Goal: Task Accomplishment & Management: Use online tool/utility

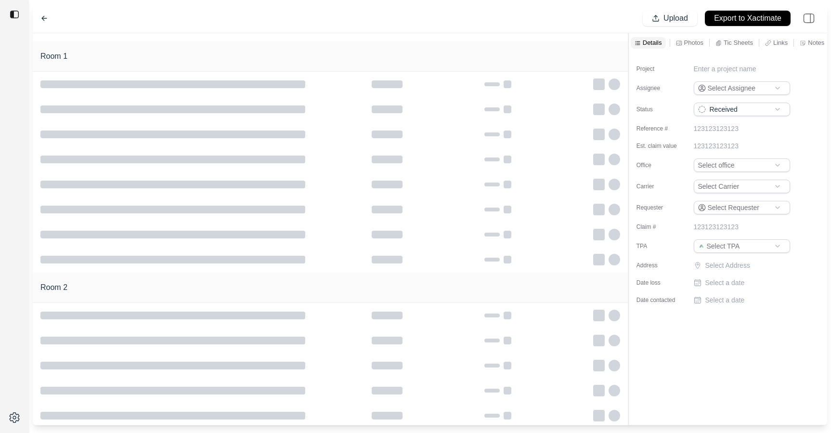
type input "**********"
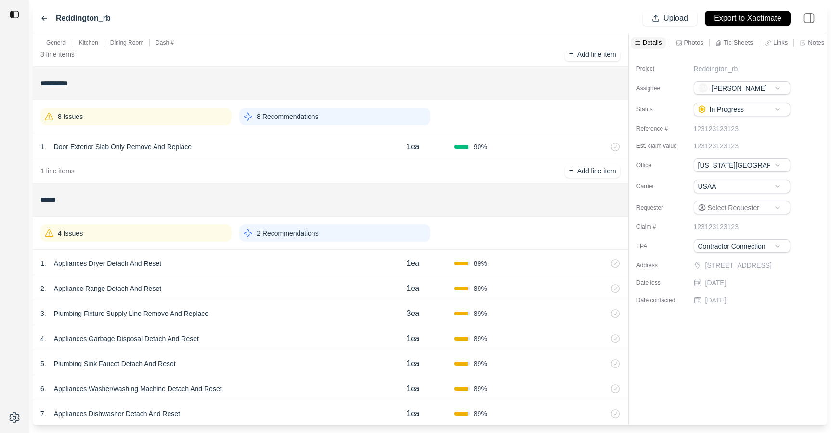
scroll to position [309, 0]
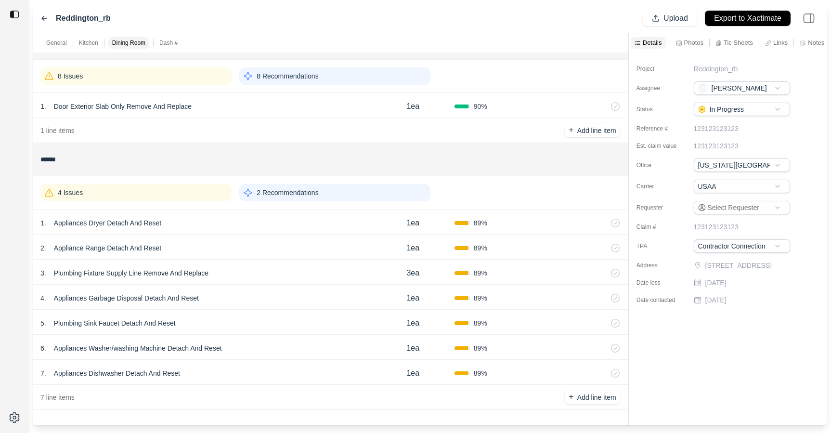
click at [302, 222] on div "1 . Appliances Dryer Detach And Reset" at bounding box center [205, 222] width 331 height 13
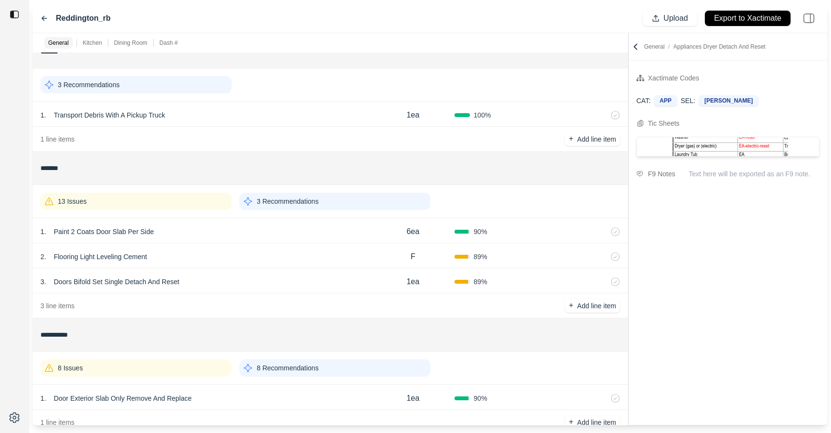
scroll to position [0, 0]
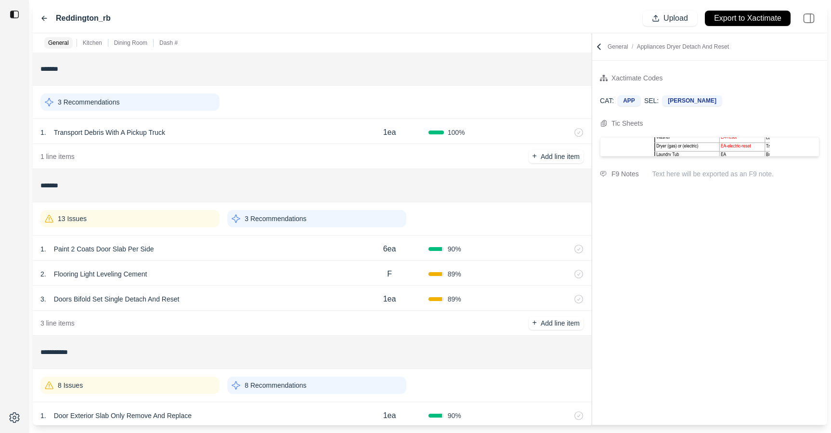
click at [590, 62] on div "**********" at bounding box center [430, 229] width 795 height 392
click at [598, 48] on icon at bounding box center [599, 47] width 10 height 10
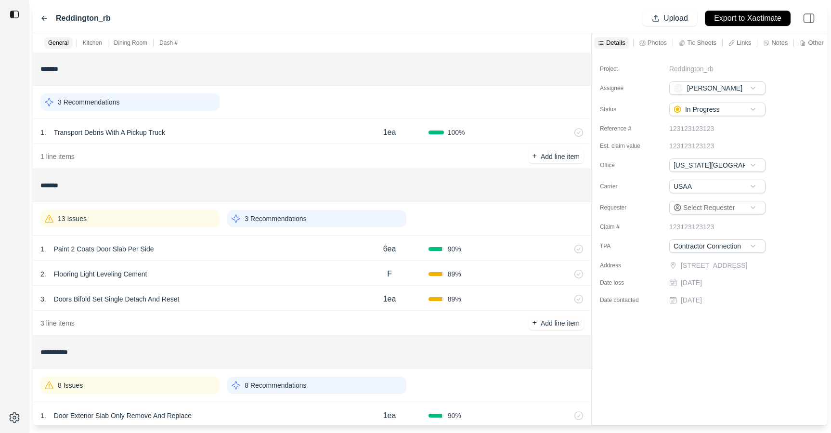
click at [299, 259] on div "1 . Paint 2 Coats Door Slab Per Side 6ea 90 %" at bounding box center [312, 247] width 559 height 25
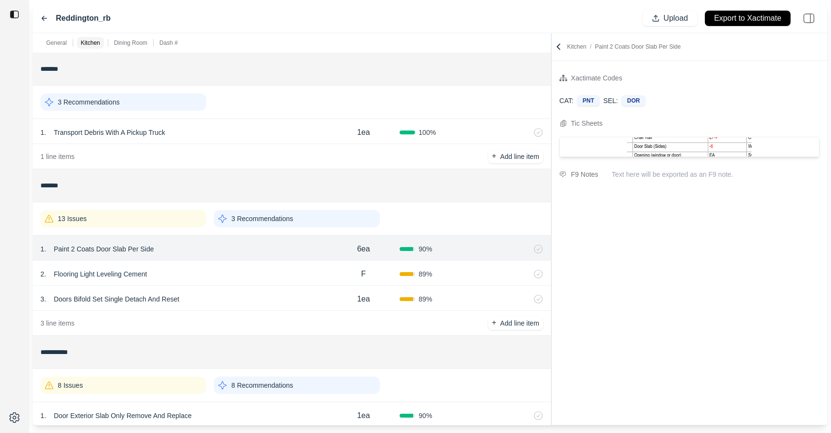
click at [552, 127] on div at bounding box center [551, 229] width 0 height 392
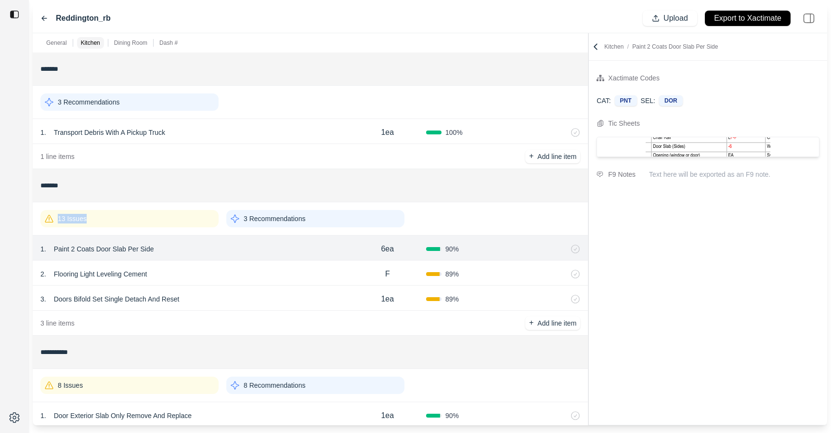
click at [157, 214] on div "13 Issues" at bounding box center [129, 218] width 178 height 17
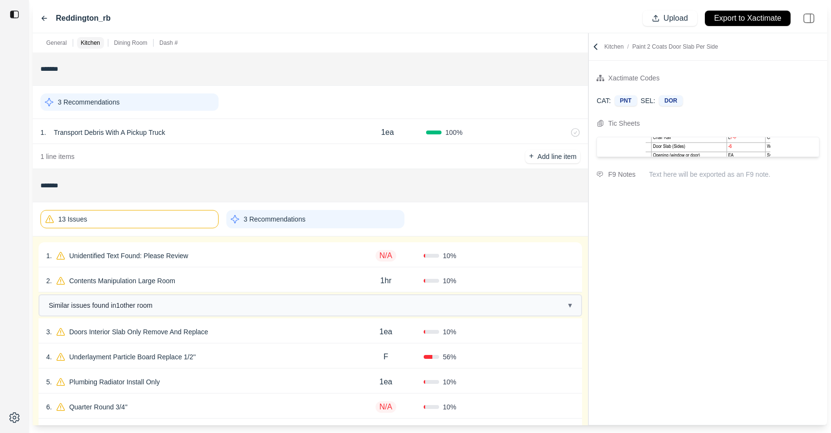
click at [246, 275] on div "2 . Contents Manipulation Large Room" at bounding box center [197, 280] width 302 height 13
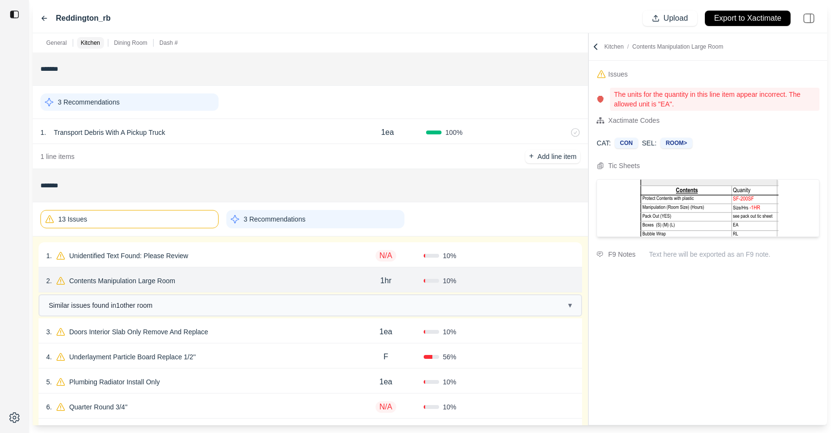
scroll to position [8, 0]
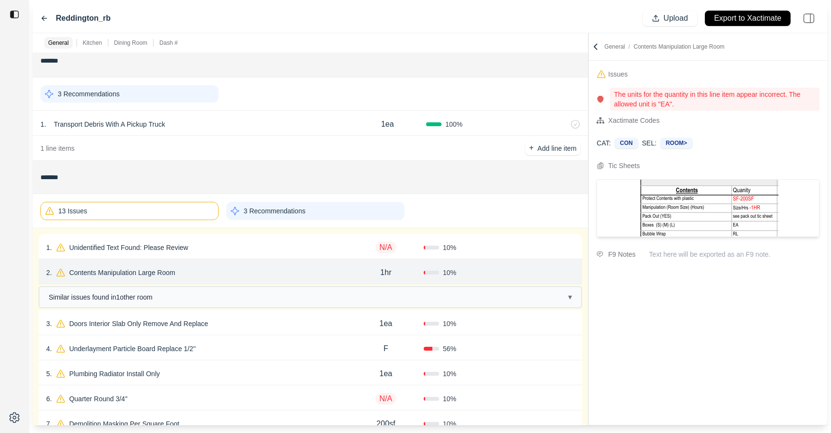
click at [252, 250] on div "1 . Unidentified Text Found: Please Review" at bounding box center [197, 247] width 302 height 13
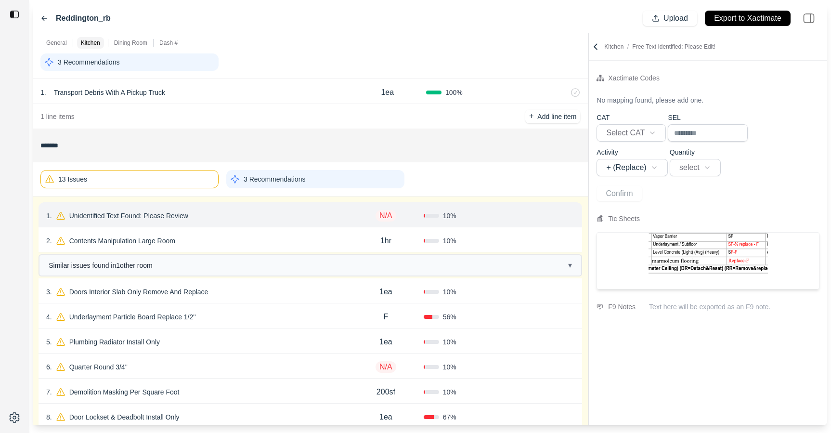
scroll to position [40, 0]
click at [261, 294] on div "3 . Doors Interior Slab Only Remove And Replace" at bounding box center [197, 291] width 302 height 13
select select "*"
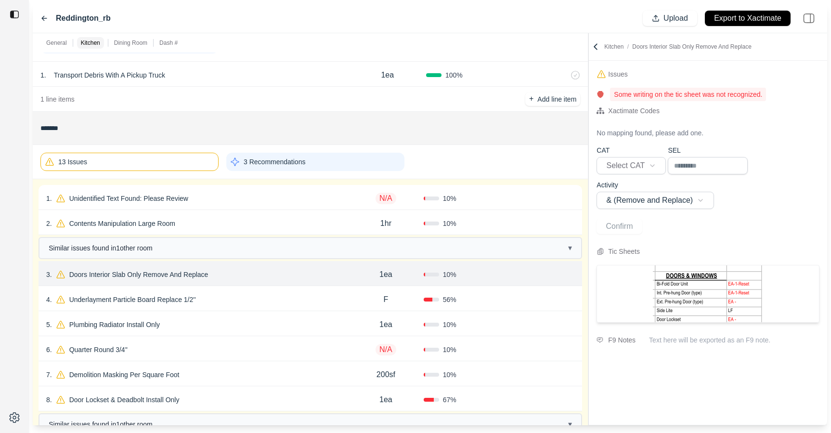
scroll to position [68, 0]
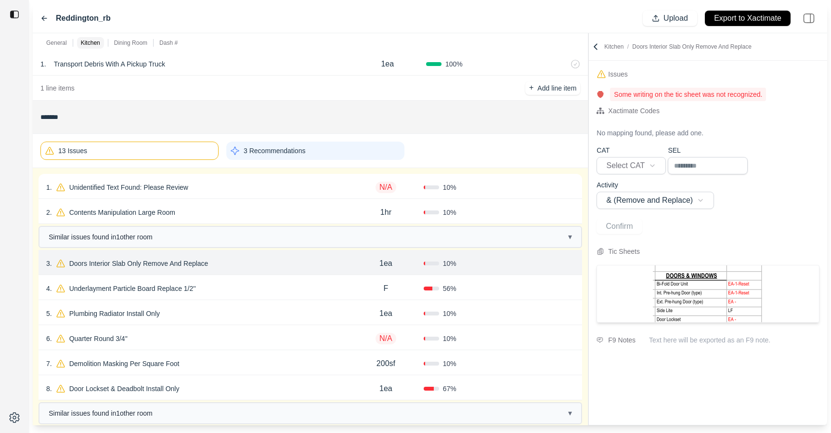
click at [235, 285] on div "4 . Underlayment Particle Board Replace 1/2''" at bounding box center [197, 288] width 302 height 13
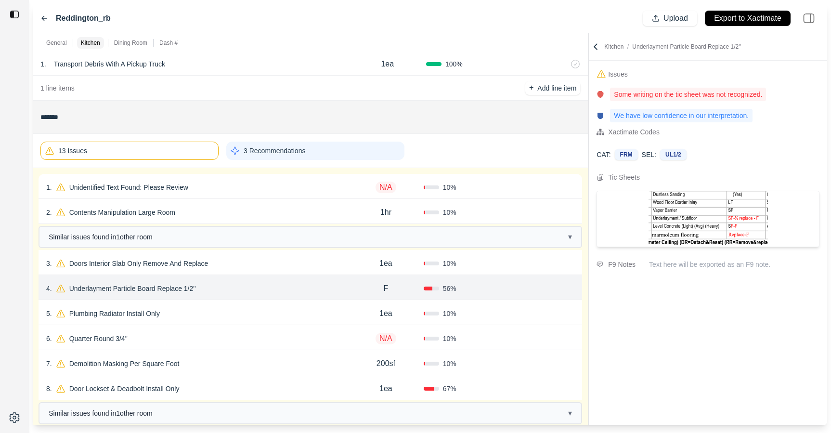
click at [233, 310] on div "5 . Plumbing Radiator Install Only" at bounding box center [197, 313] width 302 height 13
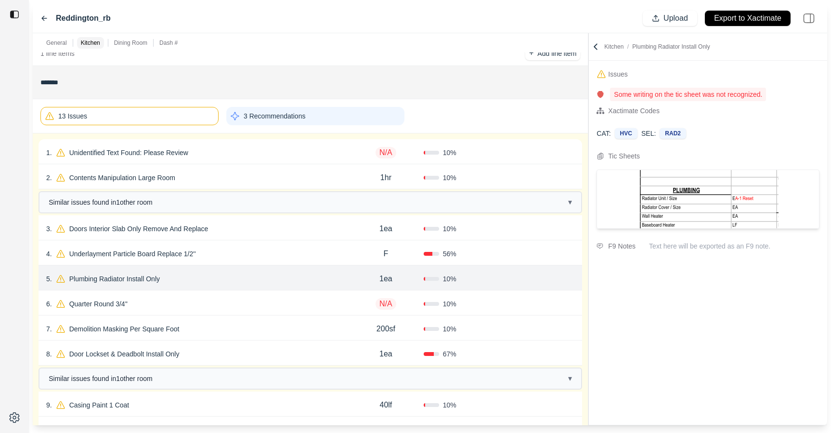
scroll to position [103, 0]
click at [207, 297] on div "6 . Quarter Round 3/4'' N/A 10 % Confirm" at bounding box center [311, 303] width 544 height 25
select select "*"
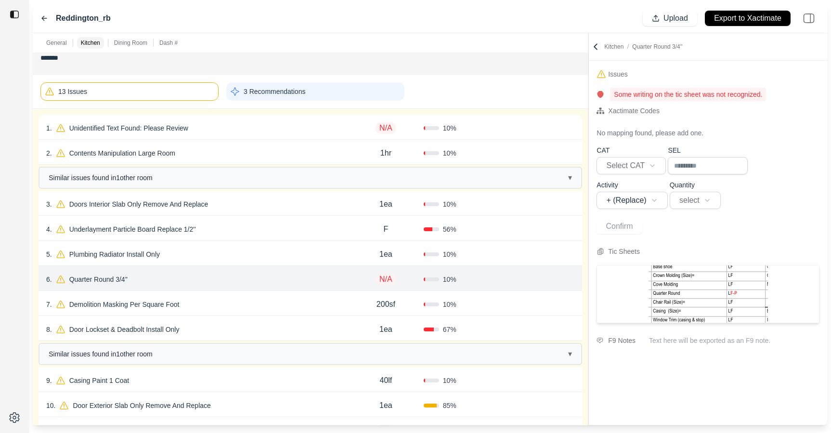
scroll to position [128, 0]
click at [247, 302] on div "7 . Demolition Masking Per Square Foot" at bounding box center [197, 303] width 302 height 13
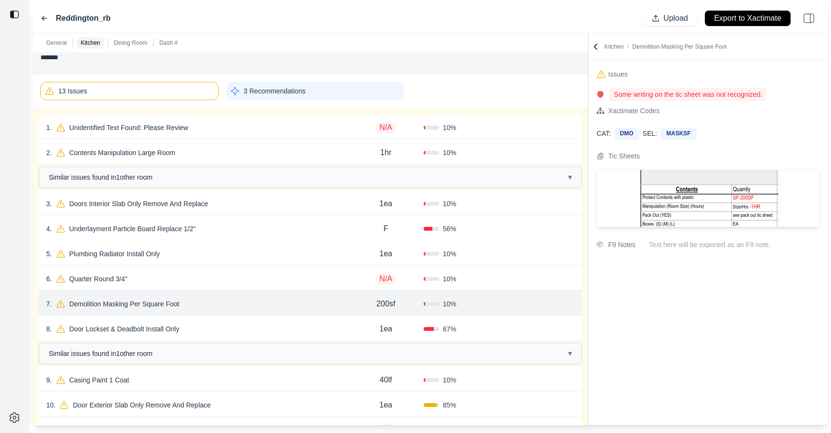
click at [249, 274] on div "6 . Quarter Round 3/4''" at bounding box center [197, 278] width 302 height 13
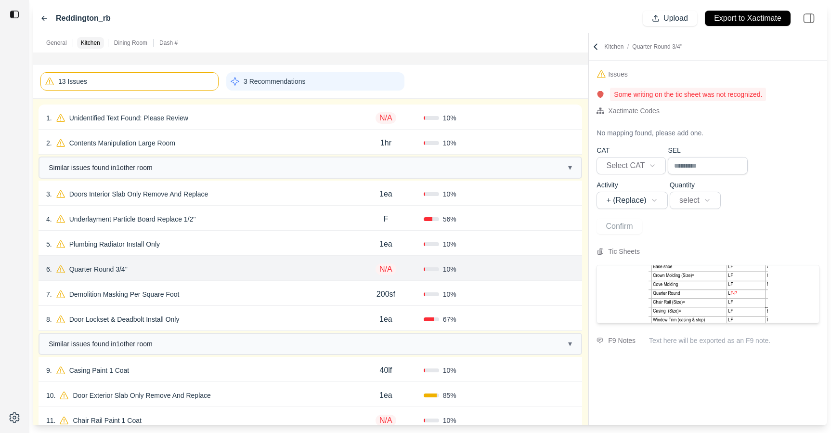
scroll to position [139, 0]
click at [248, 297] on div "7 . Demolition Masking Per Square Foot" at bounding box center [197, 293] width 302 height 13
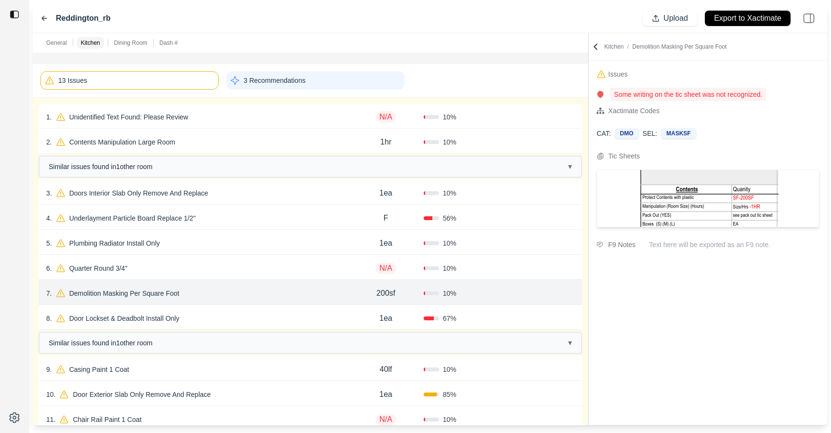
click at [244, 318] on div "8 . Door Lockset & Deadbolt Install Only" at bounding box center [197, 318] width 302 height 13
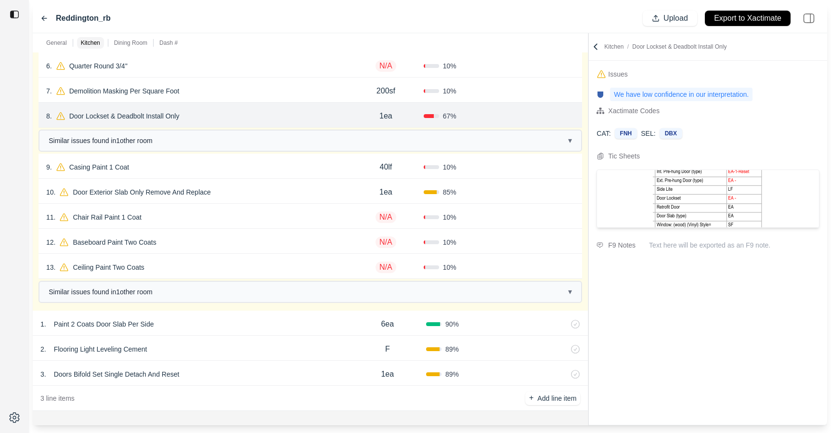
scroll to position [725, 0]
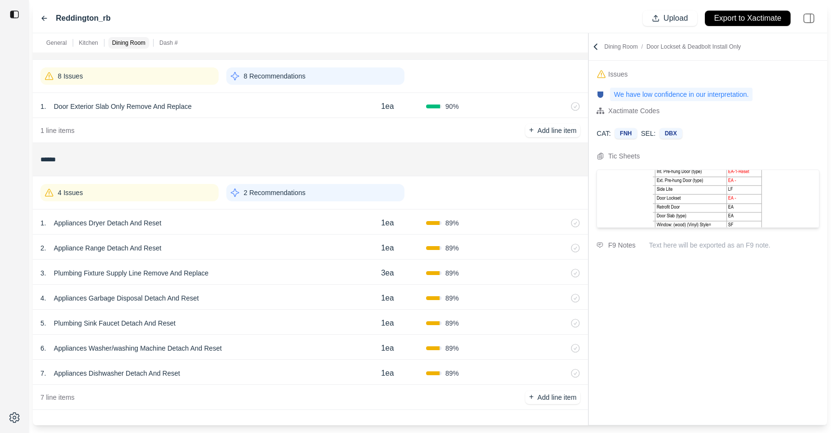
click at [170, 202] on div "4 Issues 2 Recommendations" at bounding box center [310, 192] width 540 height 25
click at [271, 369] on div "7 . Appliances Dishwasher Detach And Reset" at bounding box center [194, 372] width 309 height 13
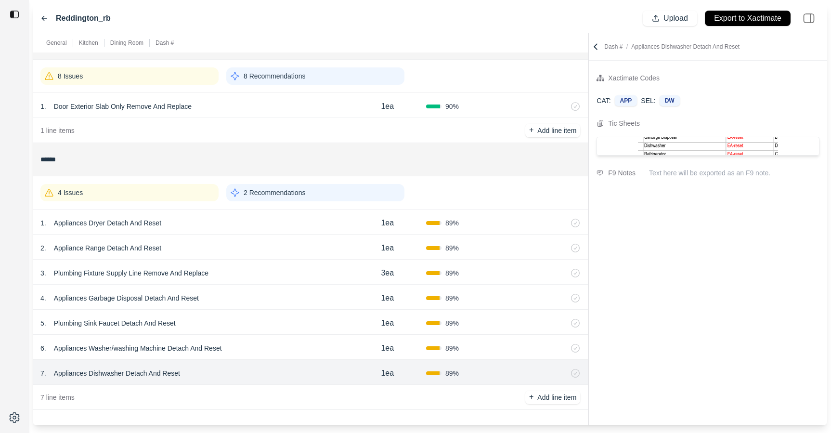
click at [271, 348] on div "6 . Appliances Washer/washing Machine Detach And Reset" at bounding box center [194, 347] width 309 height 13
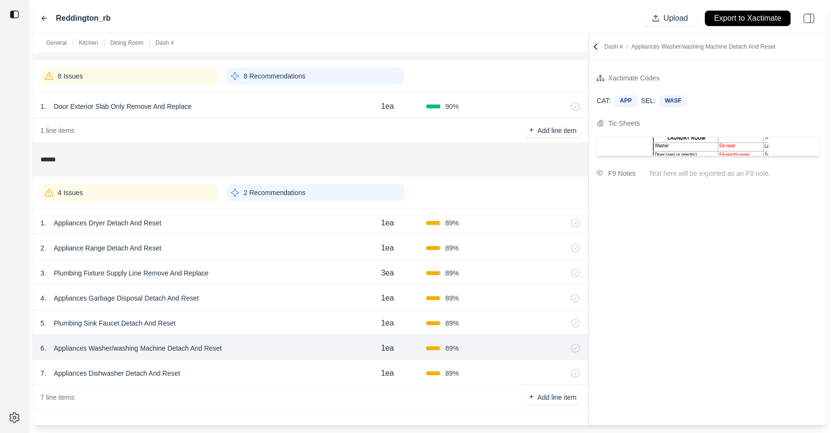
click at [271, 321] on div "5 . Plumbing Sink Faucet Detach And Reset" at bounding box center [194, 322] width 309 height 13
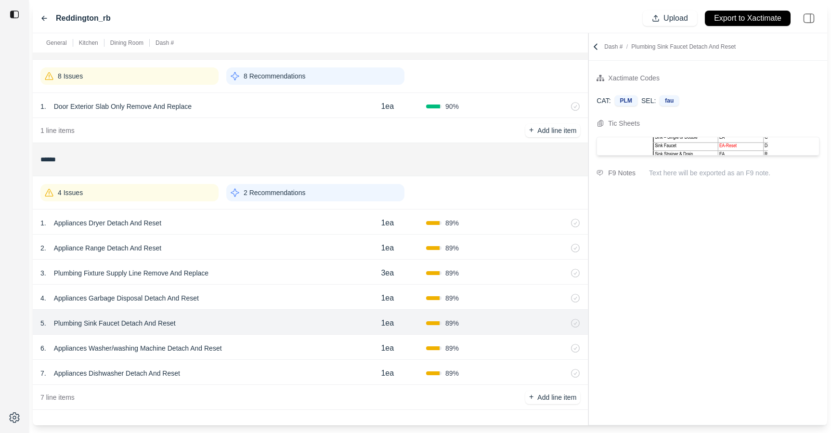
click at [273, 296] on div "4 . Appliances Garbage Disposal Detach And Reset" at bounding box center [194, 297] width 309 height 13
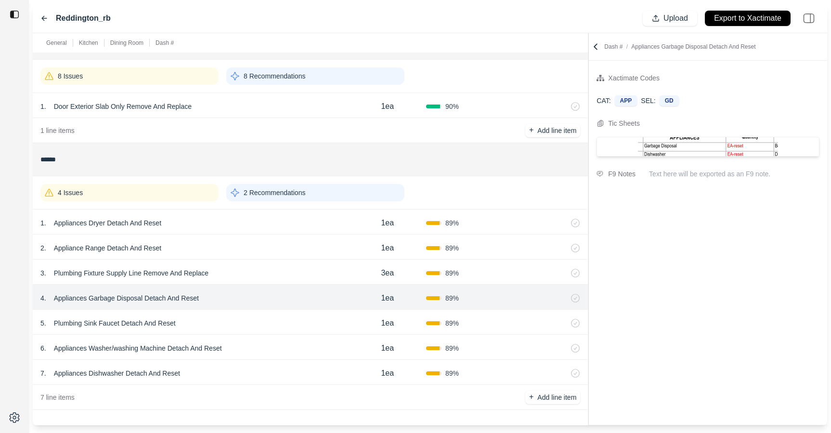
click at [273, 282] on div "3 . Plumbing Fixture Supply Line Remove And Replace 3ea 89 %" at bounding box center [310, 272] width 555 height 25
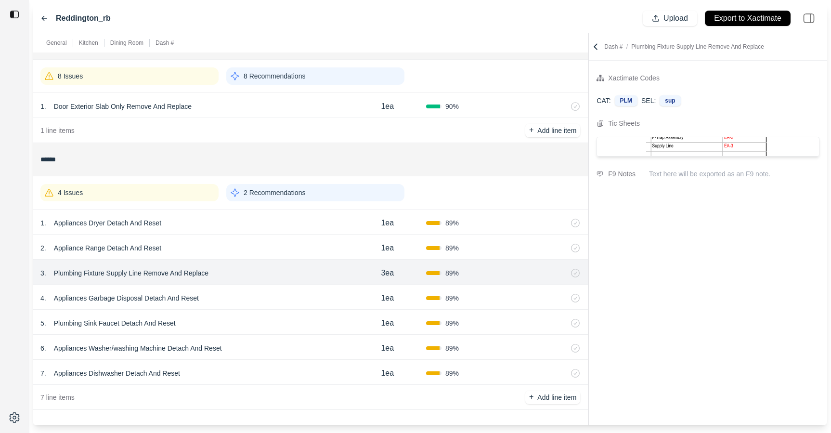
click at [274, 247] on div "2 . Appliance Range Detach And Reset" at bounding box center [194, 247] width 309 height 13
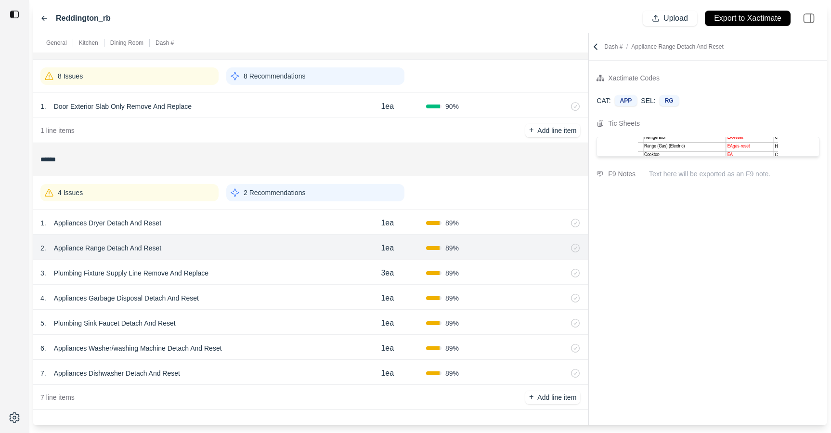
click at [275, 222] on div "1 . Appliances Dryer Detach And Reset" at bounding box center [194, 222] width 309 height 13
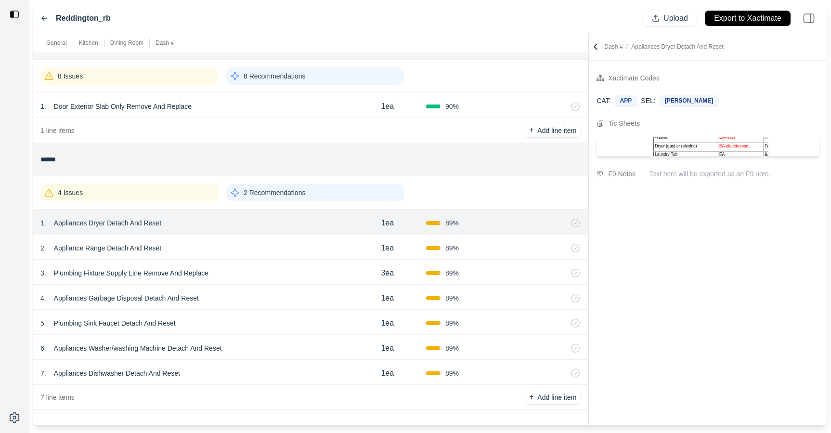
click at [171, 192] on div "4 Issues" at bounding box center [129, 192] width 178 height 17
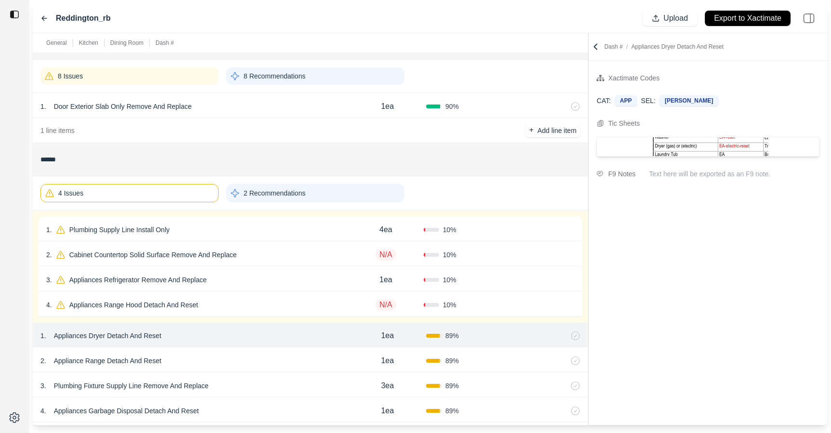
click at [171, 192] on div "4 Issues" at bounding box center [129, 193] width 178 height 18
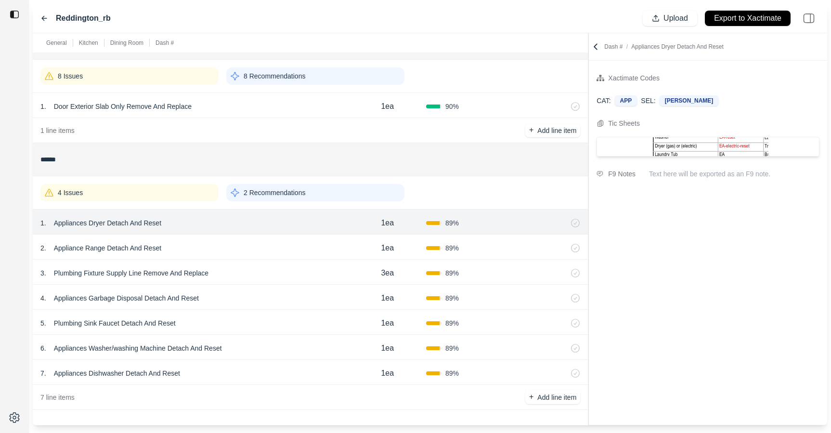
click at [134, 219] on p "Appliances Dryer Detach And Reset" at bounding box center [107, 222] width 115 height 13
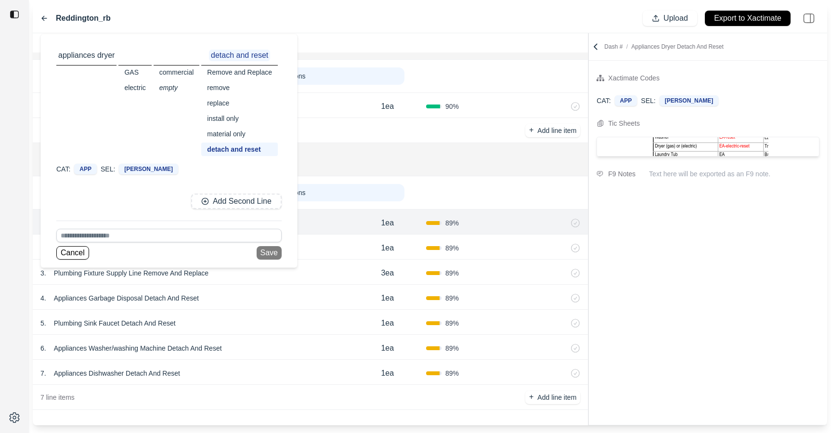
click at [124, 87] on div "electric" at bounding box center [134, 87] width 33 height 13
click at [277, 256] on button "Save" at bounding box center [271, 252] width 25 height 13
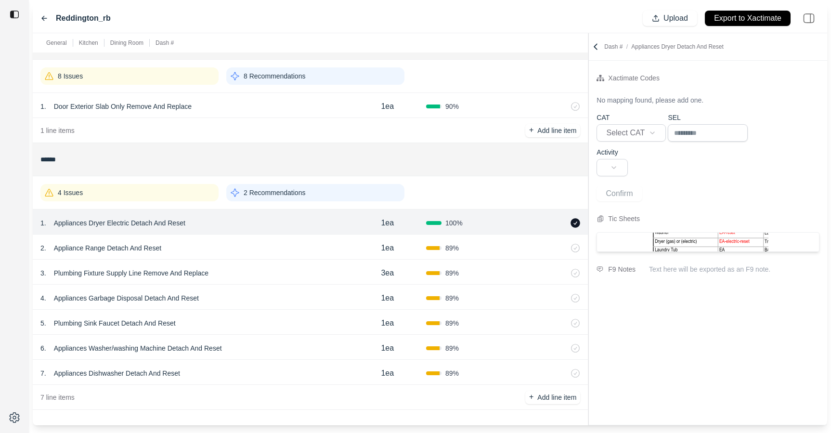
click at [573, 225] on icon at bounding box center [576, 223] width 10 height 10
click at [667, 365] on div "**********" at bounding box center [708, 243] width 238 height 364
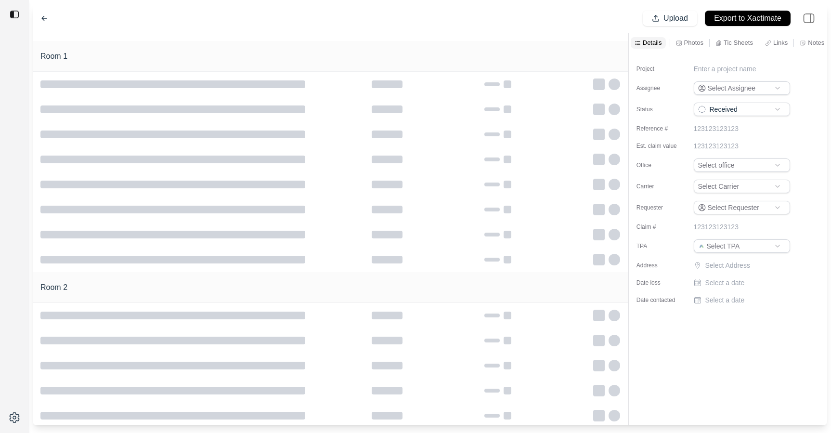
type input "**********"
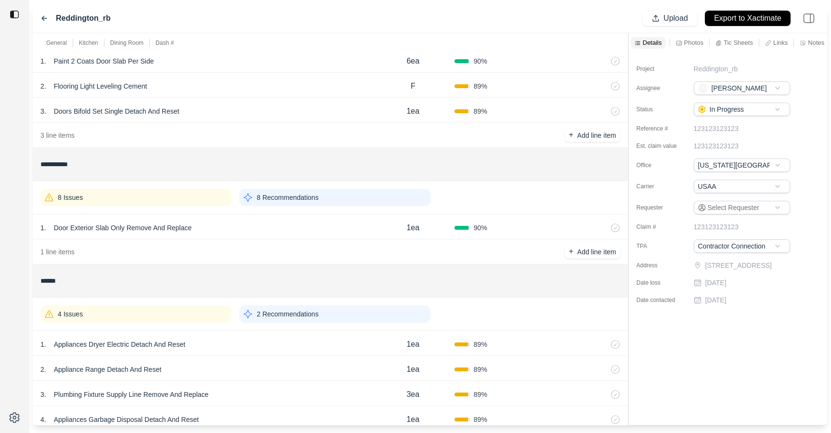
scroll to position [309, 0]
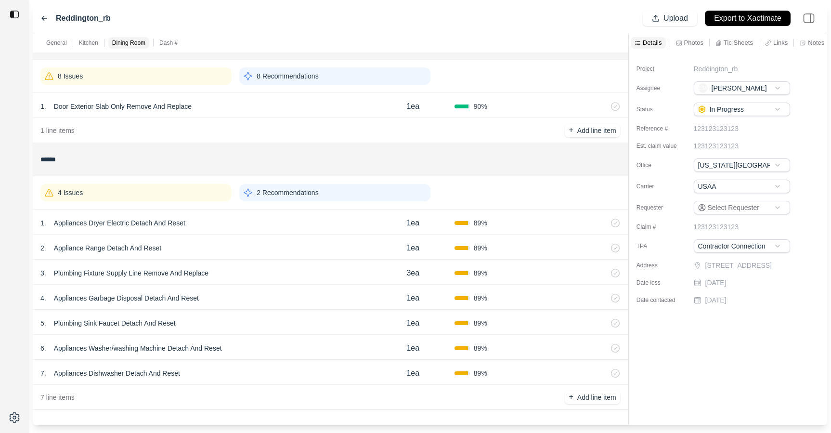
click at [304, 220] on div "1 . Appliances Dryer Electric Detach And Reset" at bounding box center [205, 222] width 331 height 13
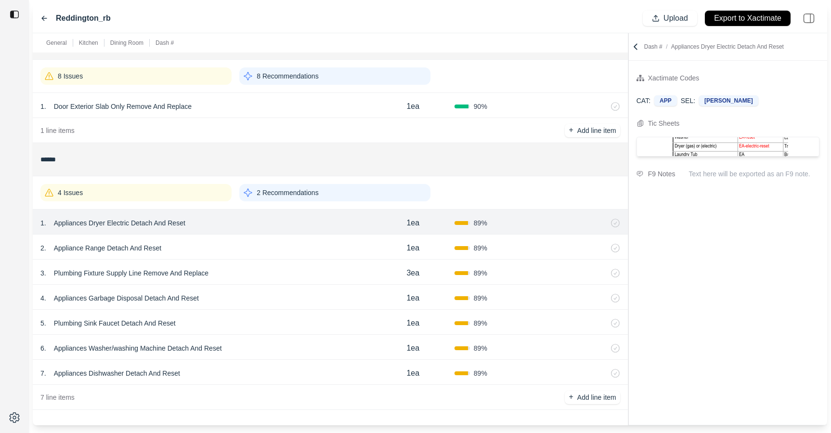
click at [159, 194] on div "4 Issues" at bounding box center [135, 192] width 191 height 17
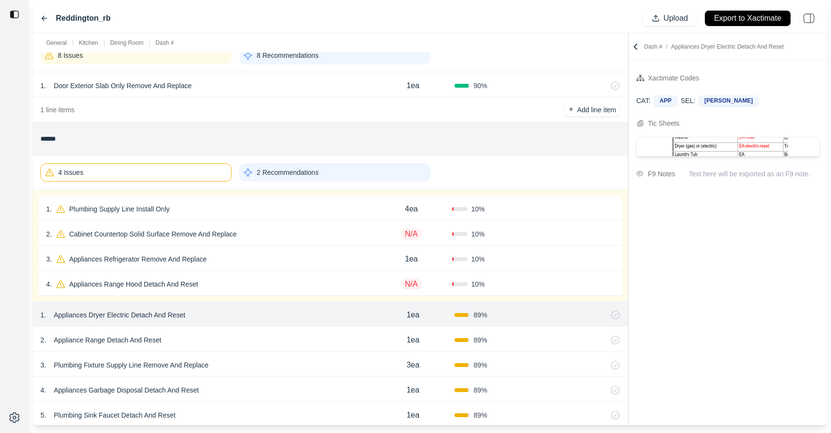
scroll to position [330, 0]
click at [235, 282] on div "4 . Appliances Range Hood Detach And Reset" at bounding box center [208, 283] width 325 height 13
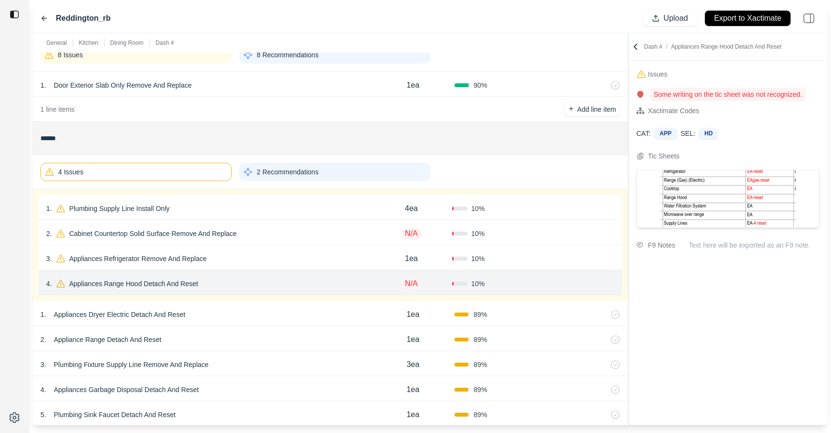
click at [200, 165] on div "4 Issues" at bounding box center [135, 172] width 191 height 18
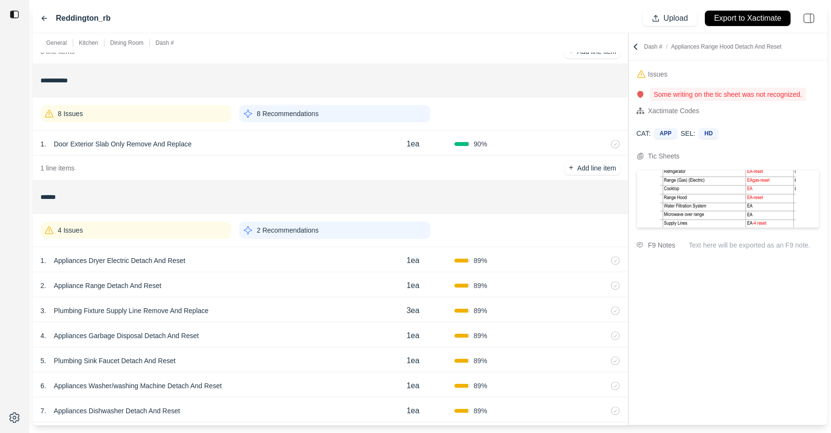
scroll to position [267, 0]
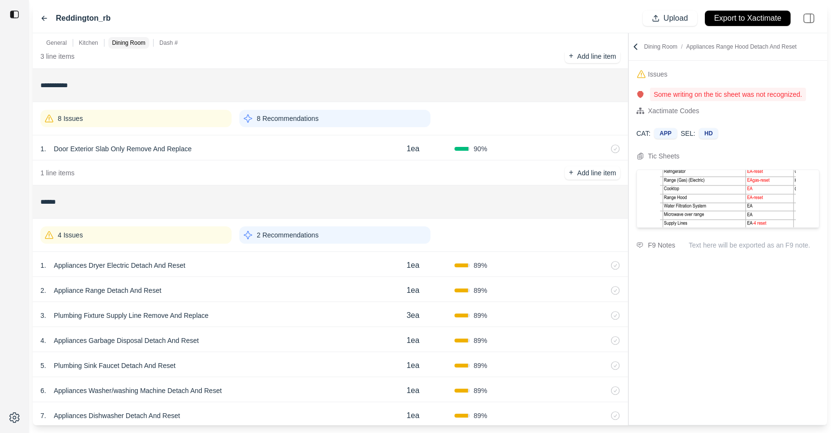
click at [185, 120] on div "8 Issues" at bounding box center [135, 118] width 191 height 17
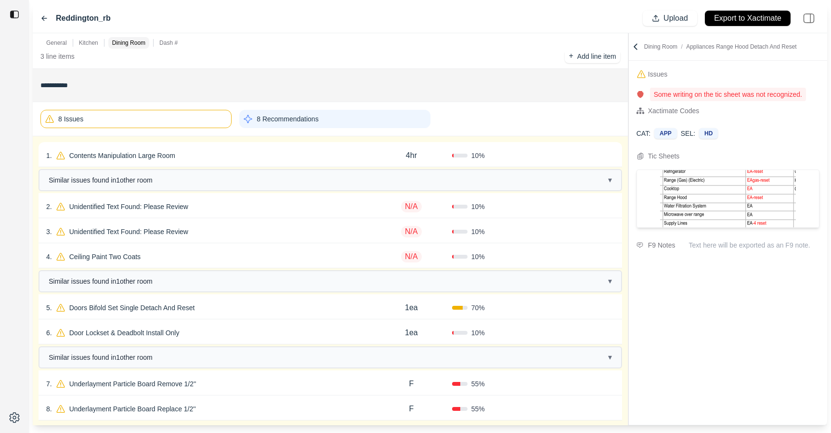
click at [230, 153] on div "1 . Contents Manipulation Large Room" at bounding box center [208, 155] width 325 height 13
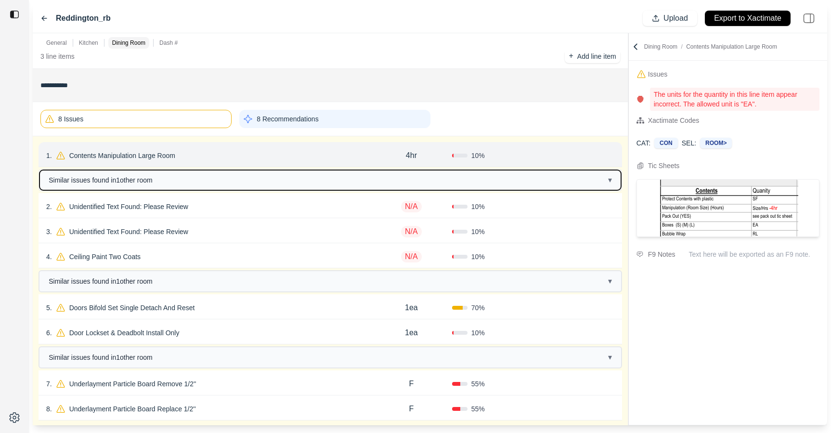
click at [264, 176] on button "Similar issues found in 1 other room ▾" at bounding box center [330, 180] width 582 height 20
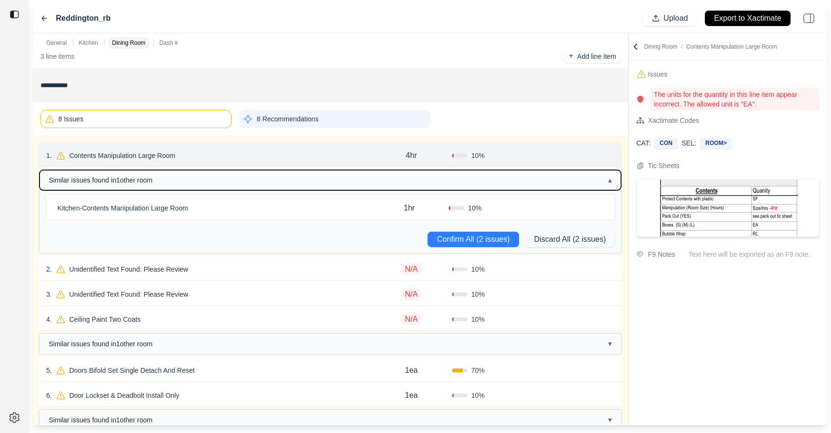
click at [264, 176] on button "Similar issues found in 1 other room ▴" at bounding box center [330, 180] width 582 height 20
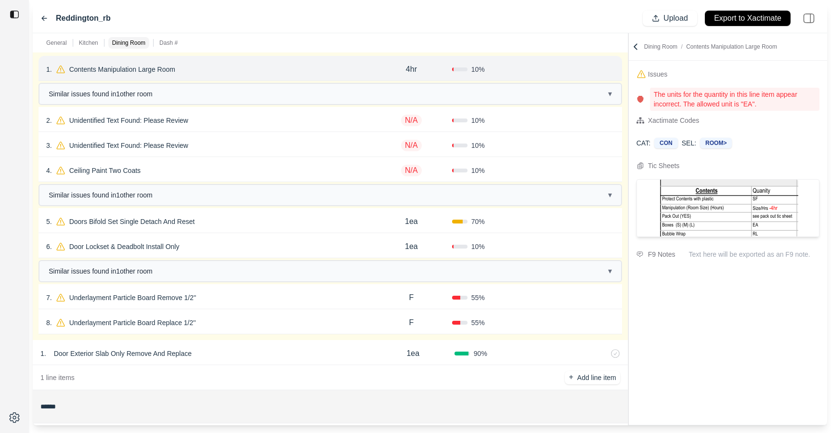
scroll to position [363, 0]
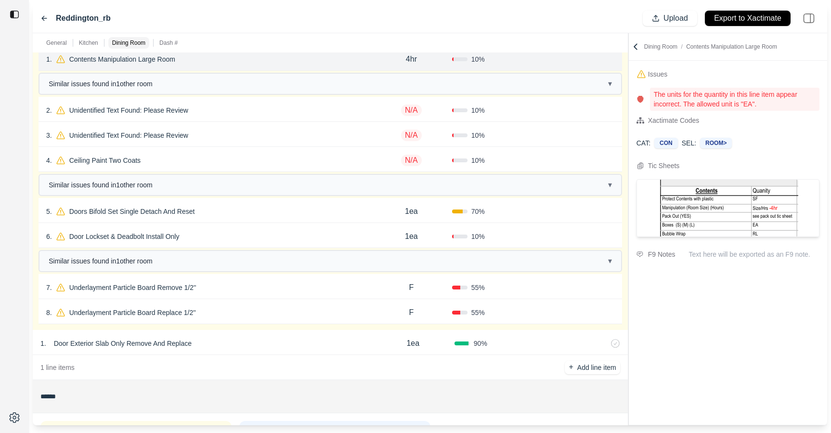
click at [281, 294] on div "7 . Underlayment Particle Board Remove 1/2''" at bounding box center [208, 287] width 325 height 13
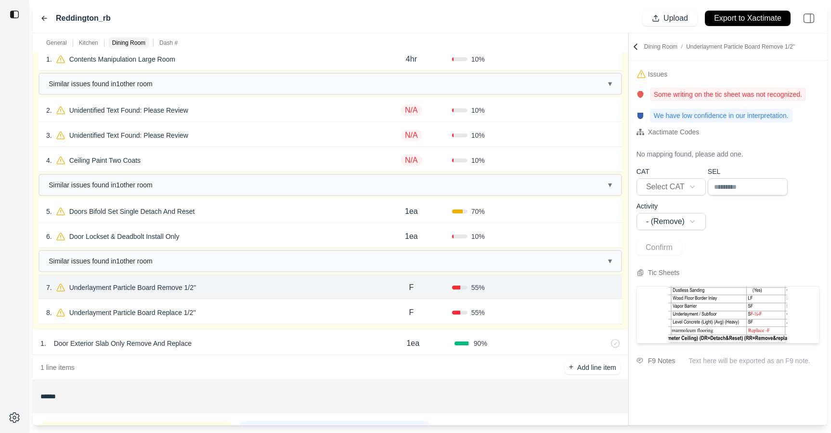
click at [283, 307] on div "8 . Underlayment Particle Board Replace 1/2''" at bounding box center [208, 312] width 325 height 13
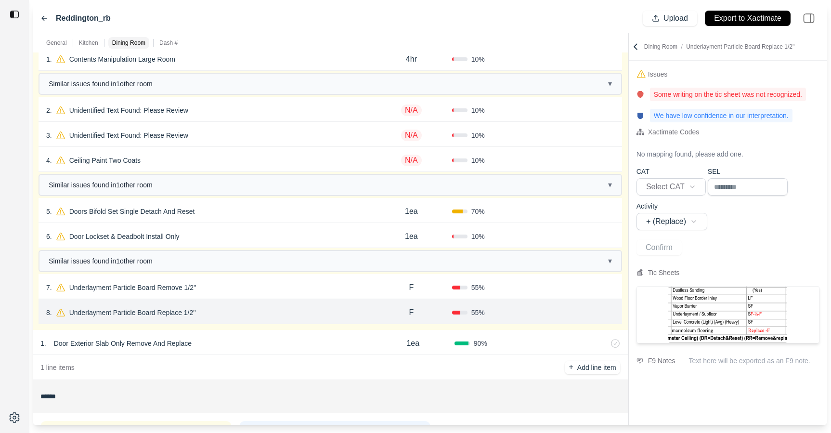
click at [278, 297] on div "7 . Underlayment Particle Board Remove 1/2'' F 55 % Confirm" at bounding box center [331, 286] width 584 height 25
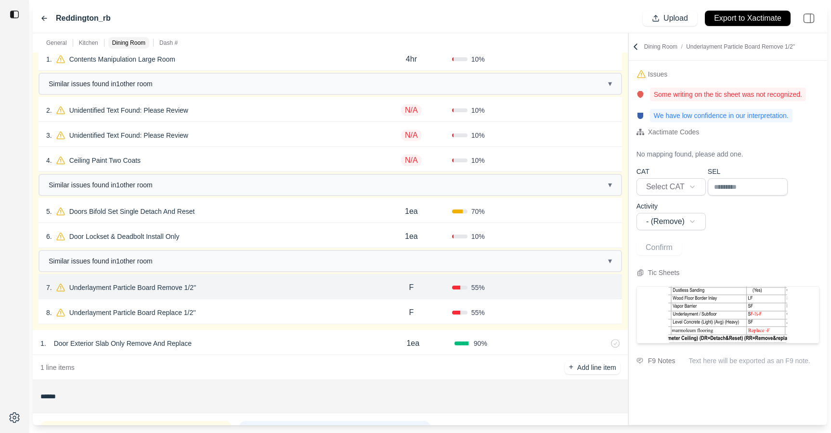
click at [282, 310] on div "8 . Underlayment Particle Board Replace 1/2''" at bounding box center [208, 312] width 325 height 13
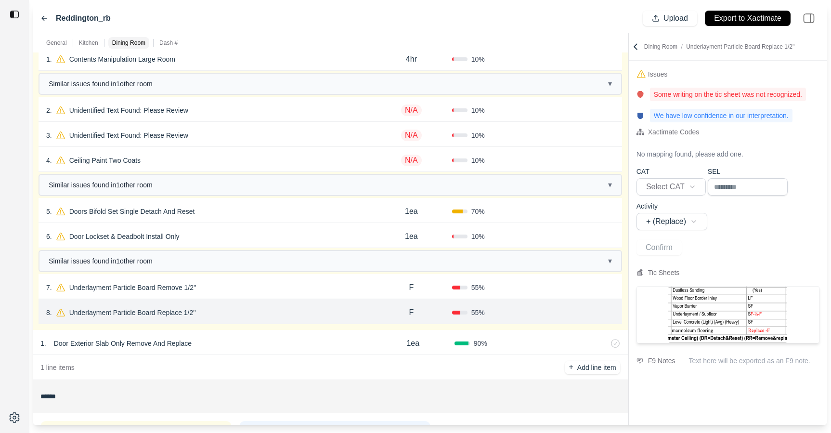
click at [281, 296] on div "7 . Underlayment Particle Board Remove 1/2'' F 55 % Confirm" at bounding box center [331, 286] width 584 height 25
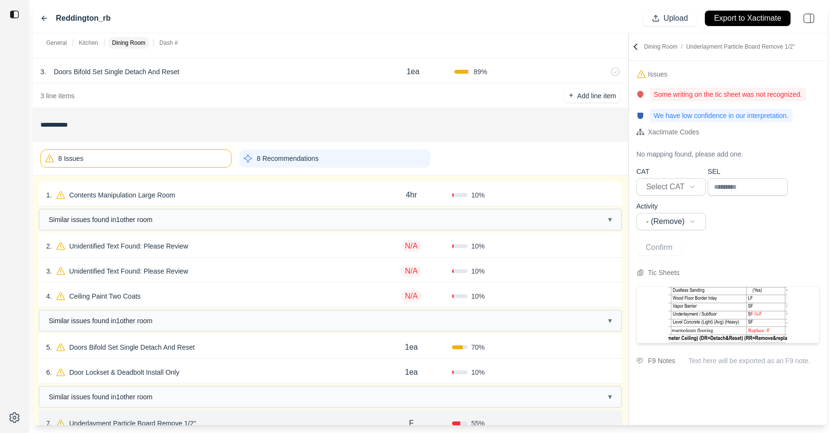
scroll to position [0, 0]
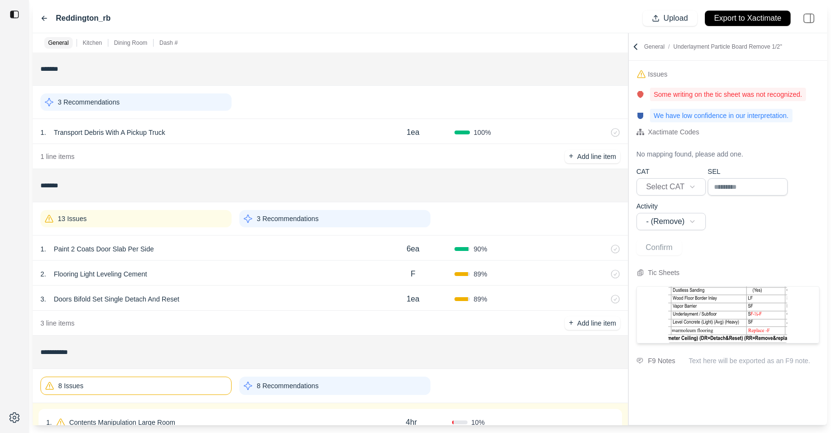
click at [164, 232] on div "13 Issues 3 Recommendations" at bounding box center [330, 218] width 595 height 33
click at [163, 227] on div "13 Issues" at bounding box center [135, 218] width 191 height 17
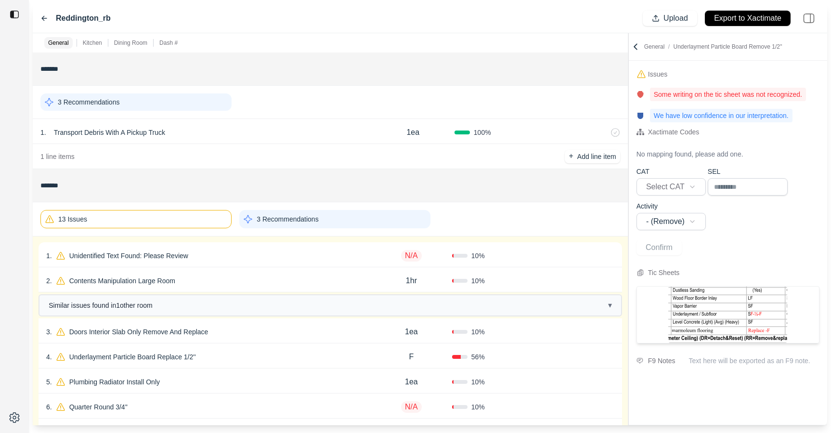
click at [225, 252] on div "1 . Unidentified Text Found: Please Review" at bounding box center [208, 255] width 325 height 13
select select "*"
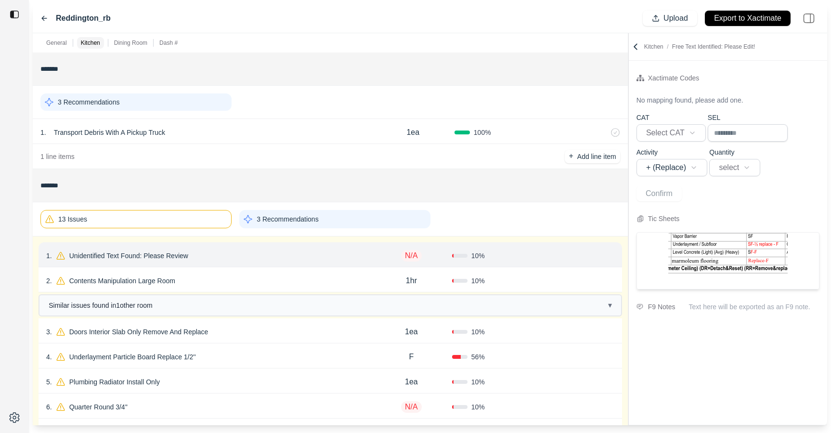
click at [221, 280] on div "2 . Contents Manipulation Large Room" at bounding box center [208, 280] width 325 height 13
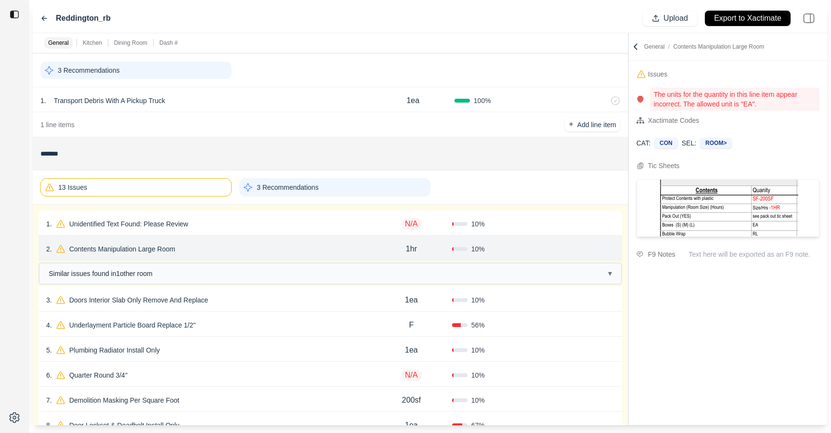
scroll to position [35, 0]
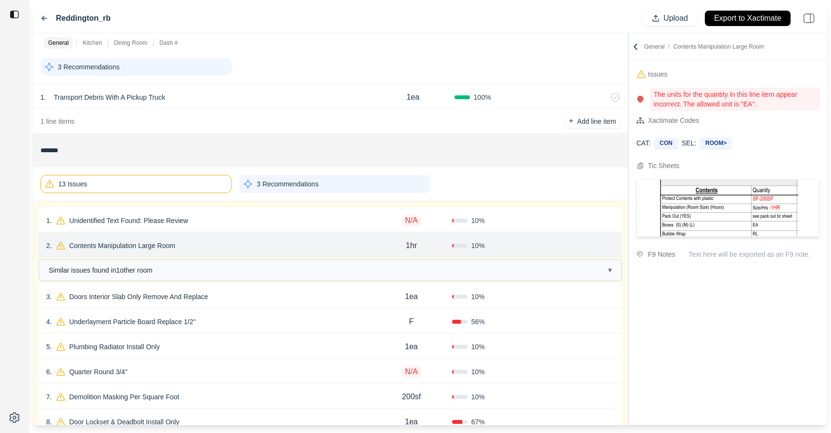
click at [269, 298] on div "3 . Doors Interior Slab Only Remove And Replace" at bounding box center [208, 296] width 325 height 13
select select "*"
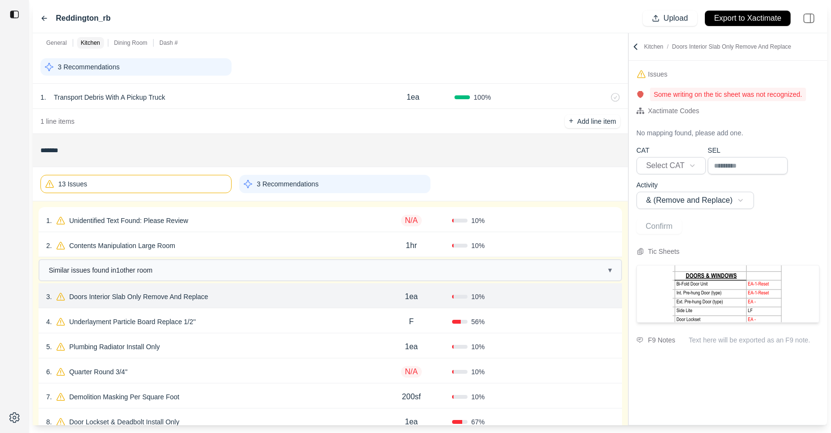
scroll to position [66, 0]
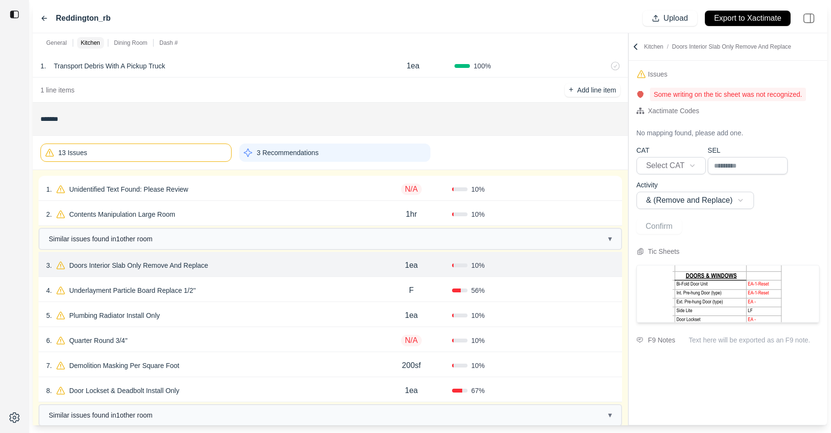
click at [302, 300] on div "4 . Underlayment Particle Board Replace 1/2'' F 56 % Confirm" at bounding box center [331, 289] width 584 height 25
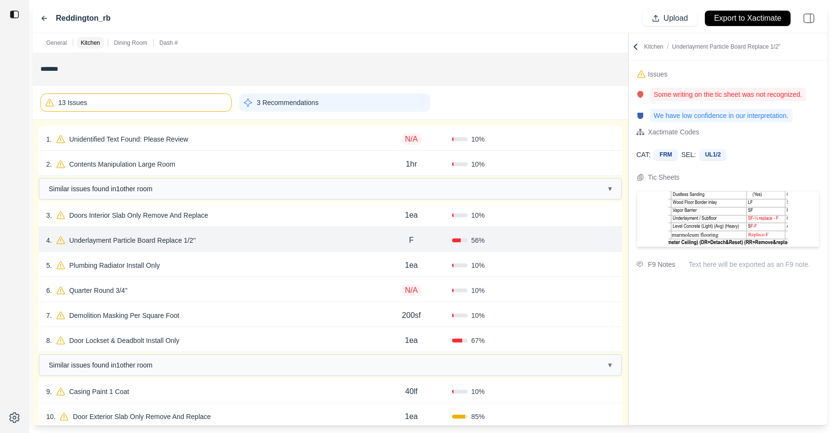
scroll to position [117, 0]
click at [273, 259] on div "5 . Plumbing Radiator Install Only" at bounding box center [208, 264] width 325 height 13
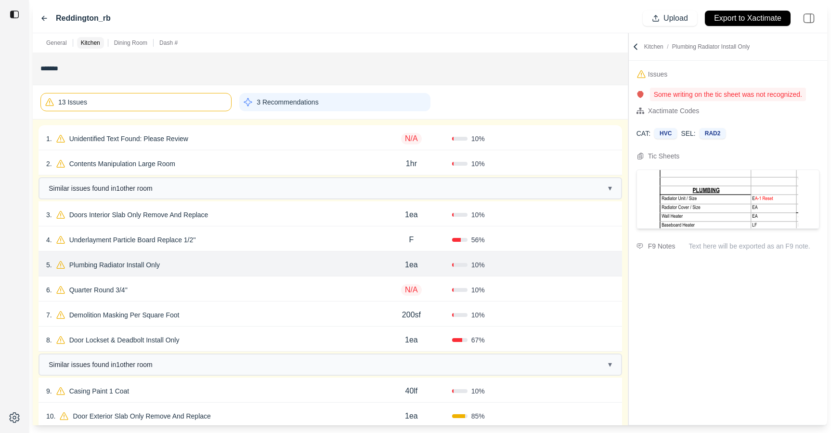
click at [273, 286] on div "6 . Quarter Round 3/4''" at bounding box center [208, 289] width 325 height 13
select select "*"
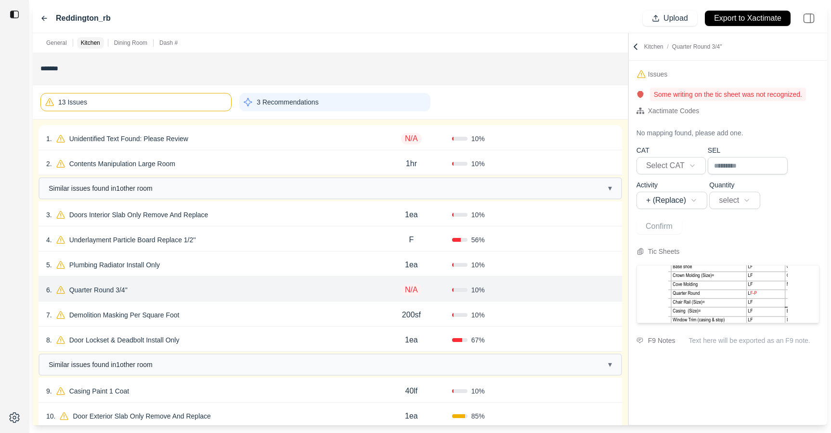
click at [279, 308] on div "7 . Demolition Masking Per Square Foot" at bounding box center [208, 314] width 325 height 13
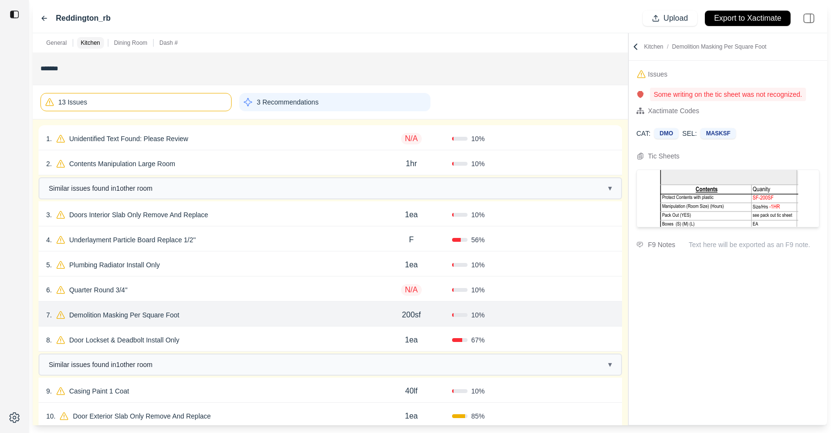
scroll to position [121, 0]
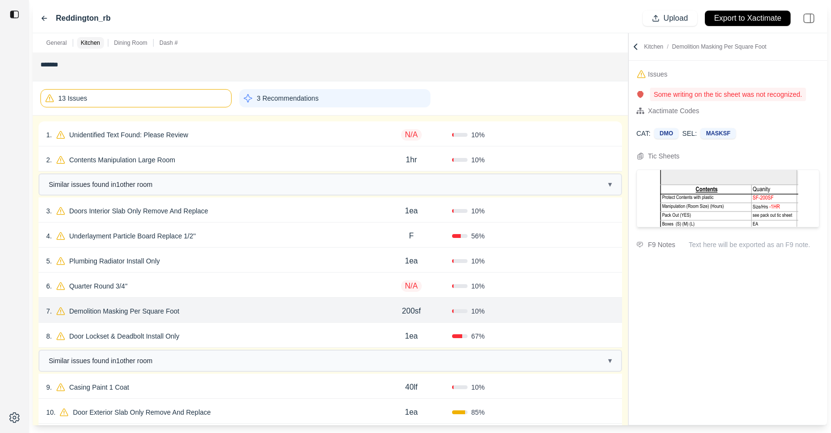
click at [279, 286] on div "6 . Quarter Round 3/4''" at bounding box center [208, 285] width 325 height 13
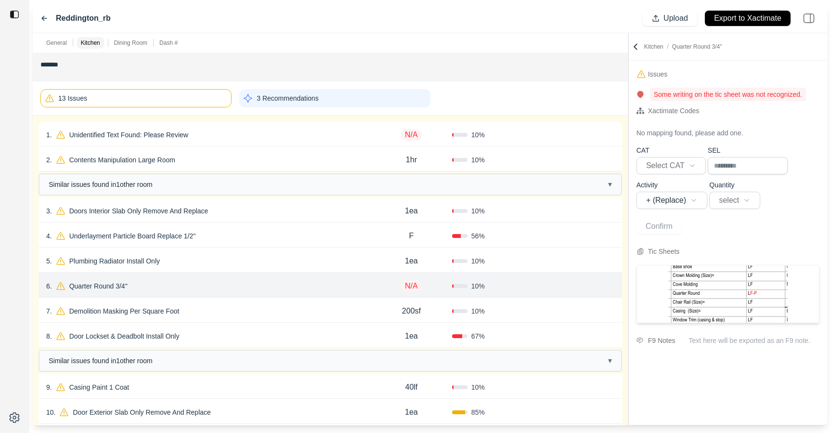
click at [342, 328] on div "8 . Door Lockset & Deadbolt Install Only 1ea 67 % Confirm" at bounding box center [331, 335] width 584 height 25
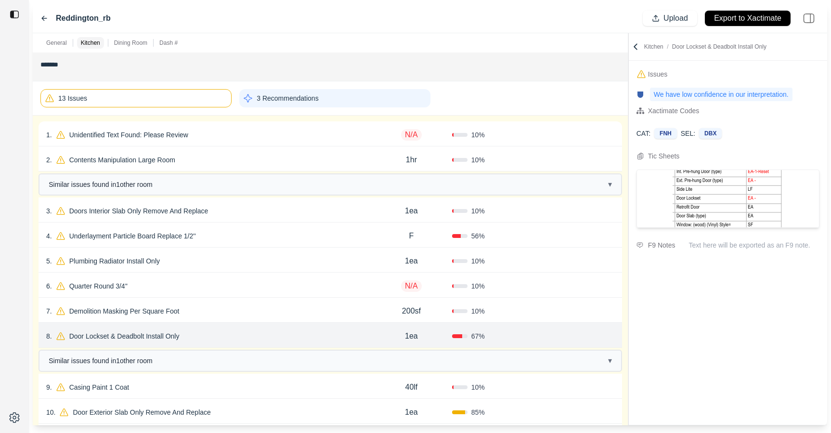
scroll to position [122, 0]
click at [338, 305] on div "7 . Demolition Masking Per Square Foot" at bounding box center [208, 309] width 325 height 13
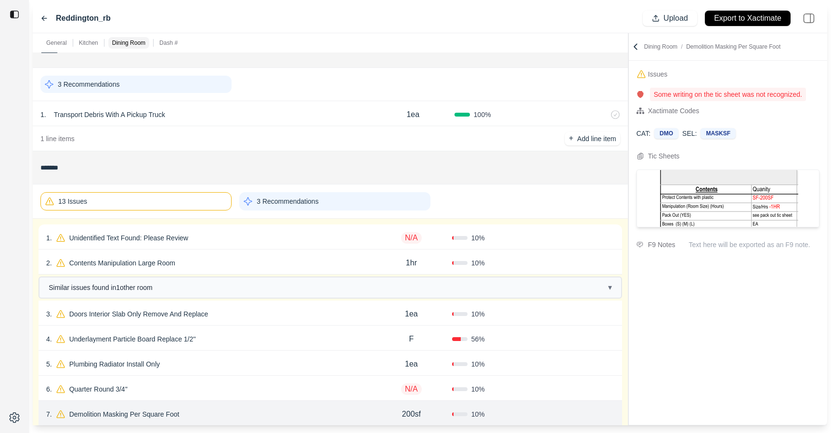
scroll to position [0, 0]
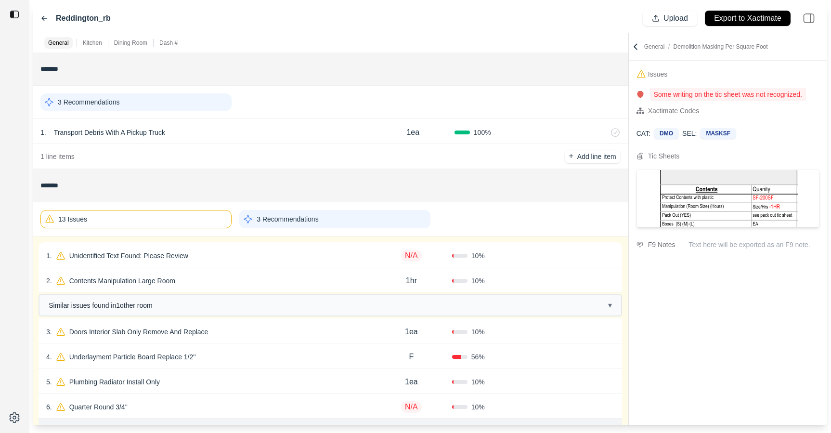
click at [637, 47] on icon at bounding box center [636, 47] width 10 height 10
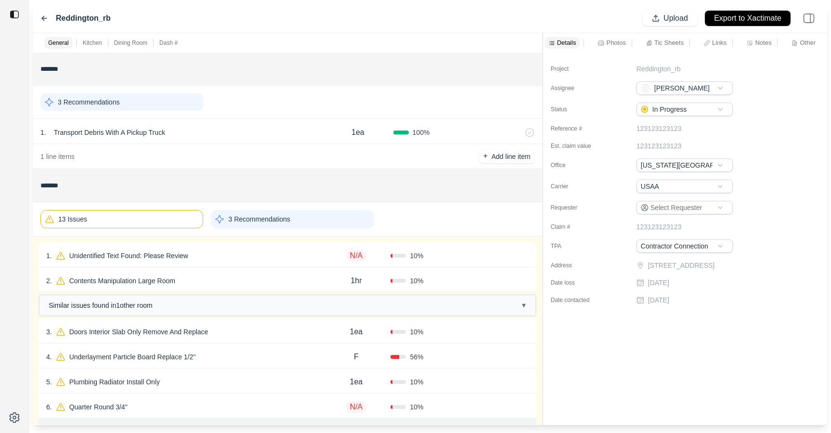
click at [543, 50] on div "General Kitchen Dining Room Dash # ******* 3 Recommendations 1 . Transport Debr…" at bounding box center [430, 229] width 795 height 392
click at [651, 41] on icon at bounding box center [648, 43] width 6 height 6
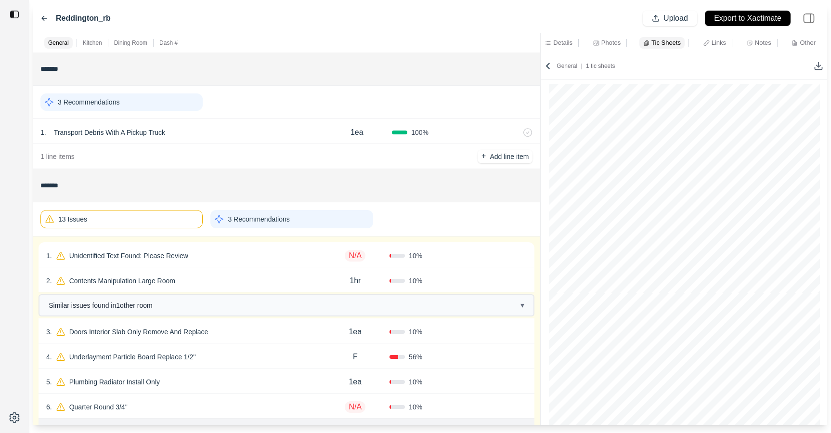
scroll to position [1494, 0]
click at [174, 42] on p "Dash #" at bounding box center [168, 43] width 18 height 8
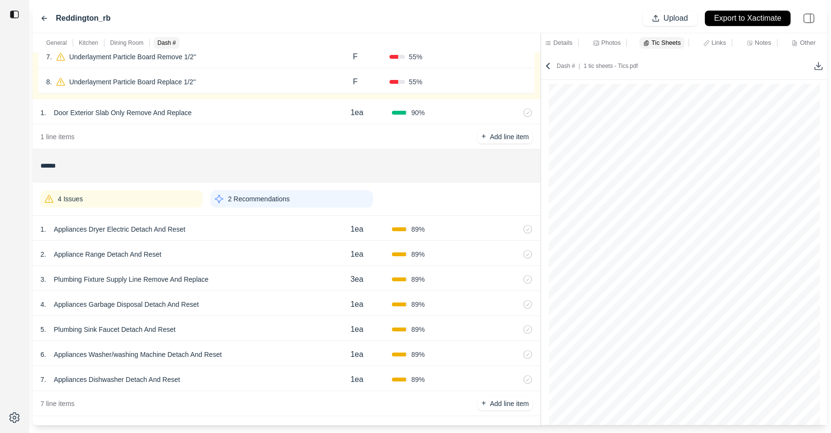
scroll to position [1016, 0]
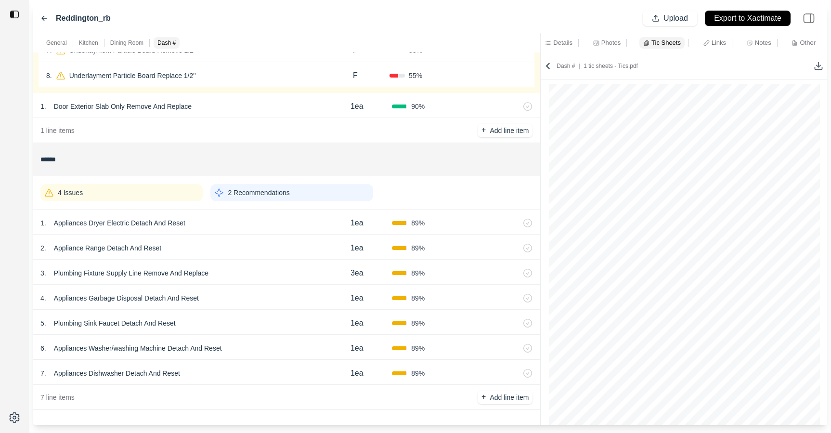
click at [254, 235] on div "2 . Appliance Range Detach And Reset 1ea 89 %" at bounding box center [287, 247] width 508 height 25
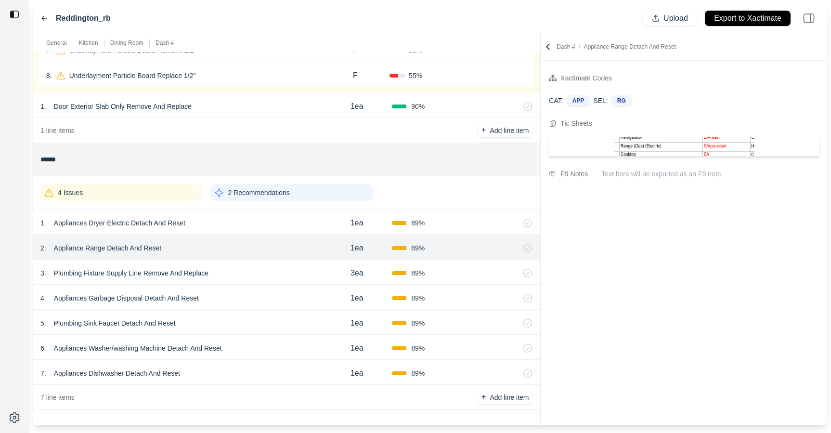
click at [550, 42] on icon at bounding box center [548, 47] width 10 height 10
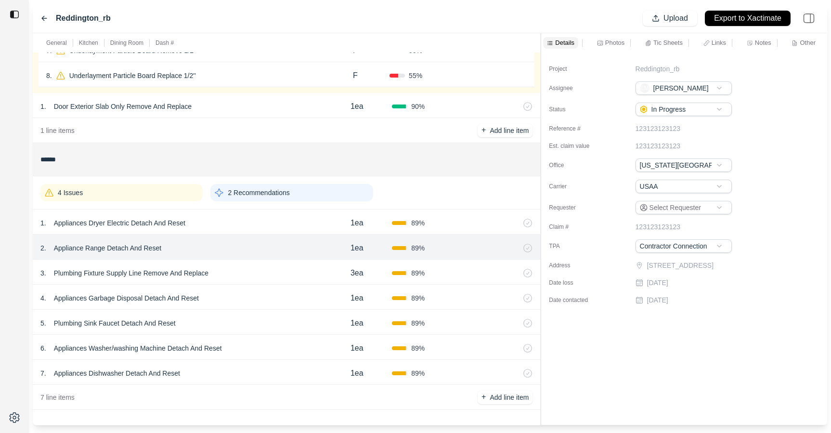
click at [678, 40] on p "Tic Sheets" at bounding box center [668, 43] width 29 height 8
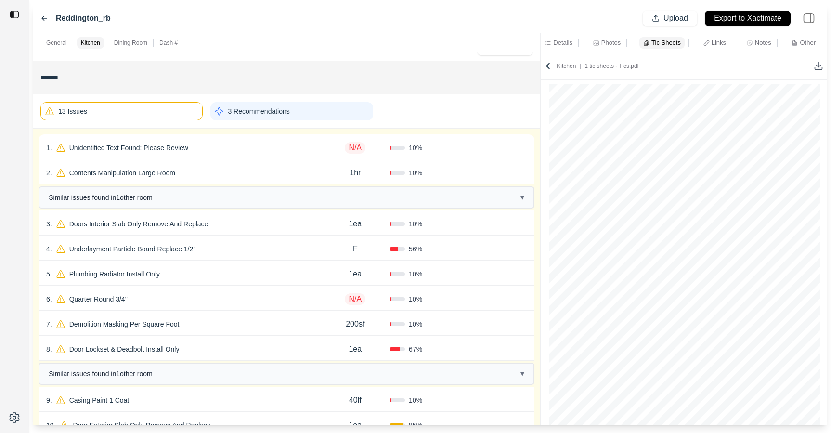
scroll to position [60, 0]
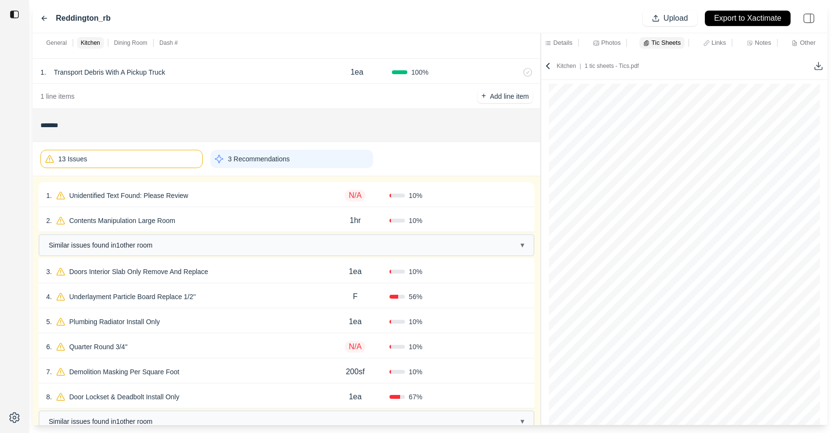
click at [148, 151] on div "13 Issues" at bounding box center [121, 159] width 162 height 18
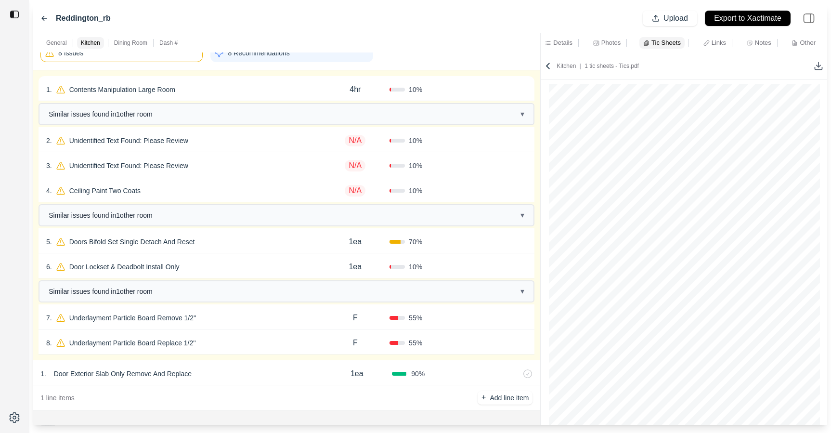
scroll to position [193, 0]
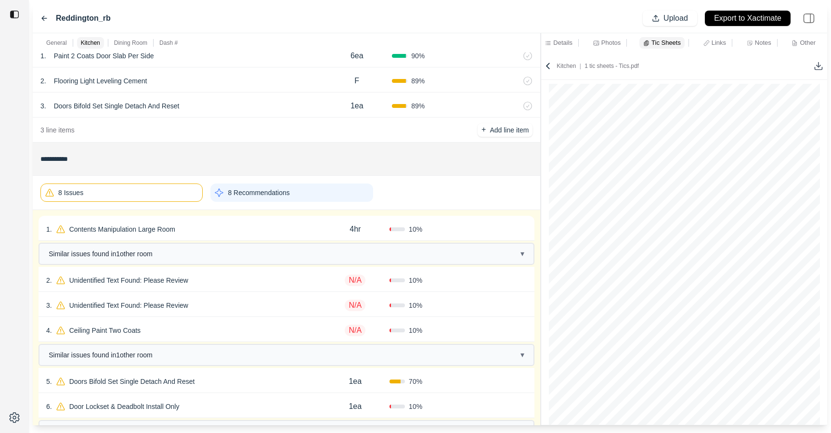
click at [148, 193] on div "8 Issues" at bounding box center [121, 192] width 162 height 18
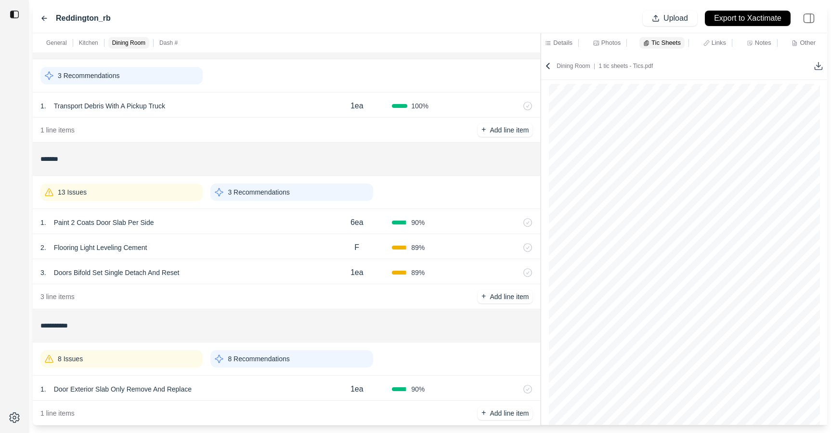
scroll to position [1053, 0]
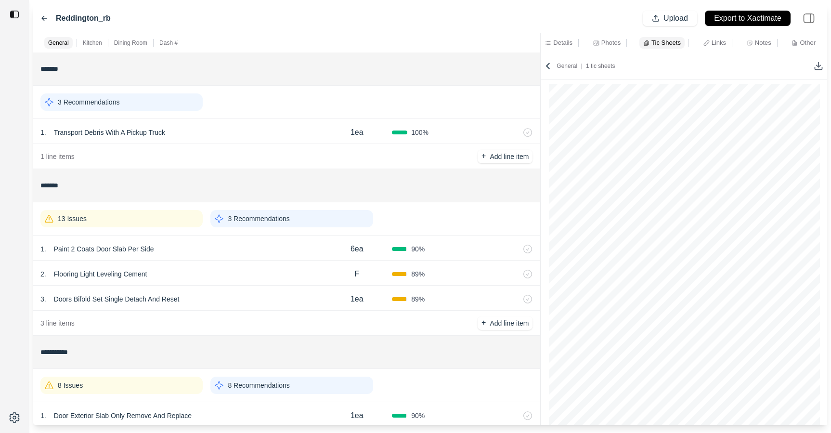
click at [150, 215] on div "13 Issues" at bounding box center [121, 218] width 162 height 17
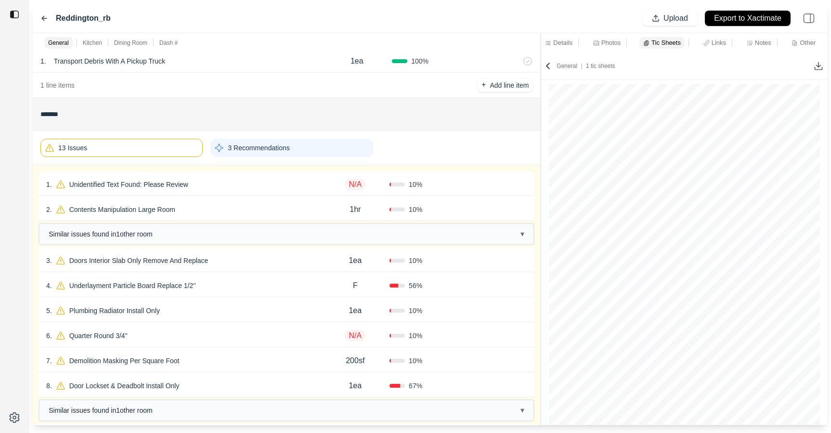
scroll to position [0, 0]
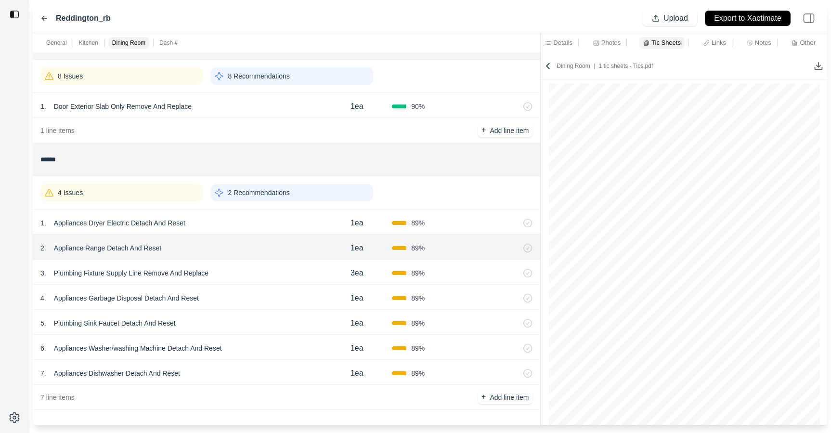
click at [207, 322] on div "5 . Plumbing Sink Faucet Detach And Reset" at bounding box center [180, 322] width 281 height 13
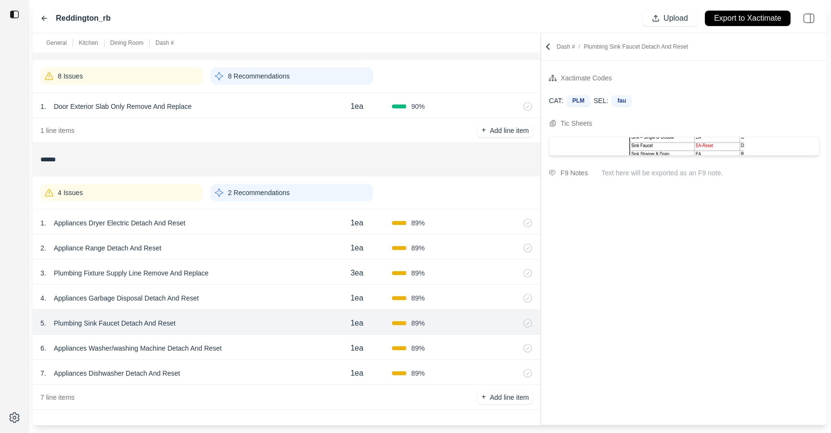
click at [167, 44] on p "Dash #" at bounding box center [165, 43] width 18 height 8
click at [545, 45] on icon at bounding box center [548, 47] width 10 height 10
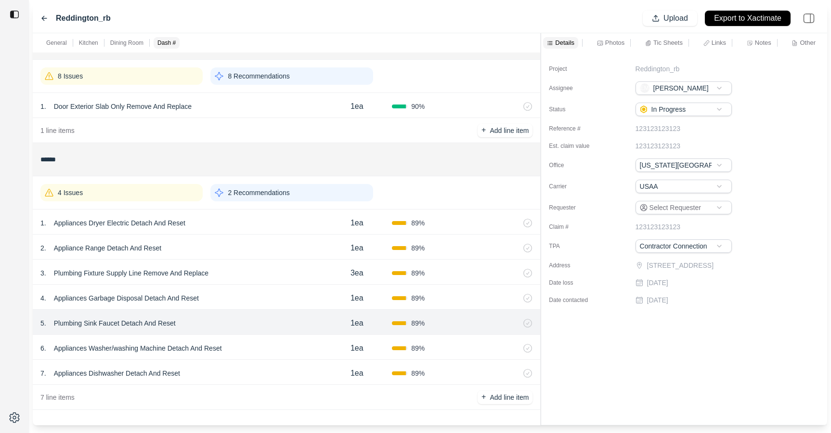
click at [667, 44] on p "Tic Sheets" at bounding box center [668, 43] width 29 height 8
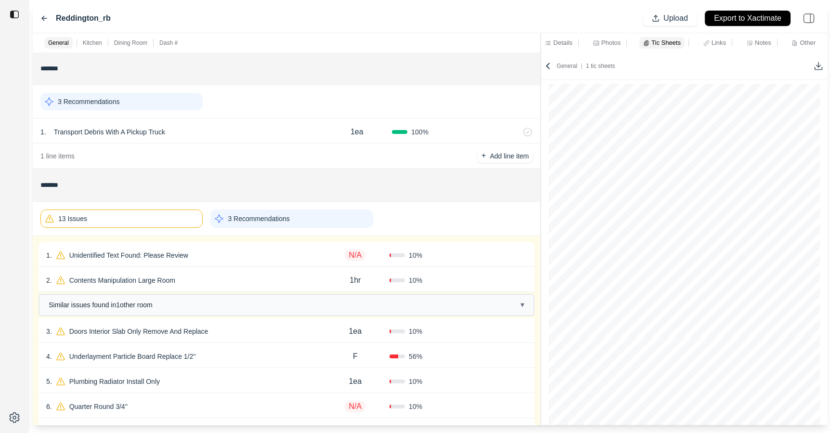
click at [311, 215] on div "3 Recommendations" at bounding box center [291, 218] width 162 height 18
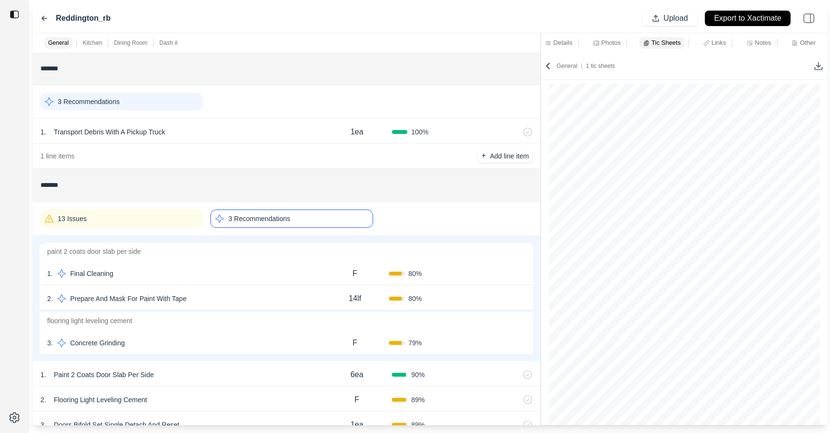
click at [269, 272] on div "1 . Final Cleaning" at bounding box center [184, 273] width 274 height 13
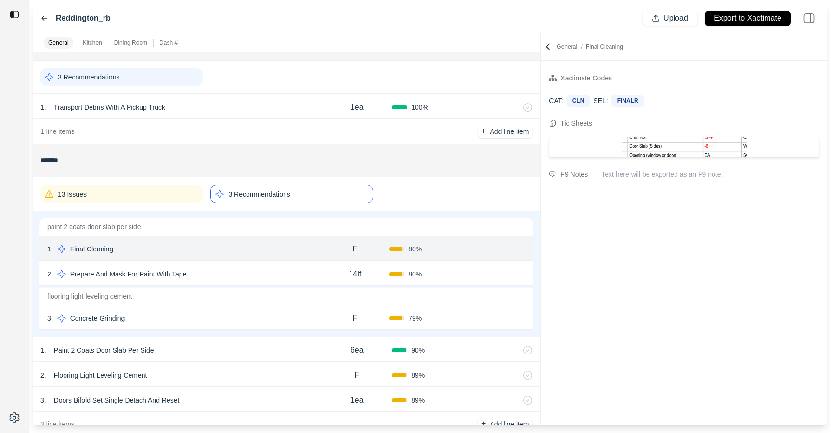
click at [269, 270] on div "2 . Prepare And Mask For Paint With Tape" at bounding box center [184, 273] width 274 height 13
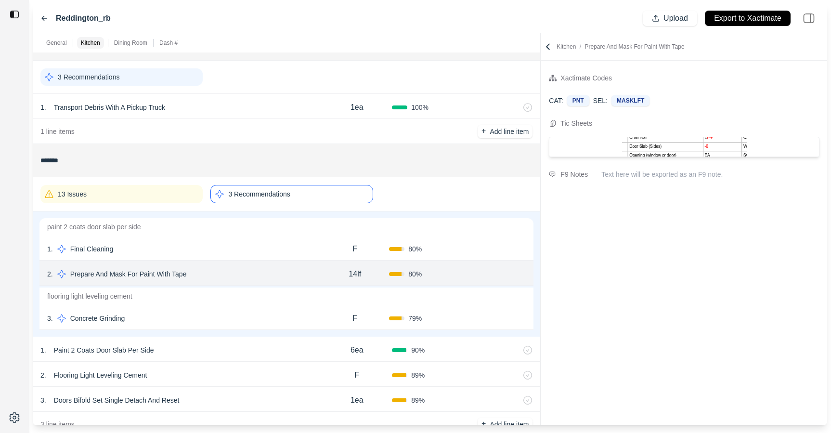
click at [262, 315] on div "3 . Concrete Grinding" at bounding box center [184, 318] width 274 height 13
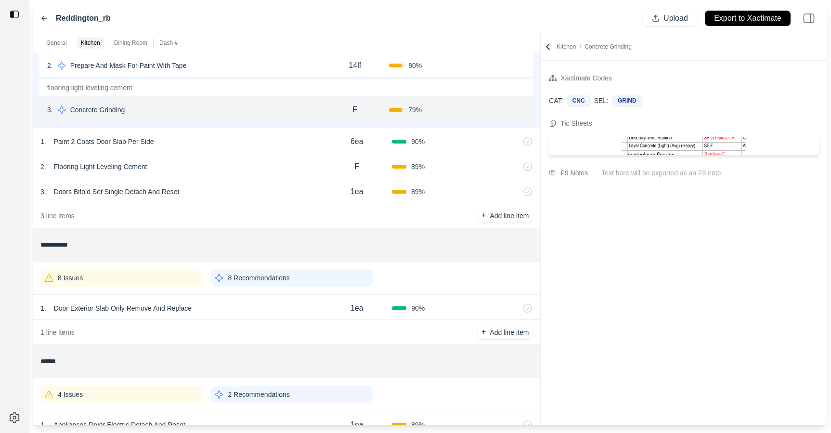
click at [275, 282] on p "8 Recommendations" at bounding box center [259, 278] width 62 height 10
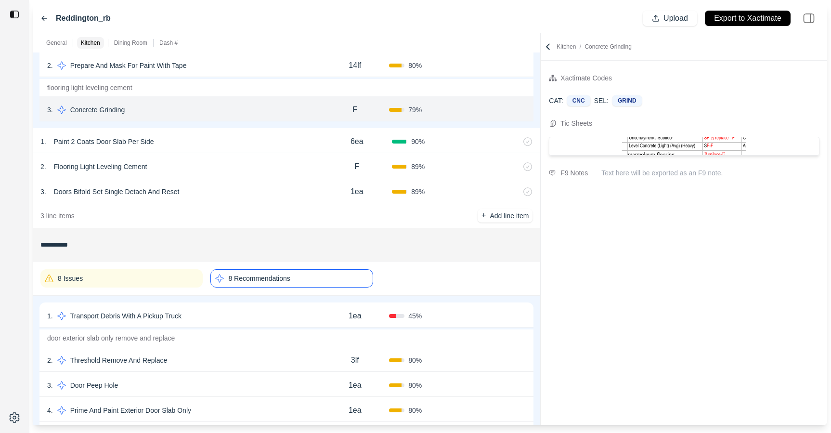
click at [263, 319] on div "1 . Transport Debris With A Pickup Truck" at bounding box center [184, 315] width 274 height 13
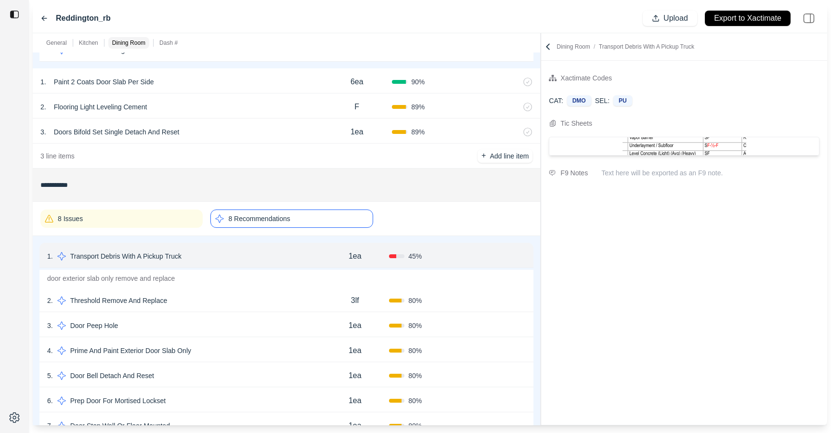
click at [265, 298] on div "2 . Threshold Remove And Replace" at bounding box center [184, 300] width 274 height 13
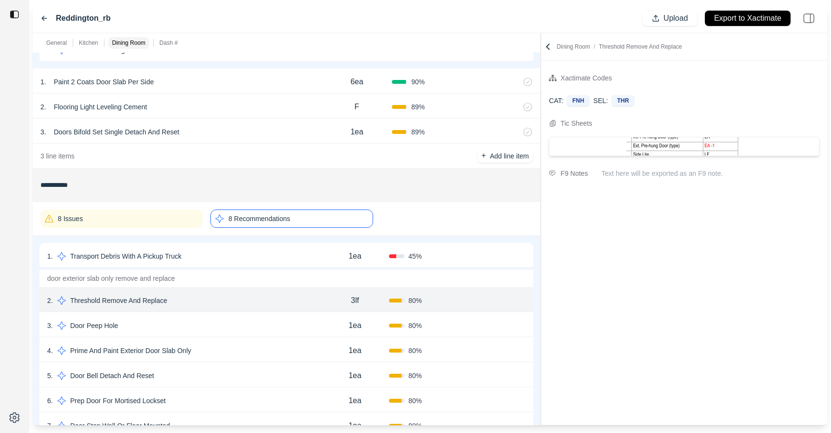
click at [258, 322] on div "3 . Door Peep Hole" at bounding box center [184, 325] width 274 height 13
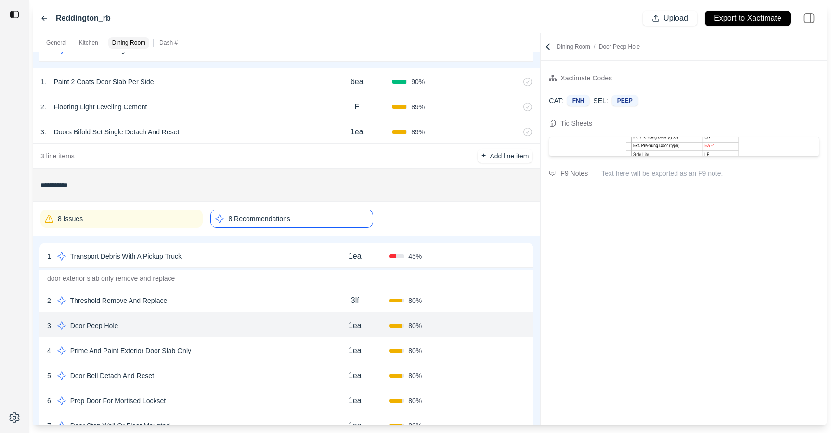
click at [256, 353] on div "4 . Prime And Paint Exterior Door Slab Only" at bounding box center [184, 350] width 274 height 13
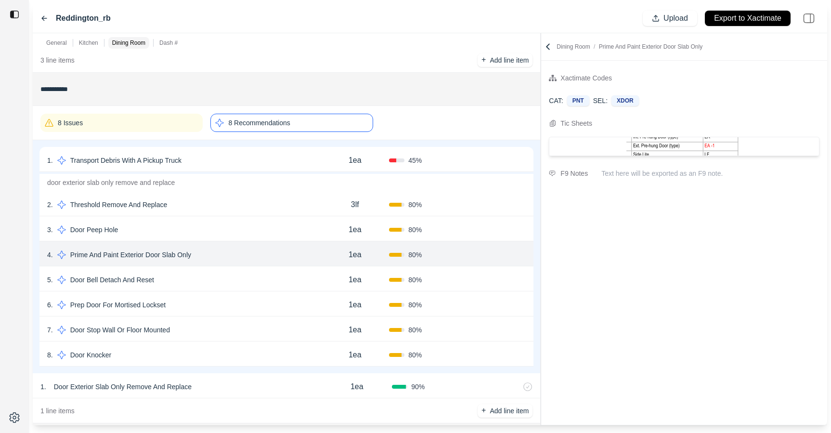
click at [256, 353] on div "8 . Door Knocker" at bounding box center [184, 354] width 274 height 13
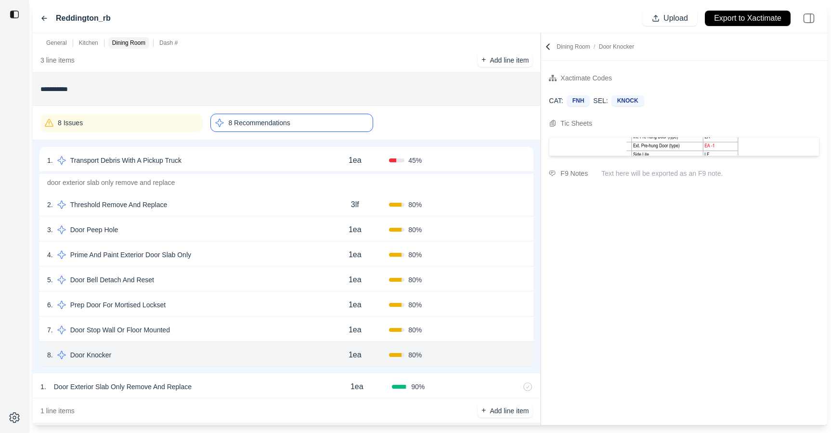
click at [256, 331] on div "7 . Door Stop Wall Or Floor Mounted" at bounding box center [184, 329] width 274 height 13
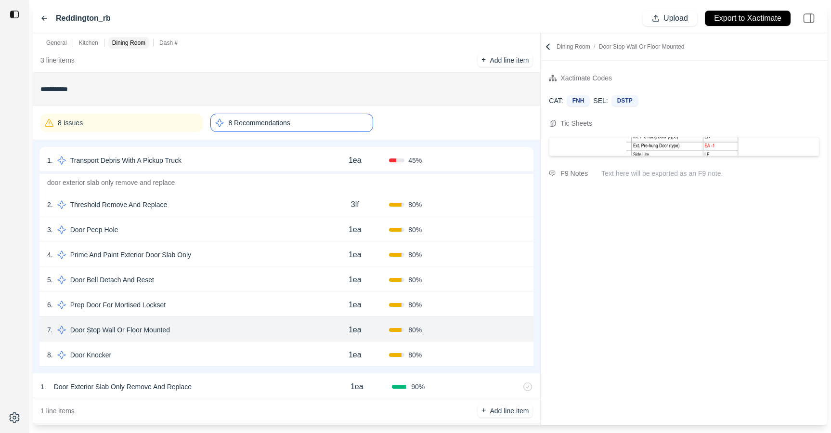
click at [259, 311] on div "6 . Prep Door For Mortised Lockset" at bounding box center [184, 304] width 274 height 13
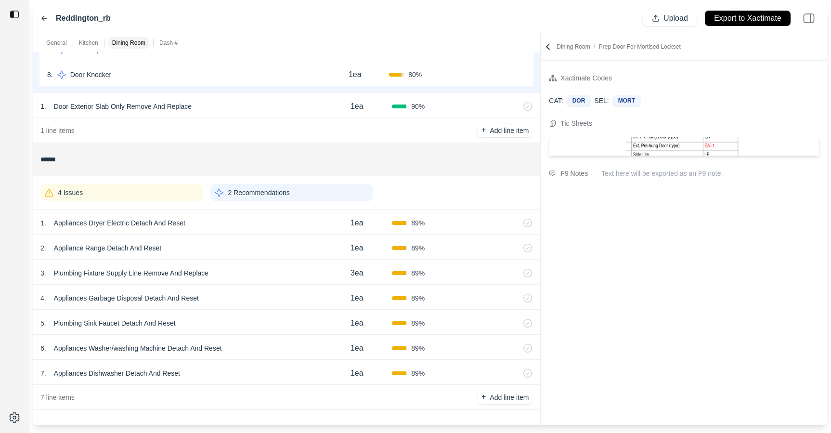
click at [283, 195] on p "2 Recommendations" at bounding box center [259, 193] width 62 height 10
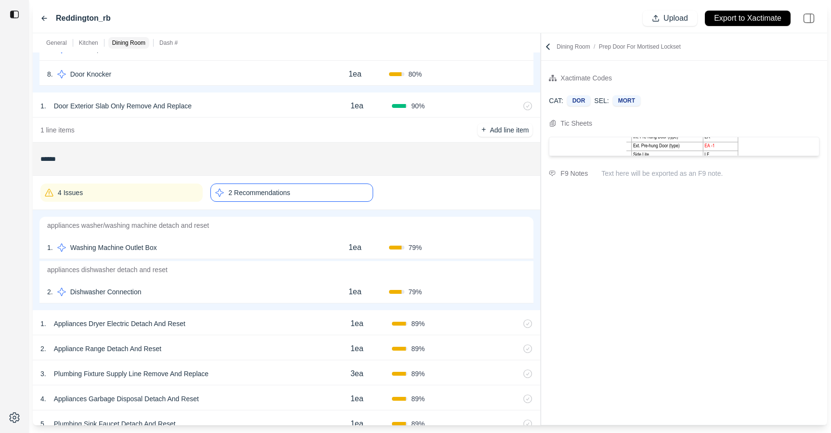
click at [254, 262] on p "appliances dishwasher detach and reset" at bounding box center [286, 269] width 494 height 17
click at [254, 250] on div "1 . Washing Machine Outlet Box" at bounding box center [184, 247] width 274 height 13
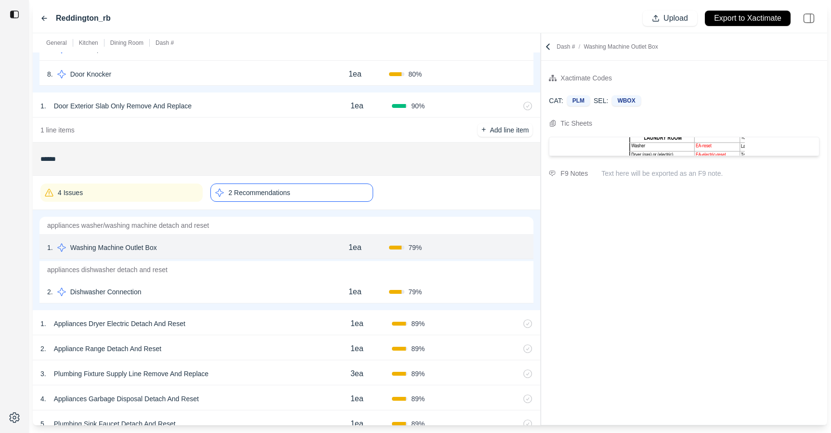
click at [248, 280] on div "2 . Dishwasher Connection 1ea 79 % Confirm" at bounding box center [286, 290] width 494 height 25
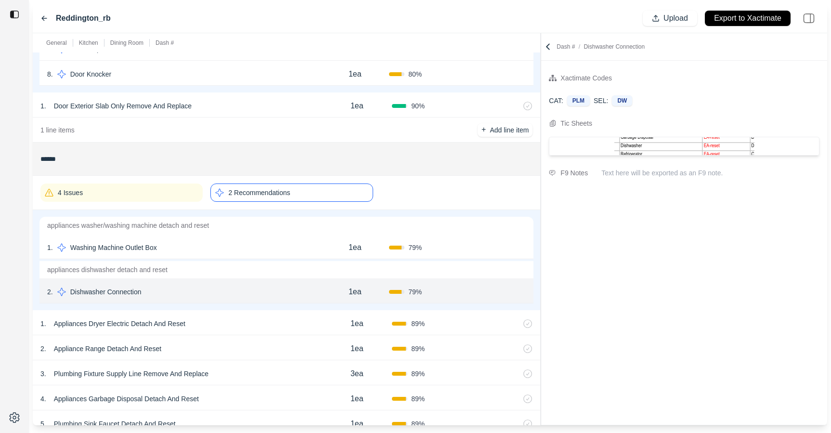
click at [549, 47] on icon at bounding box center [548, 47] width 10 height 10
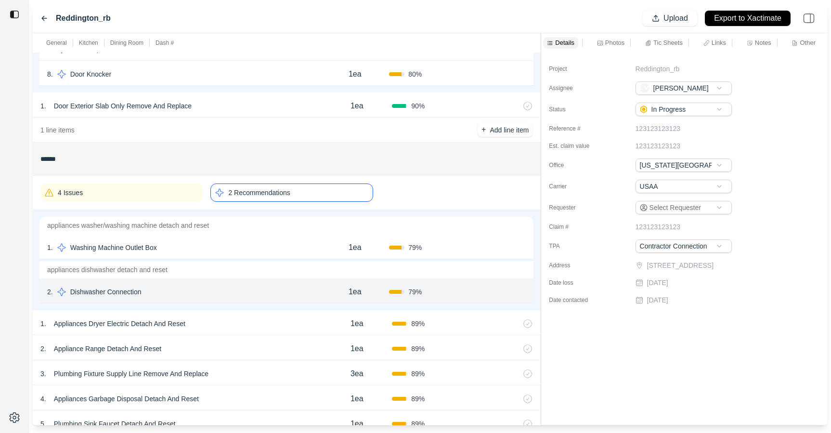
click at [608, 44] on p "Photos" at bounding box center [614, 43] width 19 height 8
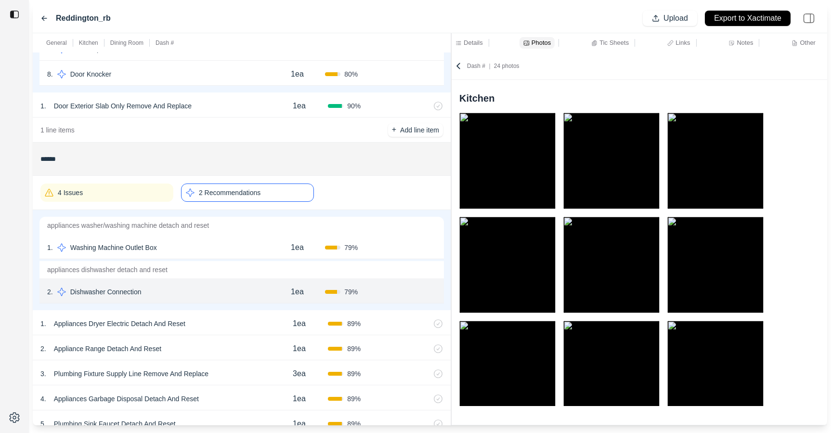
click at [441, 52] on div "**********" at bounding box center [430, 229] width 795 height 392
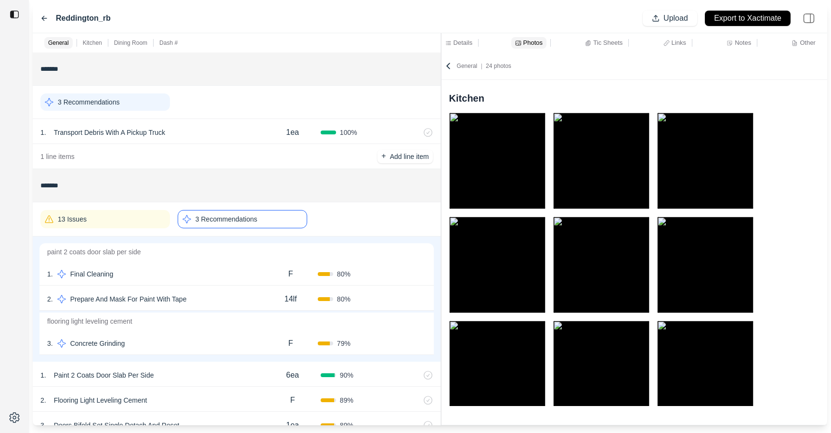
click at [507, 163] on img at bounding box center [497, 161] width 96 height 96
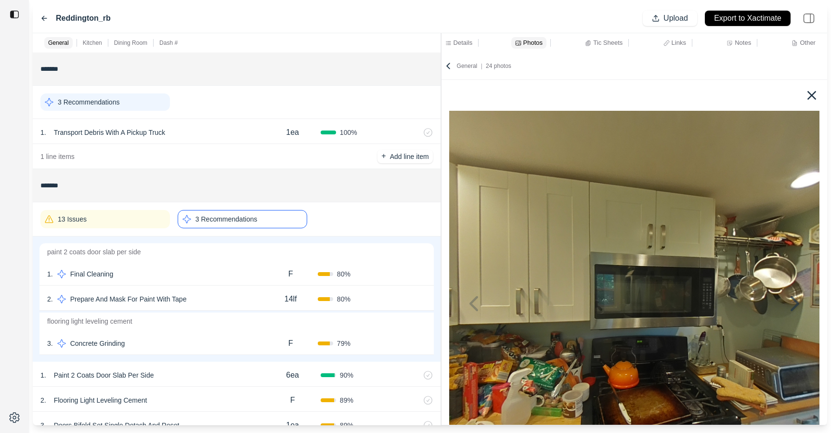
scroll to position [72, 0]
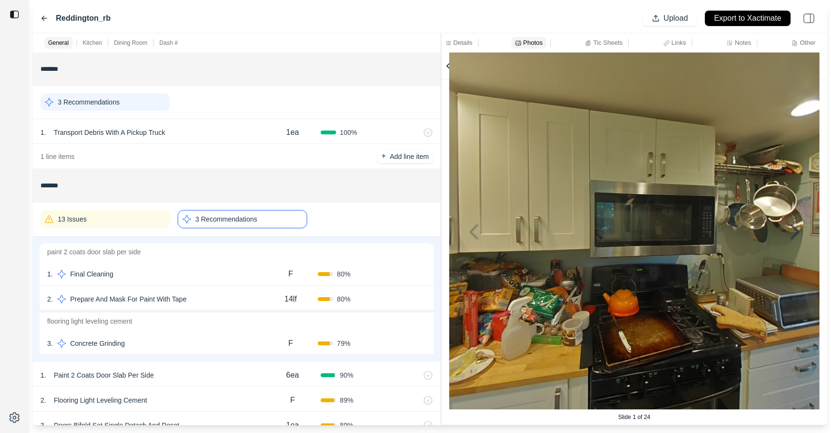
click at [794, 230] on icon at bounding box center [795, 232] width 23 height 23
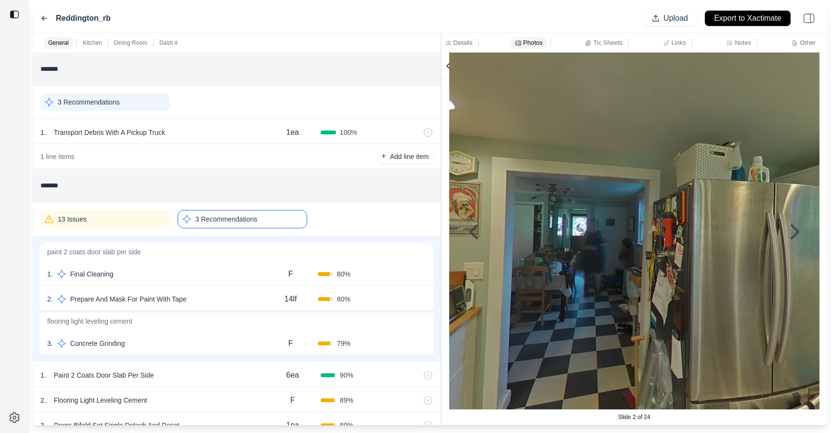
click at [794, 230] on icon at bounding box center [795, 232] width 23 height 23
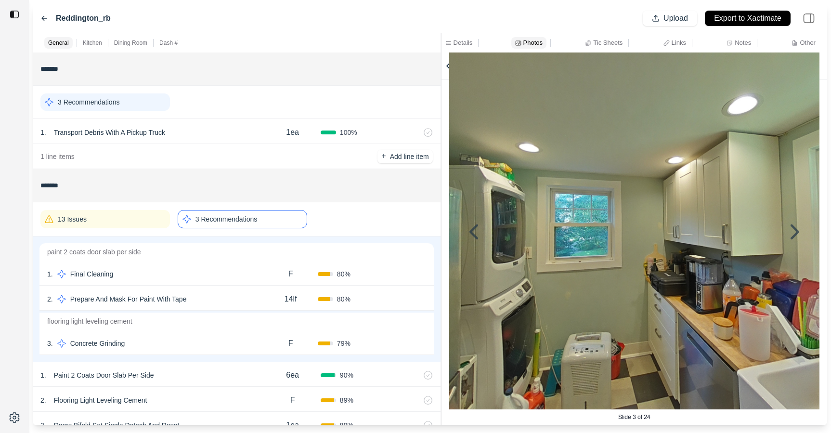
click at [793, 229] on icon at bounding box center [795, 232] width 23 height 23
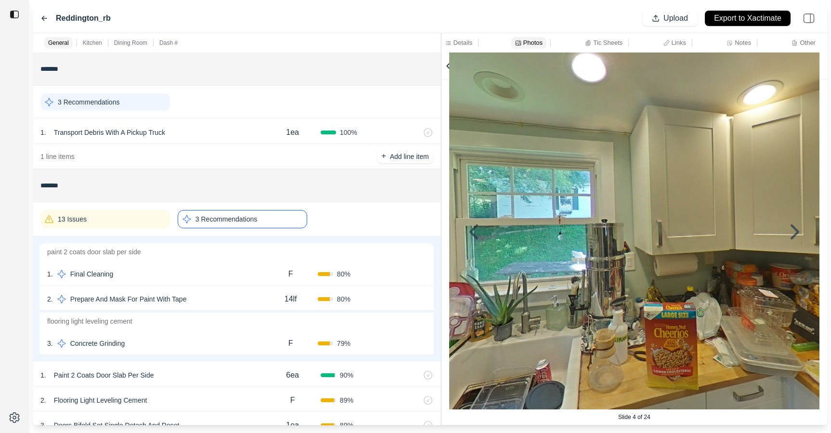
click at [793, 229] on icon at bounding box center [795, 232] width 23 height 23
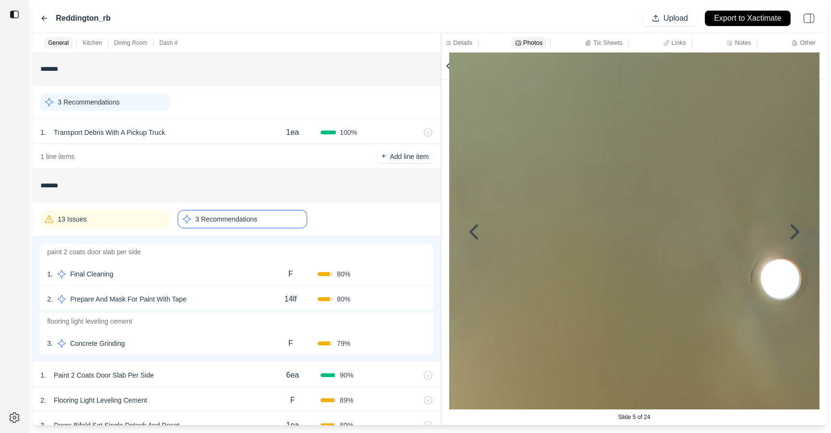
click at [793, 229] on icon at bounding box center [795, 232] width 23 height 23
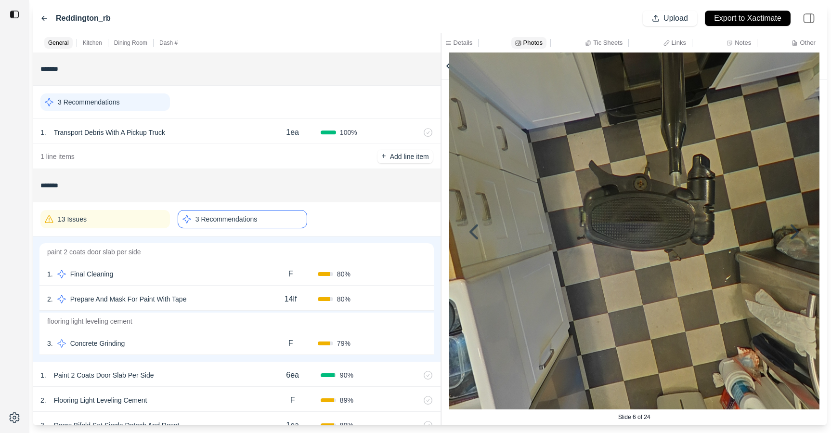
click at [793, 229] on icon at bounding box center [795, 232] width 23 height 23
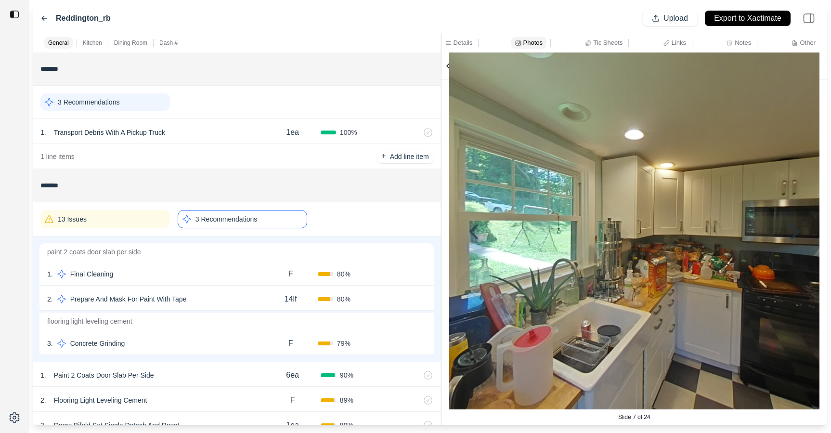
click at [793, 229] on icon at bounding box center [795, 232] width 23 height 23
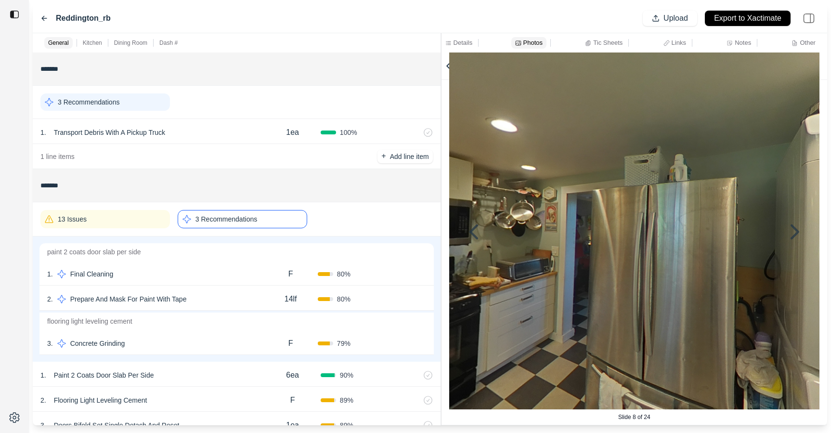
click at [793, 229] on icon at bounding box center [795, 232] width 23 height 23
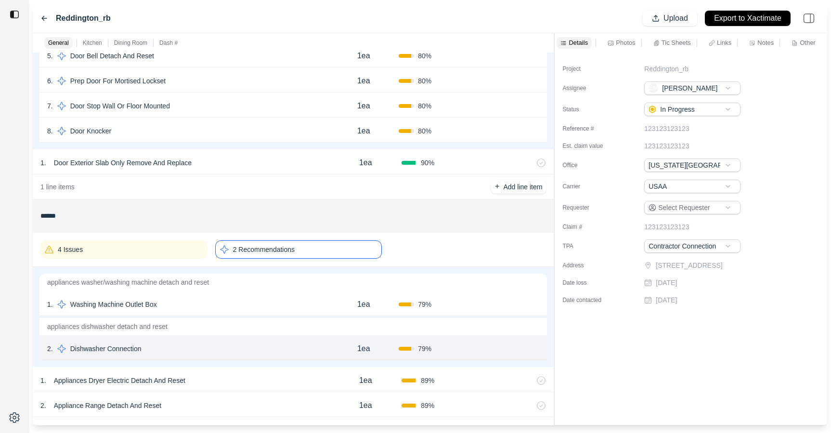
scroll to position [771, 0]
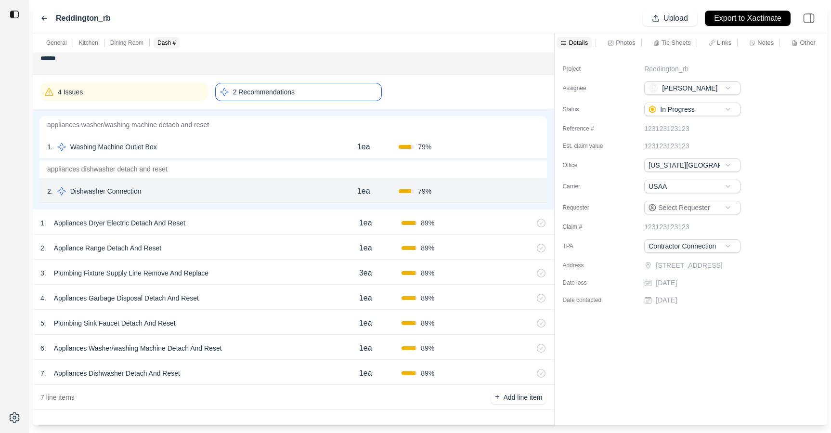
click at [302, 147] on div "1 . Washing Machine Outlet Box" at bounding box center [187, 146] width 281 height 13
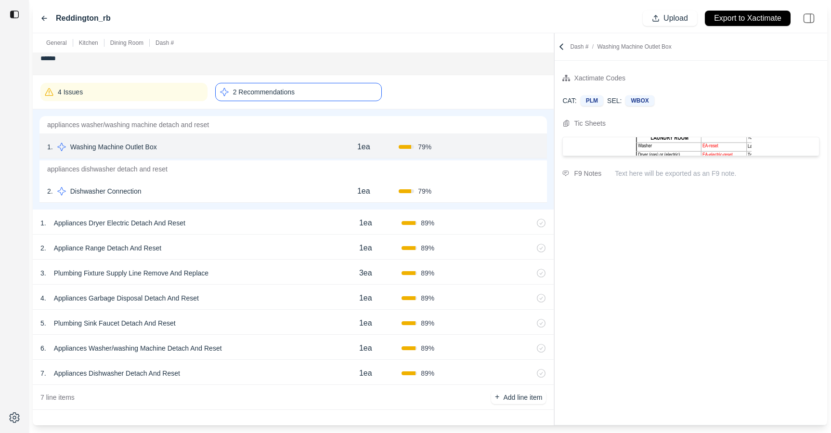
click at [135, 90] on div "4 Issues" at bounding box center [123, 92] width 167 height 18
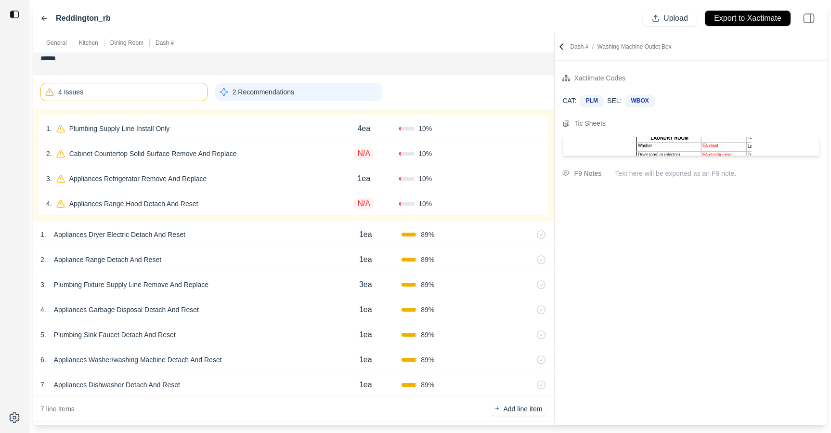
click at [262, 147] on div "2 . Cabinet Countertop Solid Surface Remove And Replace" at bounding box center [187, 153] width 283 height 13
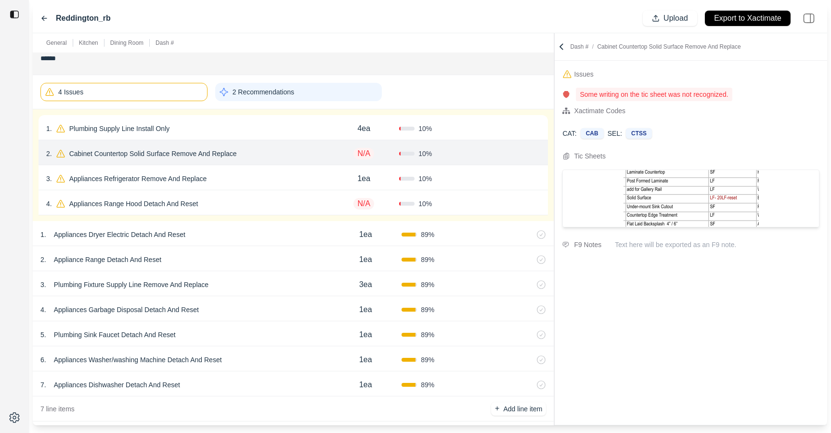
click at [263, 169] on div "3 . Appliances Refrigerator Remove And Replace 1ea 10 % Confirm" at bounding box center [294, 177] width 510 height 25
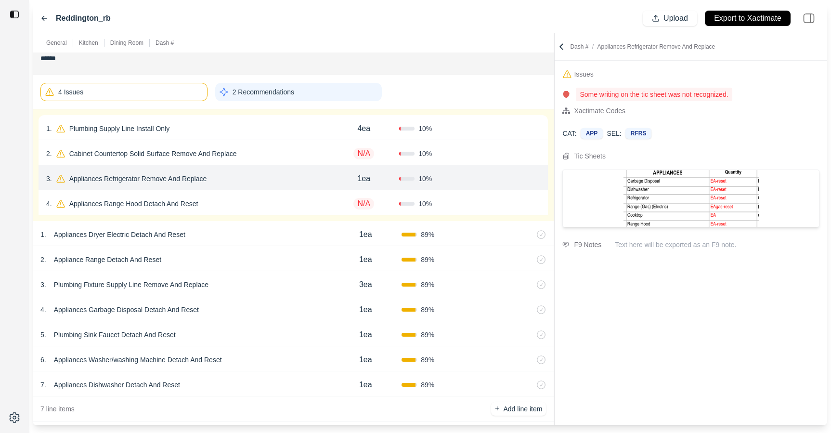
click at [275, 201] on div "4 . Appliances Range Hood Detach And Reset" at bounding box center [187, 203] width 283 height 13
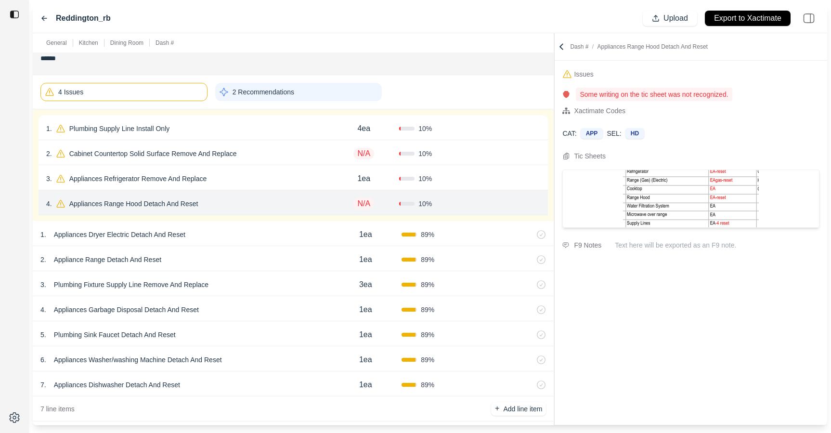
click at [283, 175] on div "3 . Appliances Refrigerator Remove And Replace" at bounding box center [187, 178] width 283 height 13
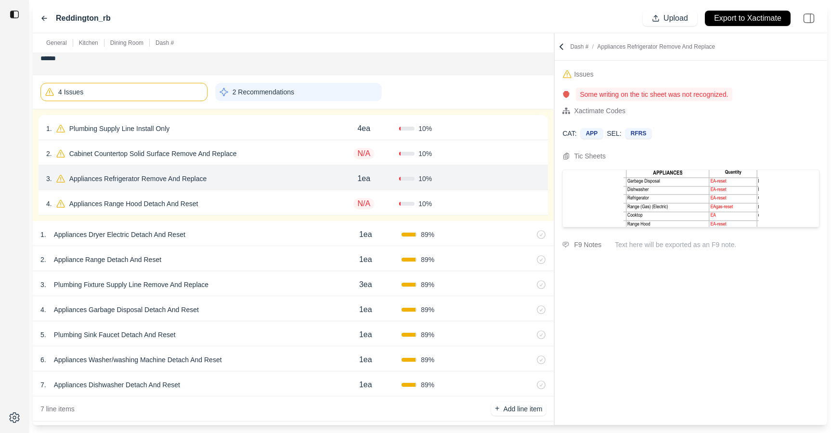
click at [284, 157] on div "2 . Cabinet Countertop Solid Surface Remove And Replace" at bounding box center [187, 153] width 283 height 13
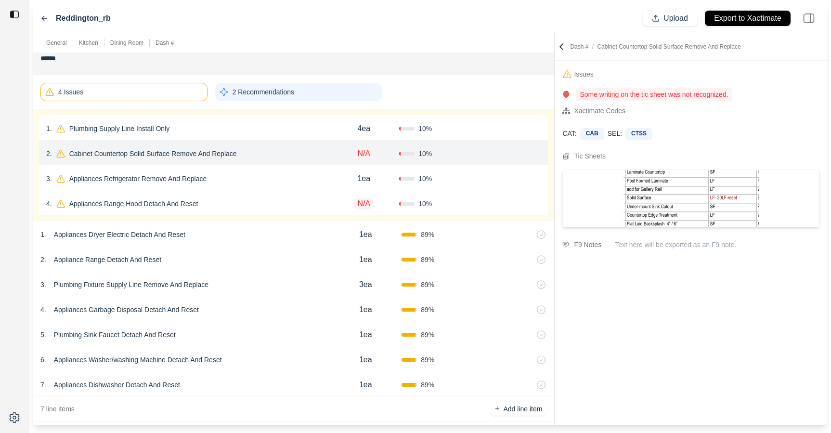
click at [286, 117] on div "1 . Plumbing Supply Line Install Only 4ea 10 % Confirm" at bounding box center [294, 127] width 510 height 25
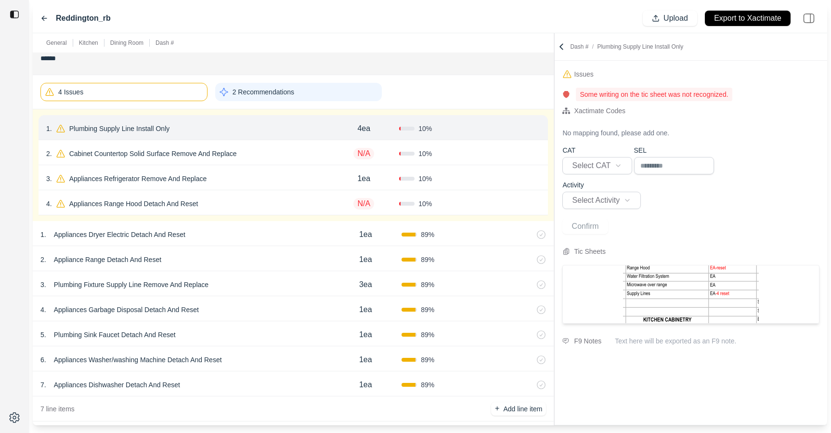
click at [15, 14] on img at bounding box center [15, 15] width 10 height 10
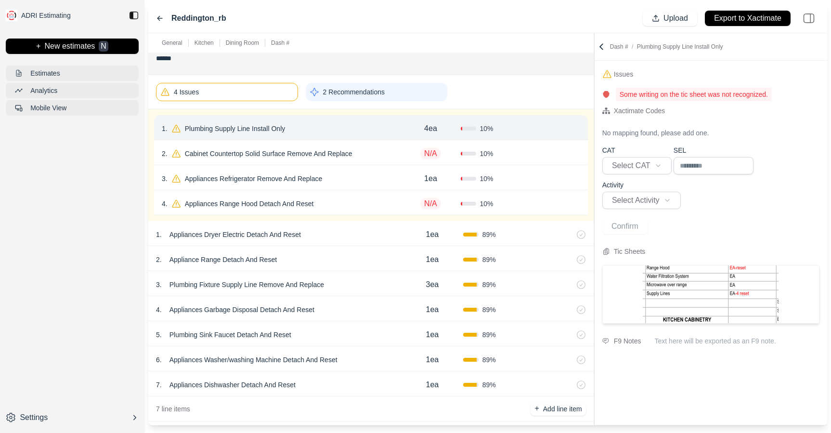
click at [131, 14] on img at bounding box center [134, 16] width 10 height 10
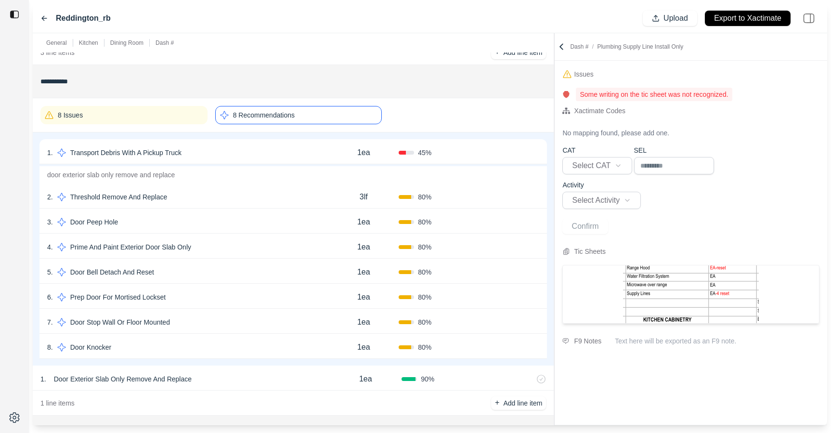
scroll to position [350, 0]
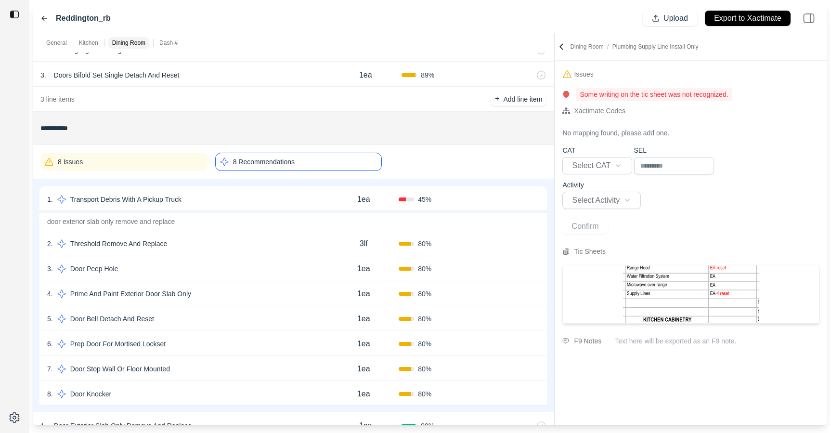
click at [358, 167] on div "8 Recommendations" at bounding box center [298, 162] width 167 height 18
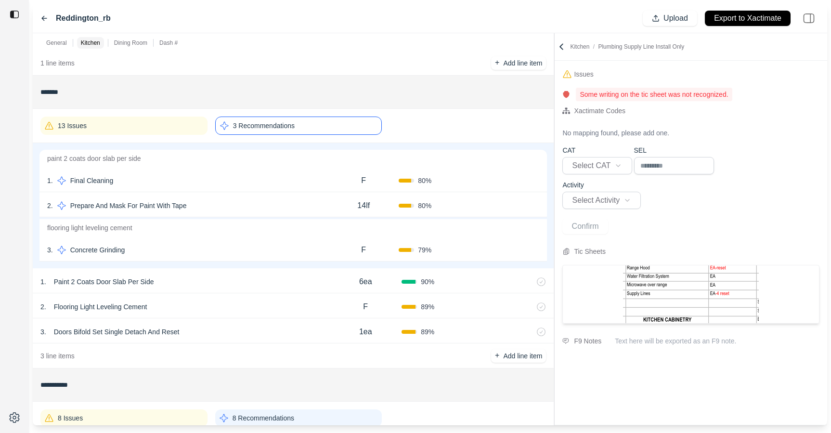
scroll to position [0, 0]
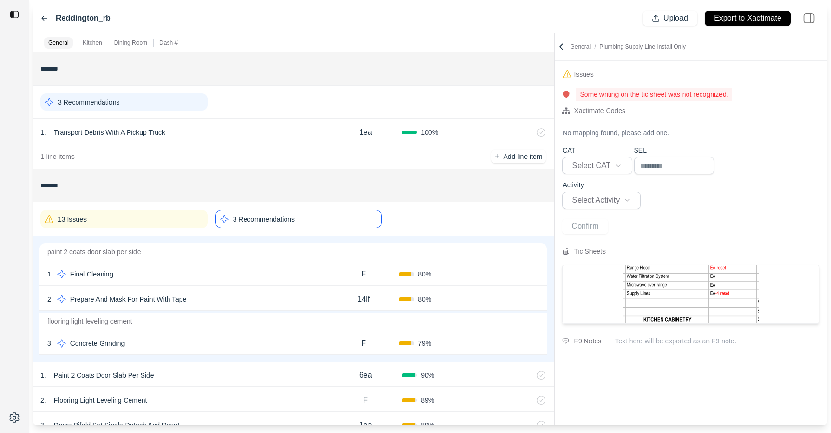
click at [320, 214] on div "3 Recommendations" at bounding box center [298, 219] width 167 height 18
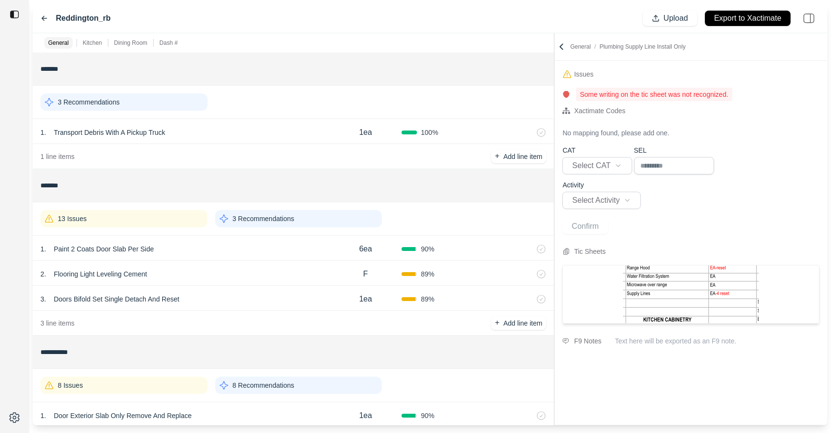
click at [304, 275] on div "2 . Flooring Light Leveling Cement" at bounding box center [184, 273] width 289 height 13
select select "*"
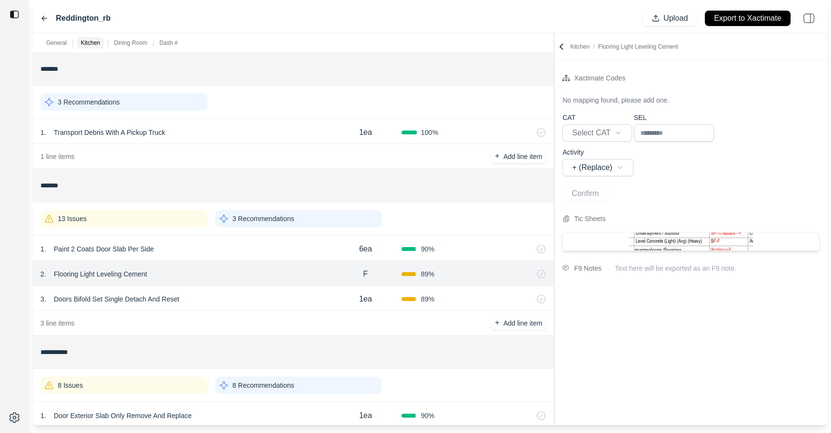
click at [131, 271] on p "Flooring Light Leveling Cement" at bounding box center [100, 273] width 101 height 13
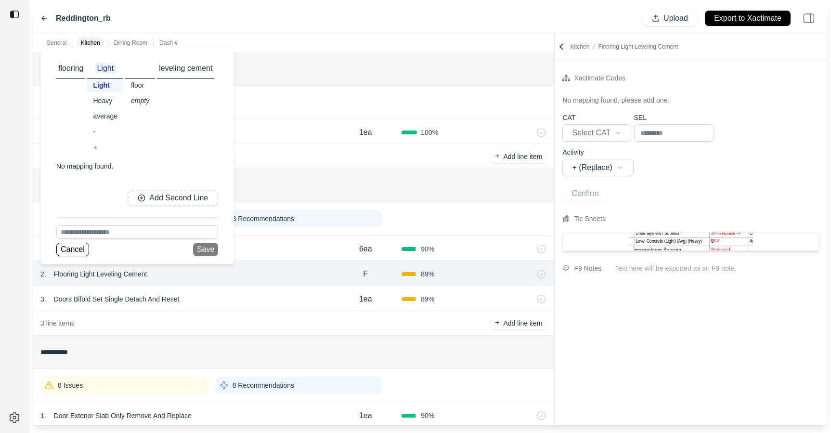
click at [648, 328] on div "**********" at bounding box center [691, 243] width 273 height 364
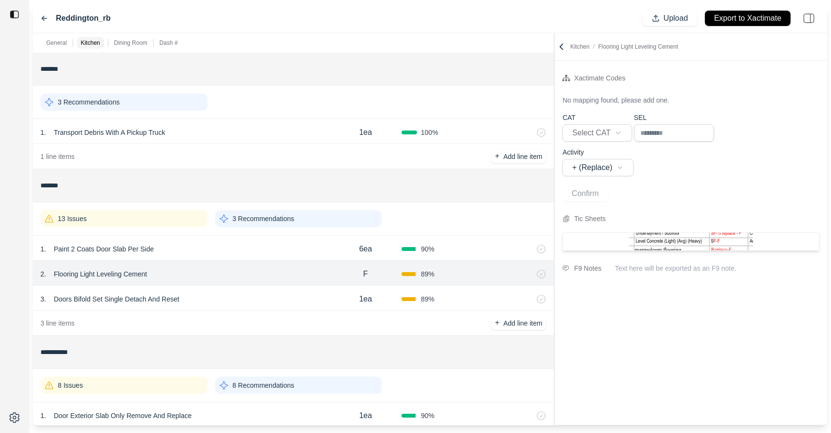
click at [46, 40] on p "General" at bounding box center [56, 43] width 21 height 8
click at [43, 19] on icon at bounding box center [44, 18] width 8 height 8
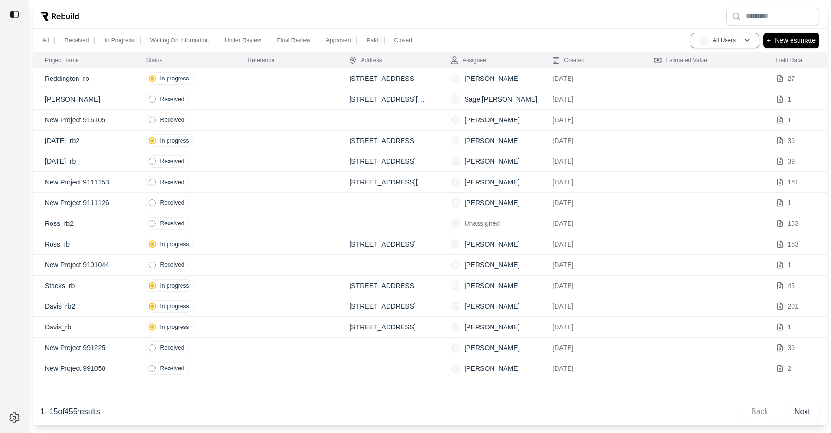
click at [236, 91] on td at bounding box center [287, 99] width 102 height 21
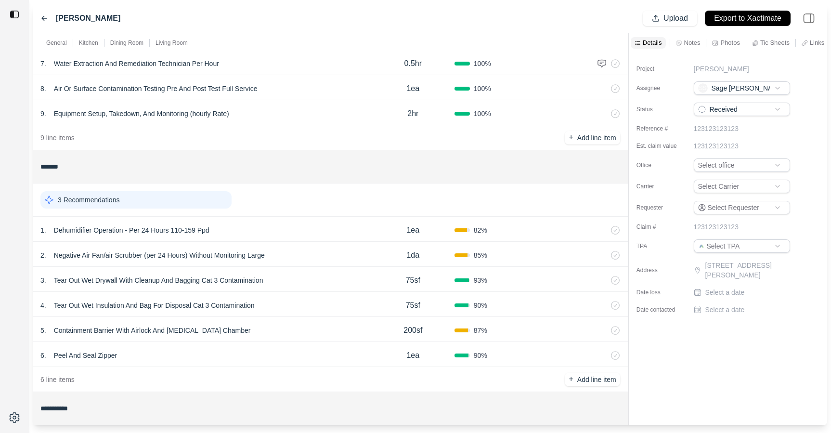
scroll to position [548, 0]
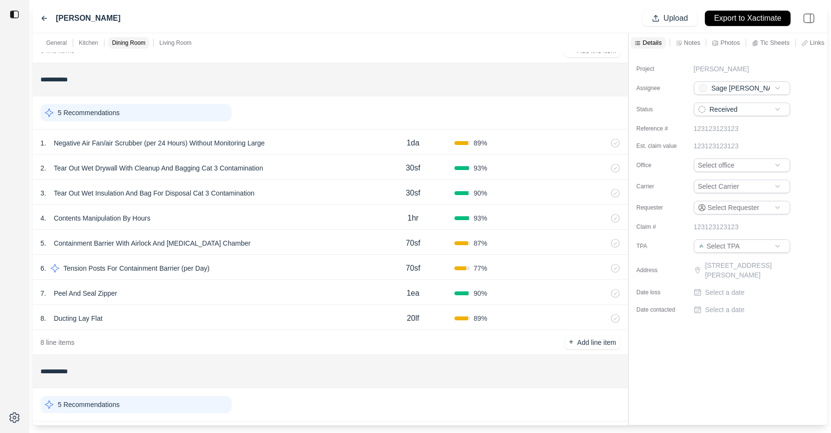
click at [317, 144] on div "1 . Negative Air Fan/air Scrubber (per 24 Hours) Without Monitoring Large" at bounding box center [205, 142] width 331 height 13
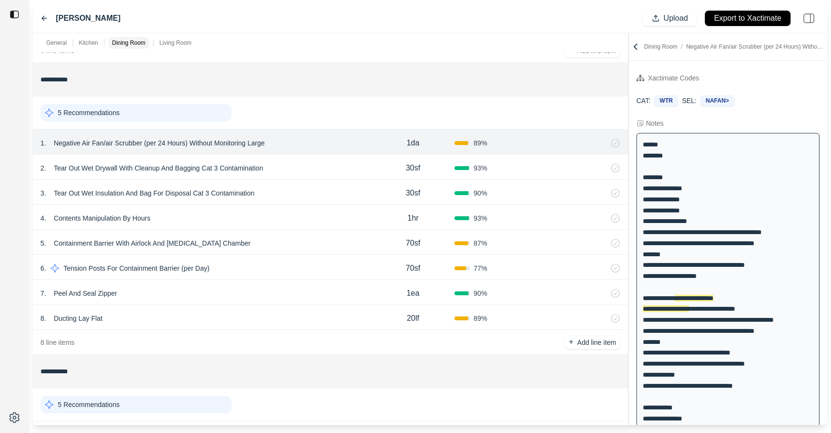
scroll to position [72, 0]
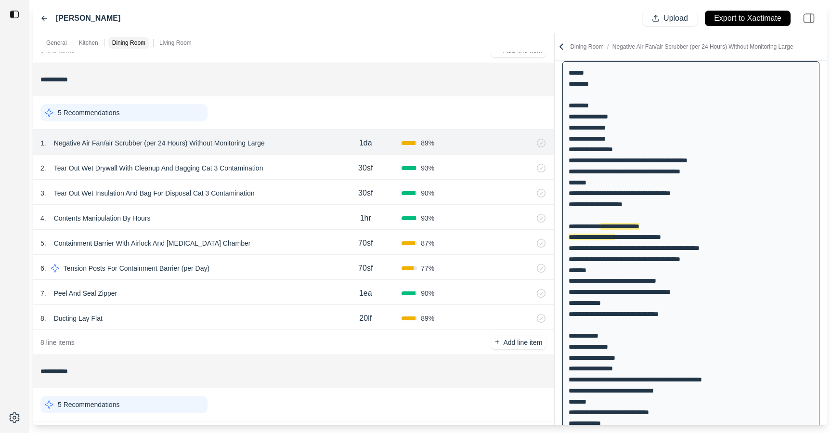
click at [552, 91] on div "General Kitchen Dining Room Living Room ******* 1 Recommendation 1 . Emergency …" at bounding box center [430, 229] width 795 height 392
click at [319, 164] on div "2 . Tear Out Wet Drywall With Cleanup And Bagging Cat 3 Contamination" at bounding box center [184, 167] width 289 height 13
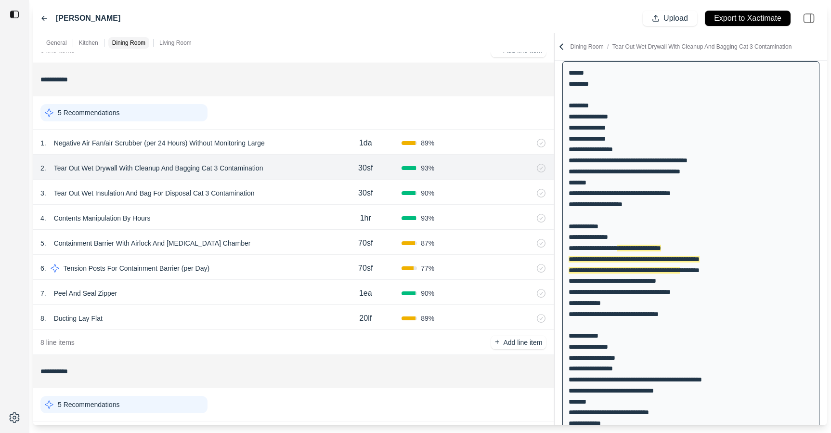
scroll to position [99, 0]
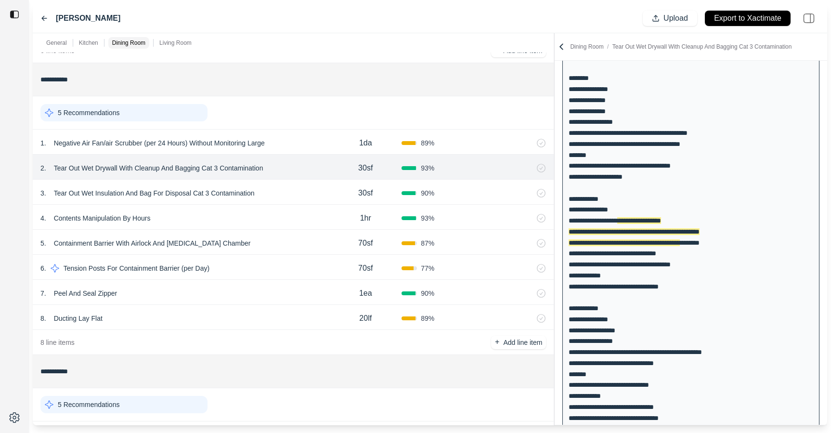
click at [316, 190] on div "3 . Tear Out Wet Insulation And Bag For Disposal Cat 3 Contamination" at bounding box center [184, 192] width 289 height 13
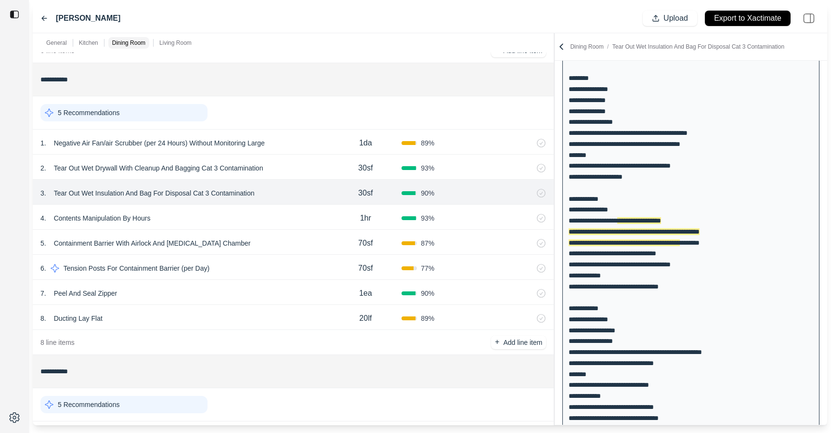
click at [270, 243] on div "5 . Containment Barrier With Airlock And Decontamination Chamber" at bounding box center [184, 242] width 289 height 13
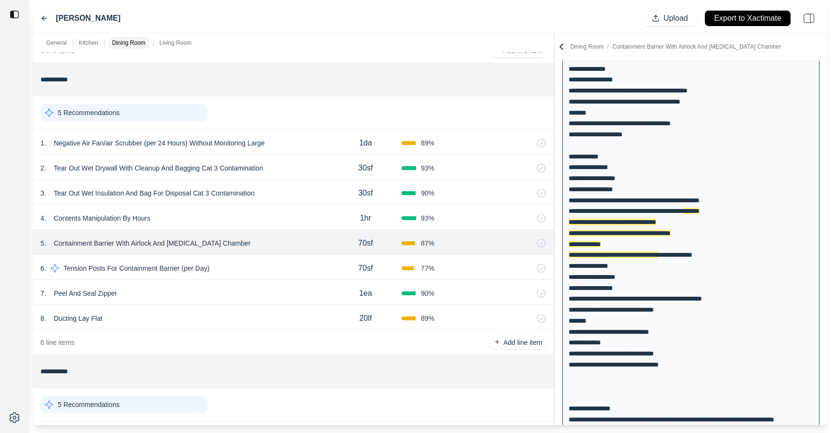
scroll to position [143, 0]
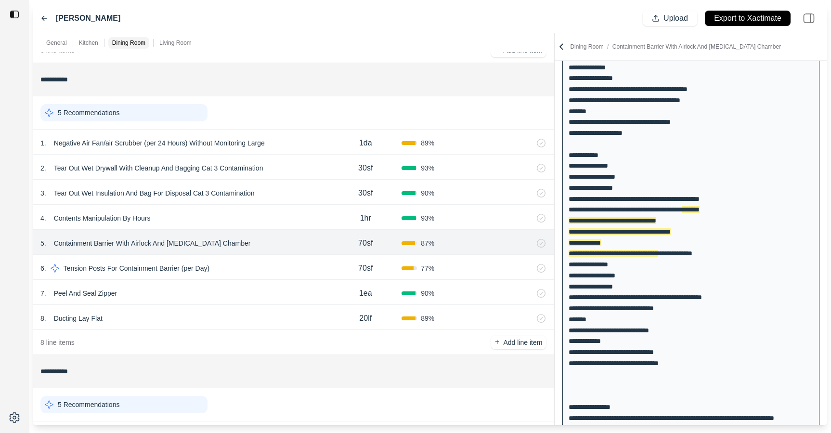
click at [258, 262] on div "6 . Tension Posts For Containment Barrier (per Day)" at bounding box center [184, 267] width 289 height 13
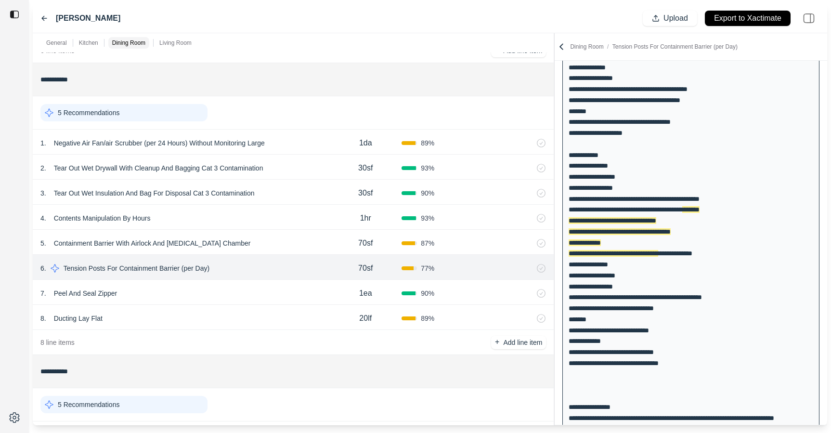
click at [271, 238] on div "5 . Containment Barrier With Airlock And Decontamination Chamber" at bounding box center [184, 242] width 289 height 13
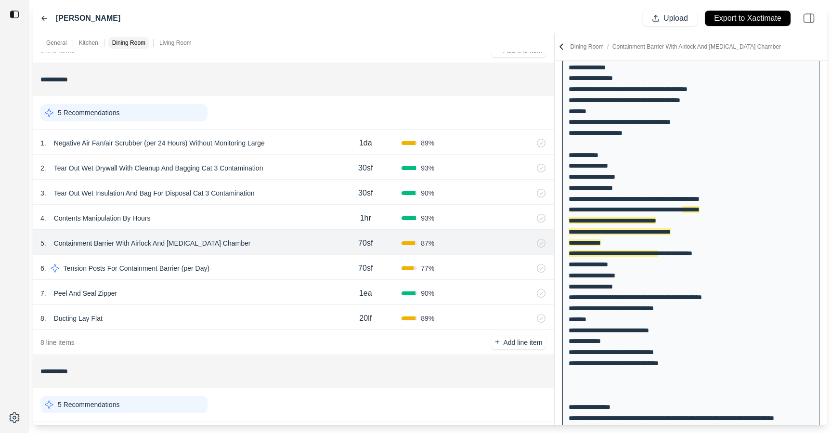
click at [201, 289] on div "7 . Peel And Seal Zipper" at bounding box center [184, 293] width 289 height 13
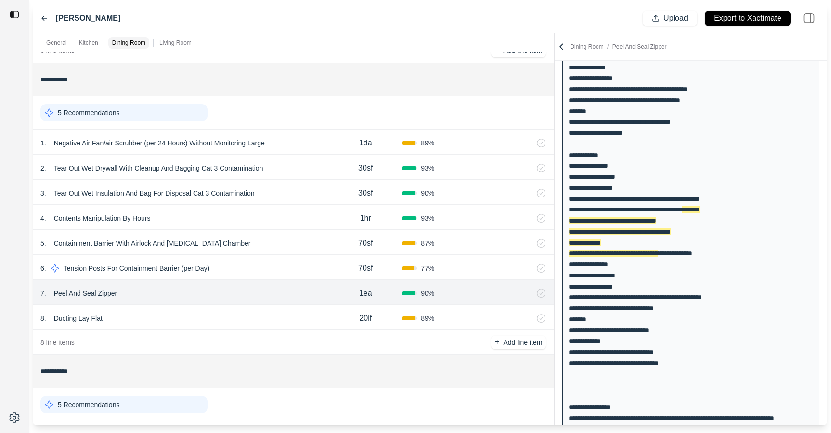
click at [167, 317] on div "8 . Ducting Lay Flat" at bounding box center [184, 318] width 289 height 13
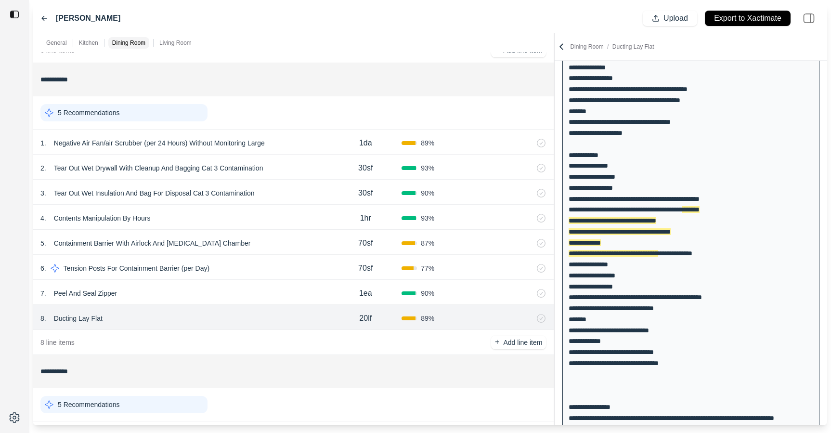
click at [43, 16] on icon at bounding box center [44, 18] width 5 height 4
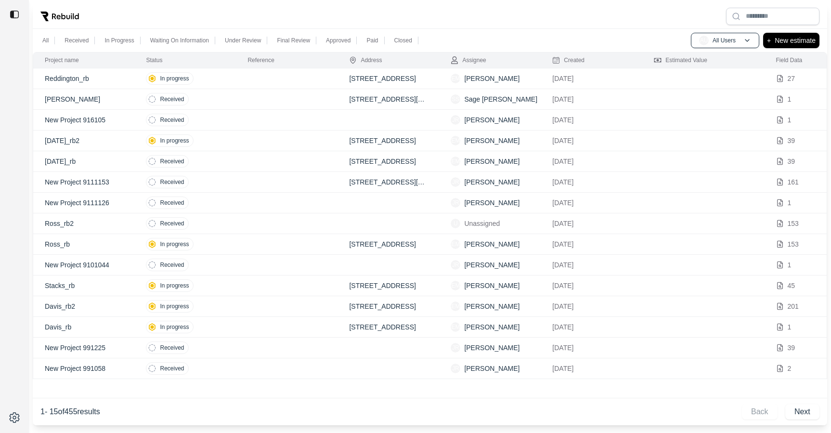
click at [247, 82] on td at bounding box center [287, 78] width 102 height 21
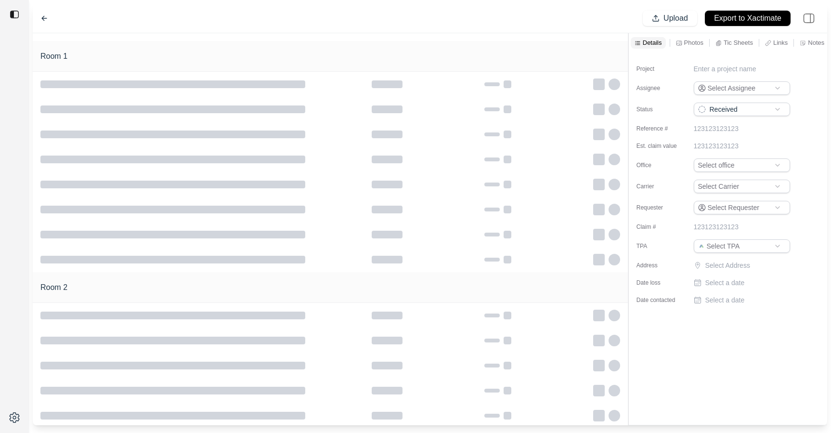
type input "**********"
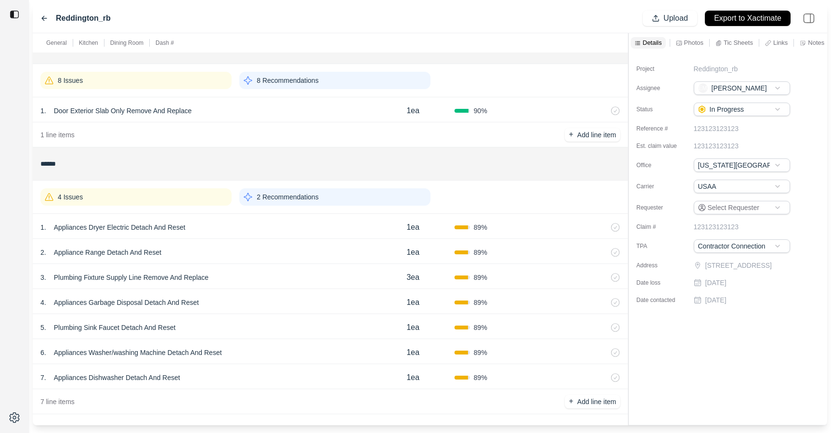
scroll to position [309, 0]
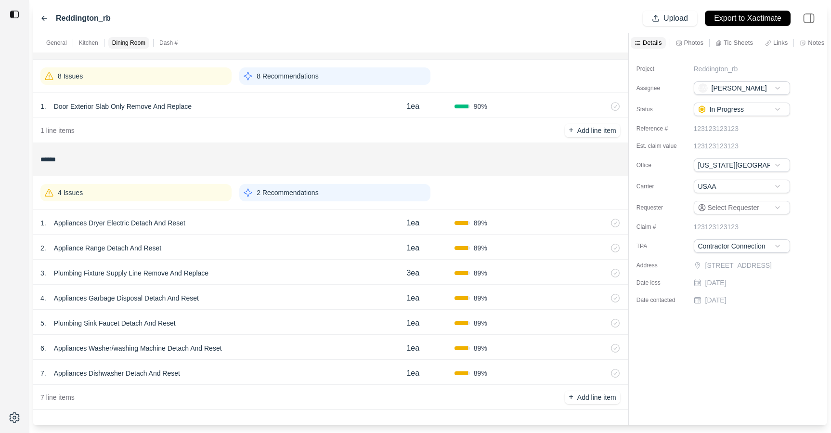
click at [263, 247] on div "2 . Appliance Range Detach And Reset" at bounding box center [205, 247] width 331 height 13
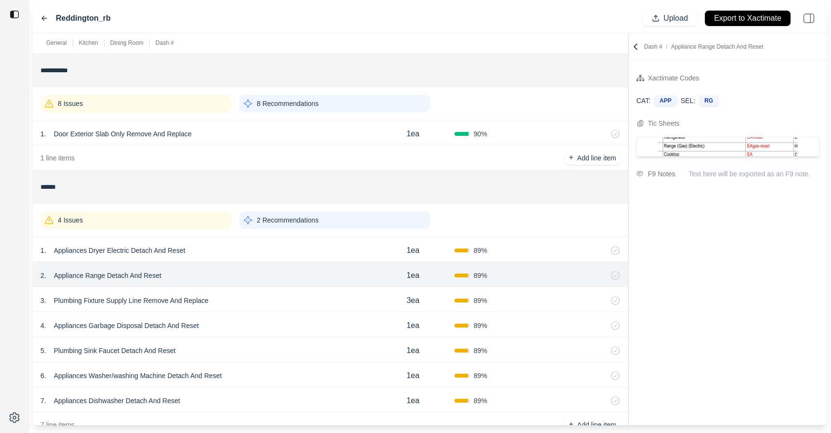
scroll to position [276, 0]
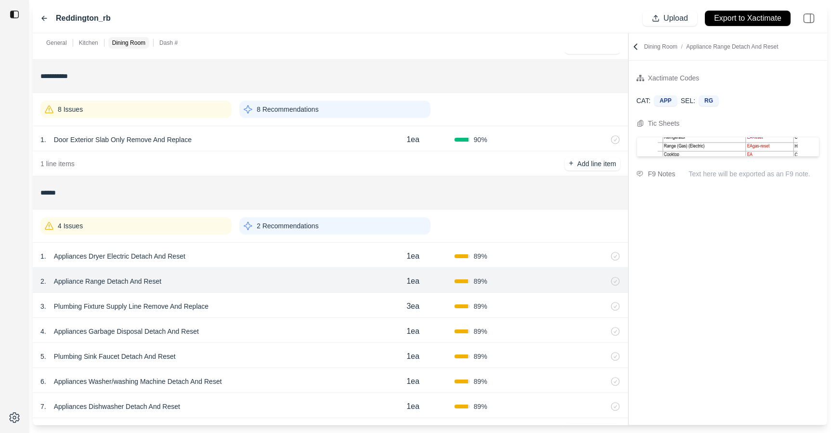
click at [195, 113] on div "8 Issues" at bounding box center [135, 109] width 191 height 17
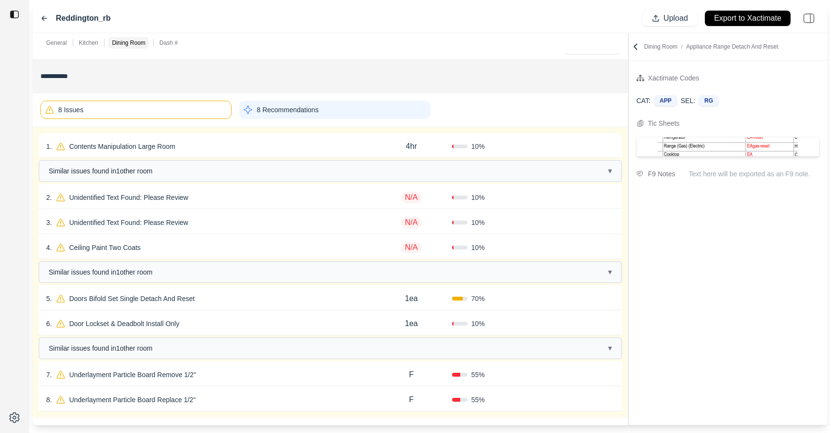
click at [255, 298] on div "5 . Doors Bifold Set Single Detach And Reset" at bounding box center [208, 298] width 325 height 13
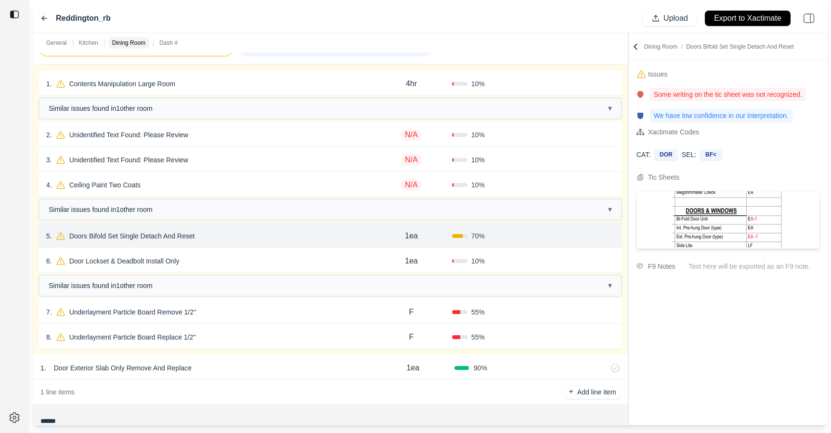
scroll to position [344, 0]
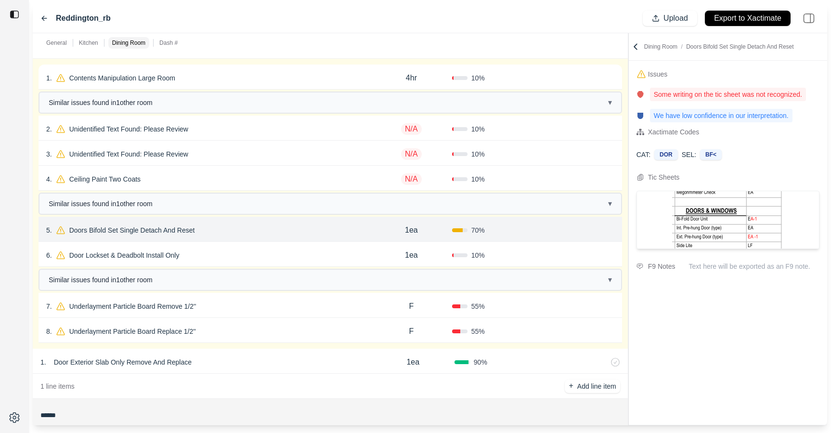
click at [256, 305] on div "7 . Underlayment Particle Board Remove 1/2''" at bounding box center [208, 306] width 325 height 13
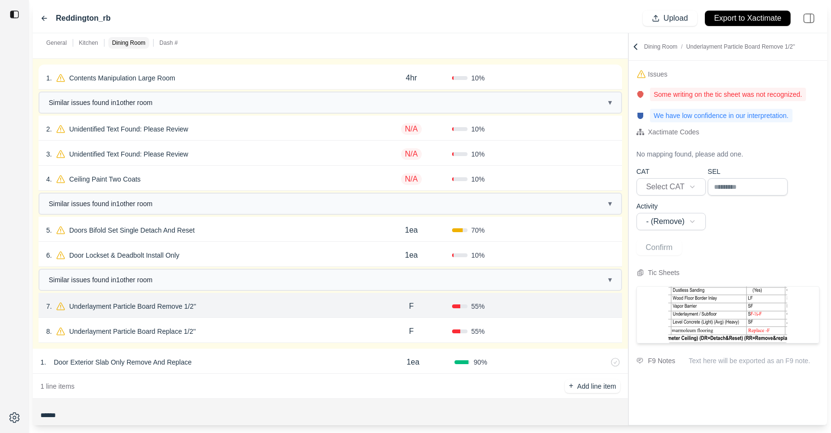
click at [254, 332] on div "8 . Underlayment Particle Board Replace 1/2''" at bounding box center [208, 331] width 325 height 13
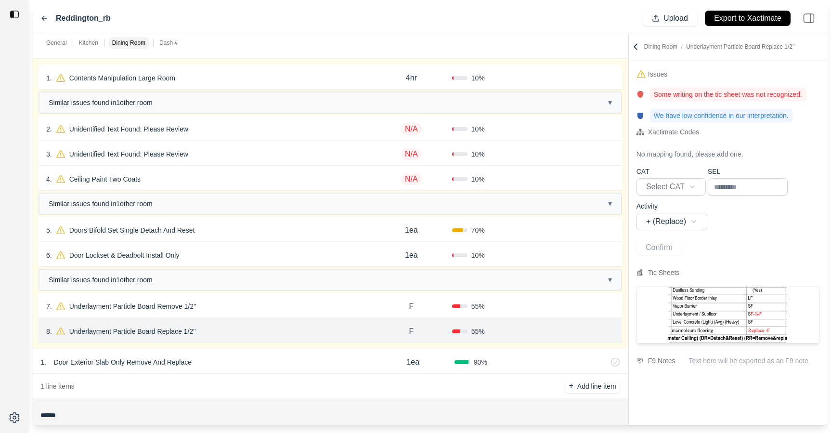
click at [258, 313] on div "7 . Underlayment Particle Board Remove 1/2'' F 55 % Confirm" at bounding box center [331, 305] width 584 height 25
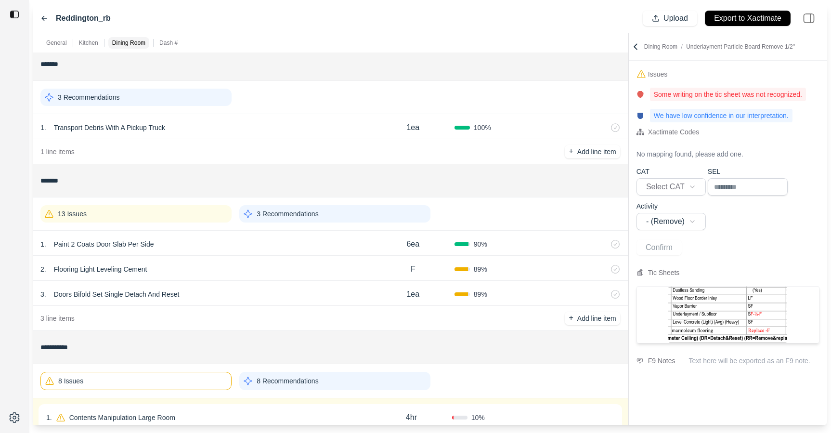
scroll to position [0, 0]
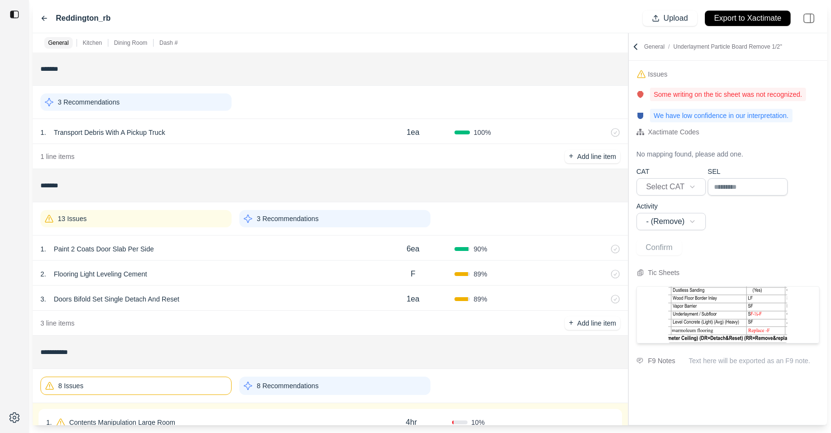
click at [192, 219] on div "13 Issues" at bounding box center [135, 218] width 191 height 17
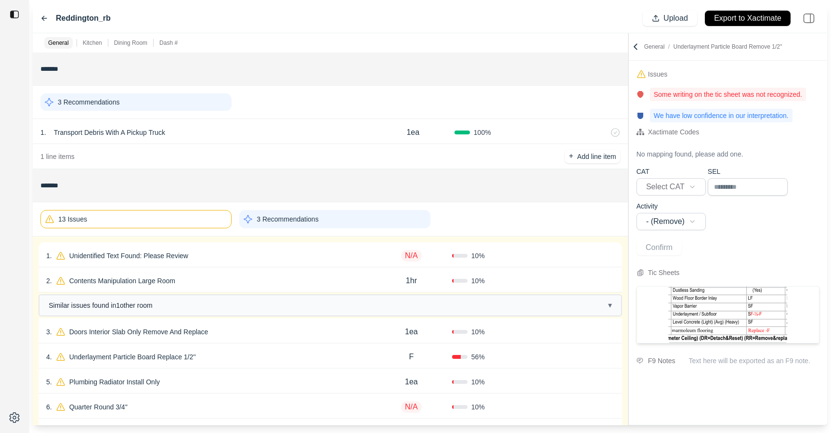
click at [252, 248] on div "1 . Unidentified Text Found: Please Review N/A 10 % Confirm" at bounding box center [331, 254] width 584 height 25
select select "*"
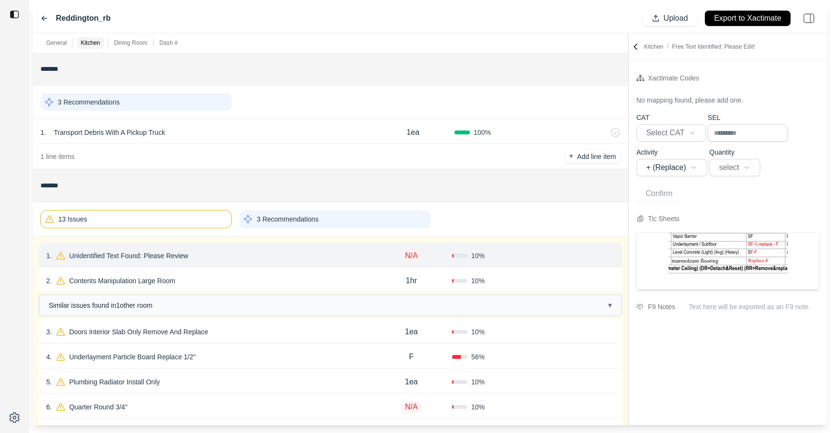
click at [252, 269] on div "2 . Contents Manipulation Large Room 1hr 10 % Confirm" at bounding box center [331, 279] width 584 height 25
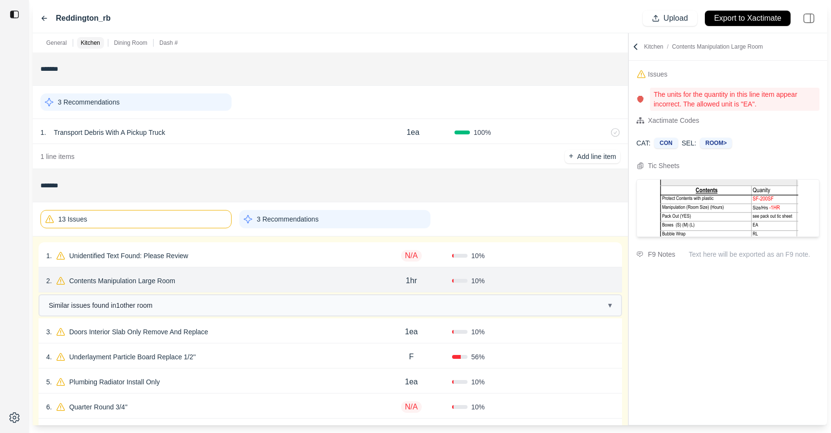
click at [185, 227] on div "13 Issues" at bounding box center [135, 219] width 191 height 18
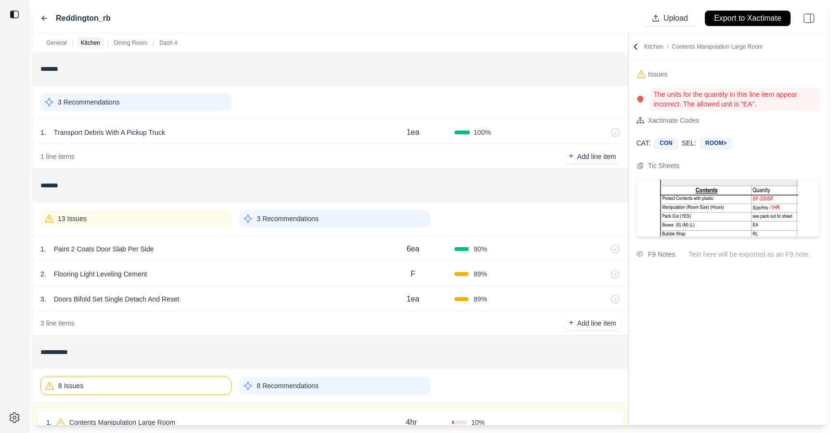
click at [634, 48] on icon at bounding box center [636, 47] width 10 height 10
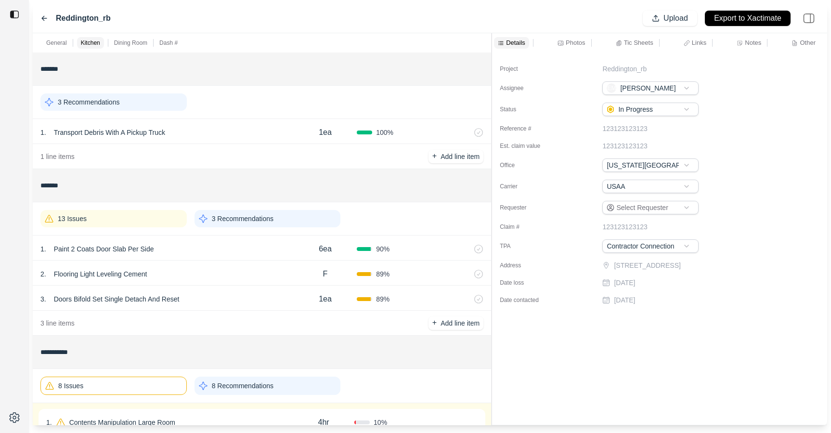
click at [461, 53] on div "**********" at bounding box center [430, 229] width 795 height 392
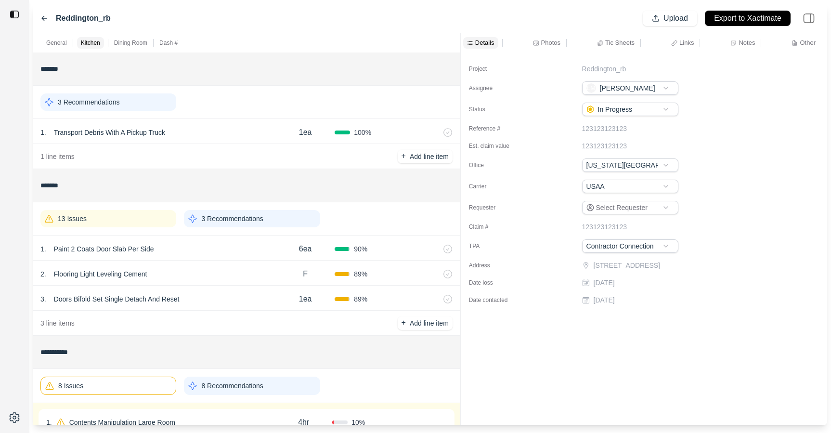
click at [628, 42] on p "Tic Sheets" at bounding box center [619, 43] width 29 height 8
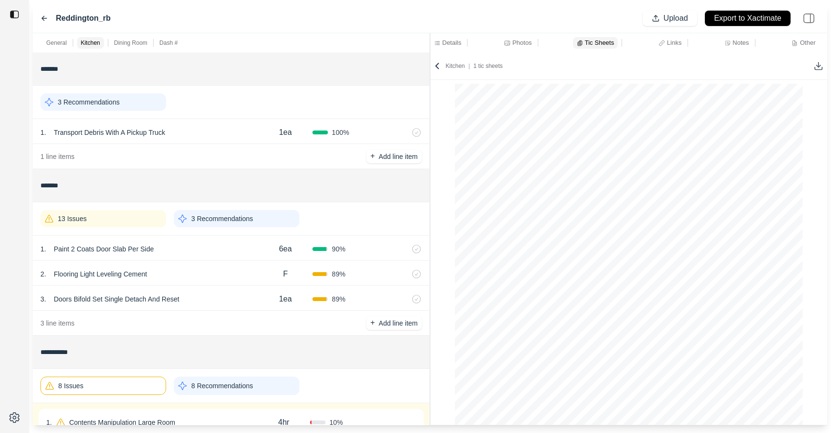
click at [355, 84] on div "**********" at bounding box center [430, 229] width 795 height 392
click at [163, 42] on p "Dash #" at bounding box center [168, 43] width 18 height 8
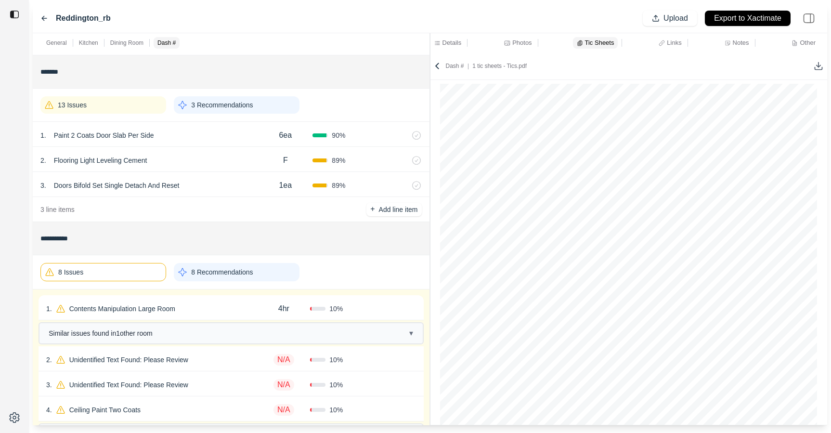
scroll to position [0, 0]
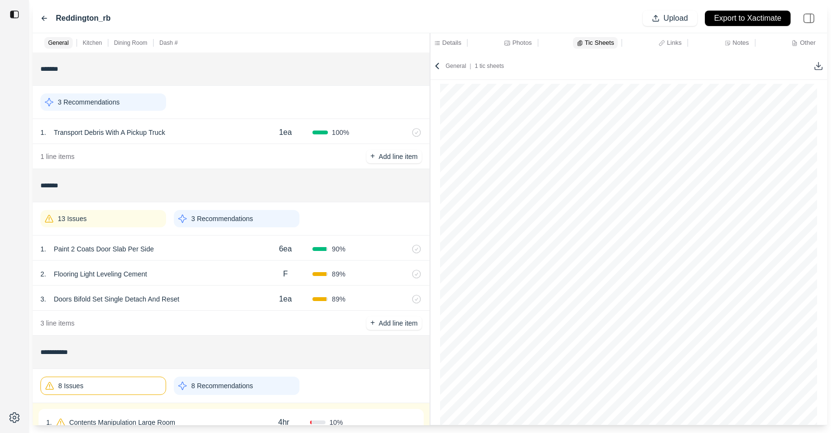
click at [94, 40] on p "Kitchen" at bounding box center [92, 43] width 19 height 8
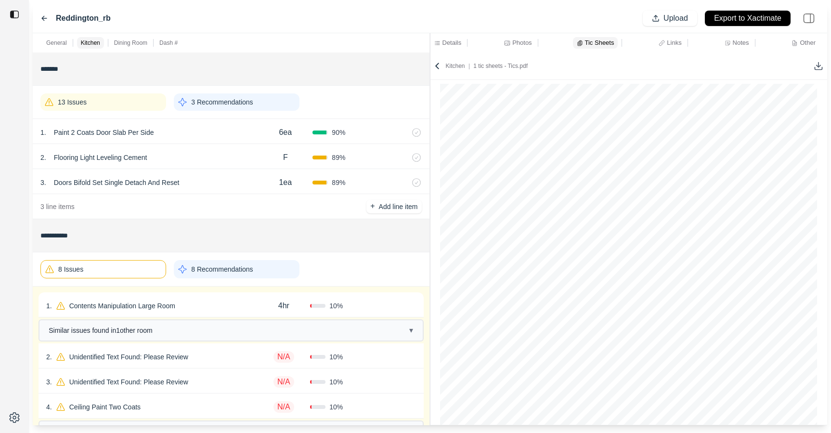
click at [133, 40] on p "Dining Room" at bounding box center [130, 43] width 33 height 8
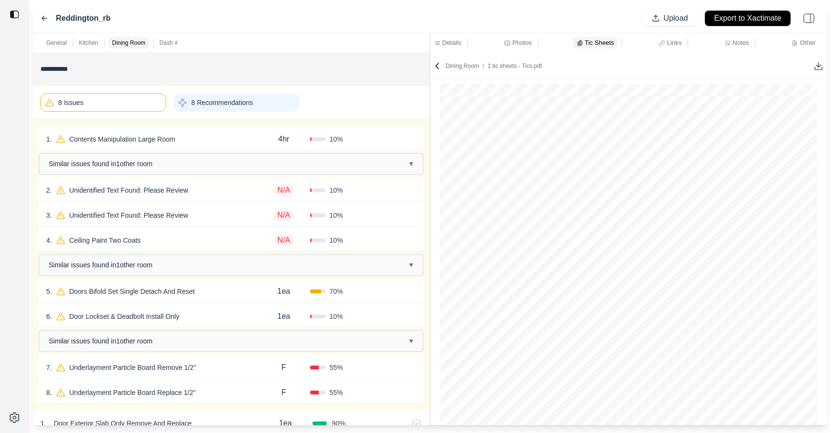
scroll to position [1464, 0]
click at [164, 41] on p "Dash #" at bounding box center [168, 43] width 18 height 8
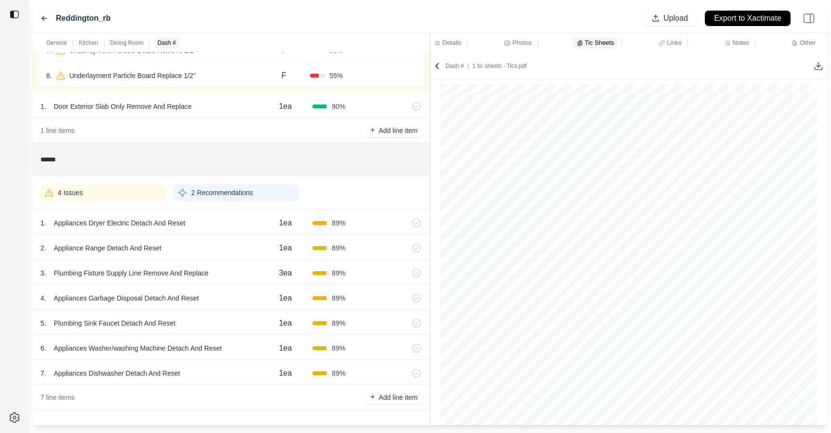
scroll to position [1951, 0]
click at [137, 43] on p "Dining Room" at bounding box center [126, 43] width 33 height 8
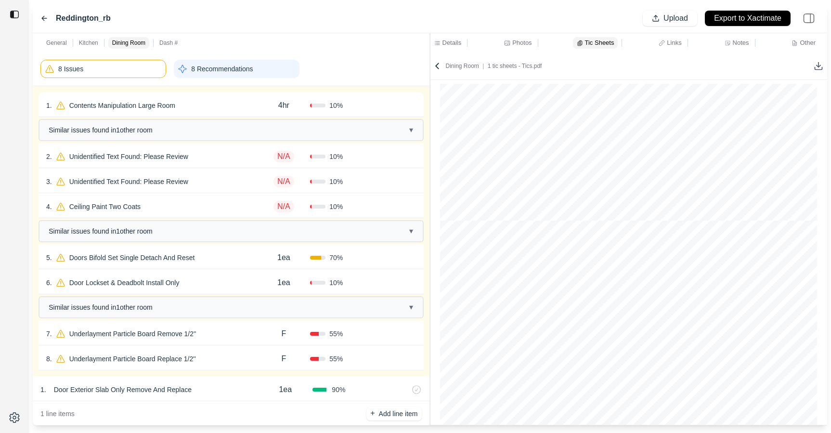
scroll to position [0, 0]
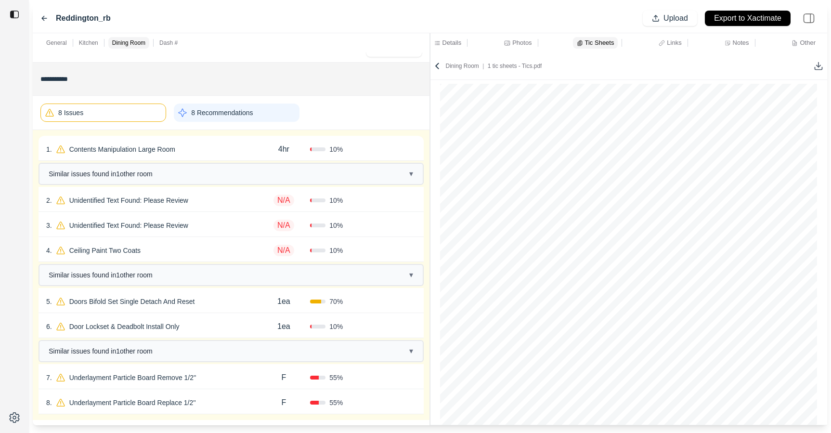
click at [90, 41] on p "Kitchen" at bounding box center [88, 43] width 19 height 8
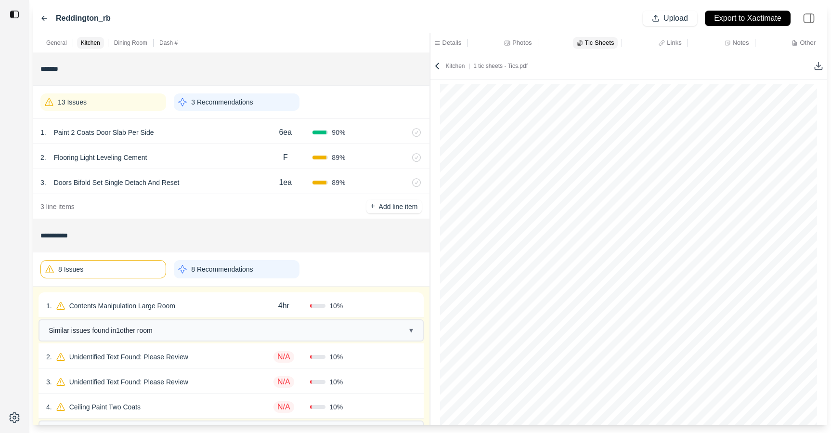
click at [166, 39] on p "Dash #" at bounding box center [168, 43] width 18 height 8
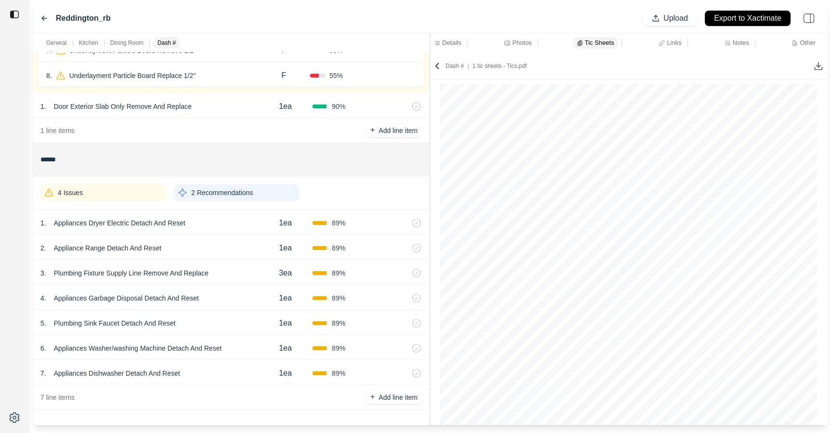
click at [45, 18] on icon at bounding box center [44, 18] width 5 height 4
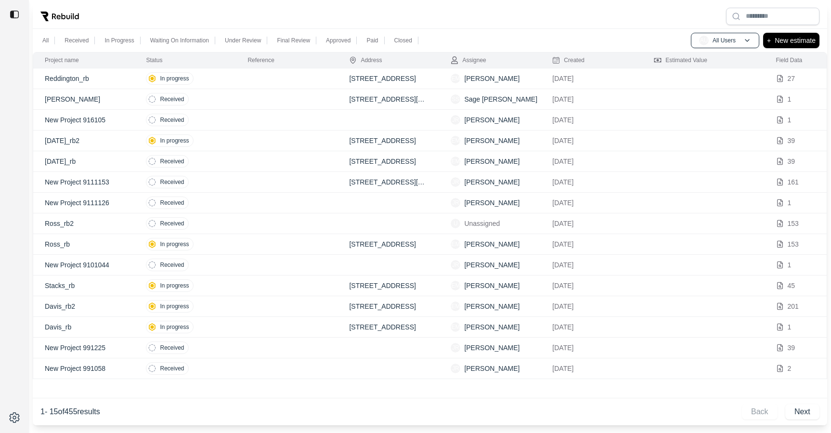
click at [217, 105] on td "Received" at bounding box center [185, 99] width 102 height 21
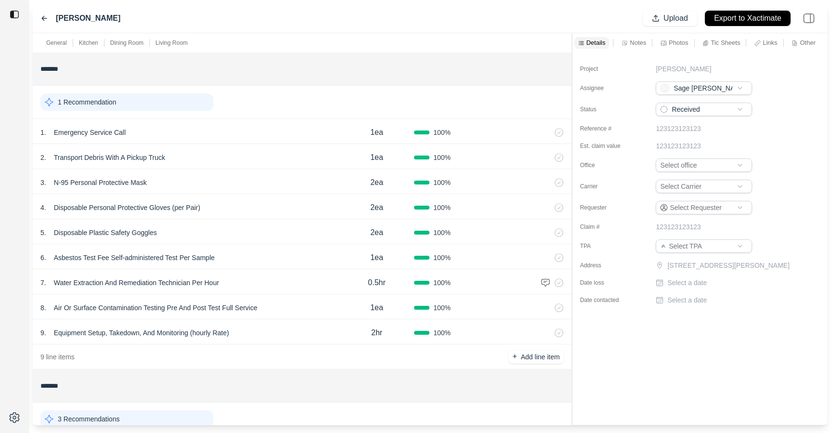
click at [572, 111] on div "General Kitchen Dining Room Living Room ******* 1 Recommendation 1 . Emergency …" at bounding box center [430, 229] width 795 height 392
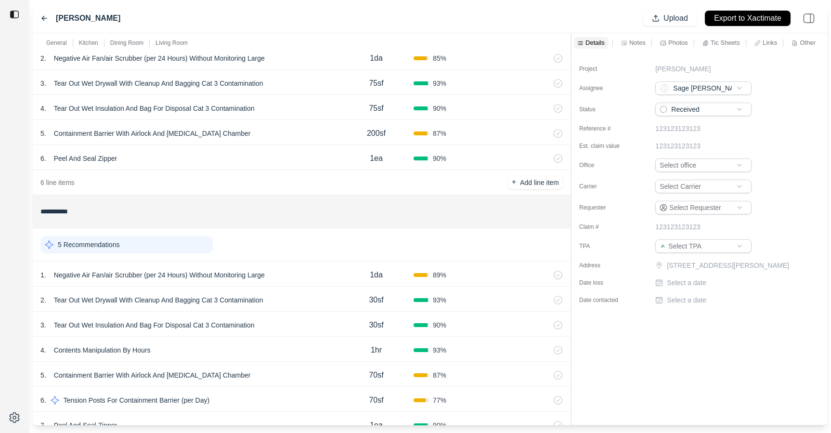
scroll to position [785, 0]
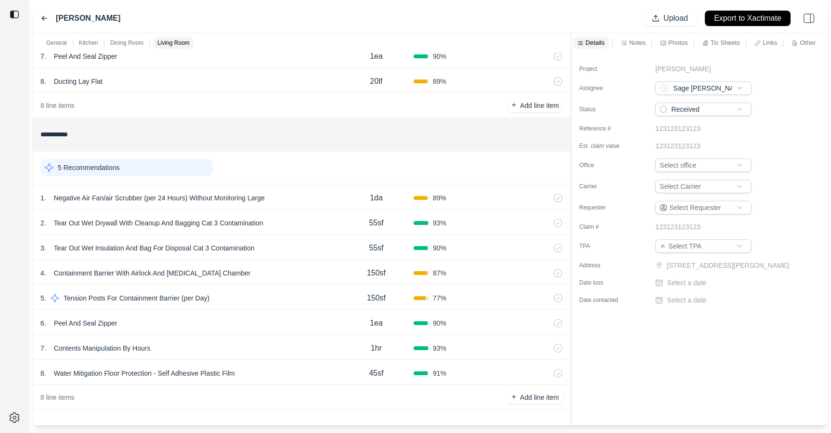
click at [319, 251] on div "3 . Tear Out Wet Insulation And Bag For Disposal Cat 3 Contamination" at bounding box center [189, 247] width 299 height 13
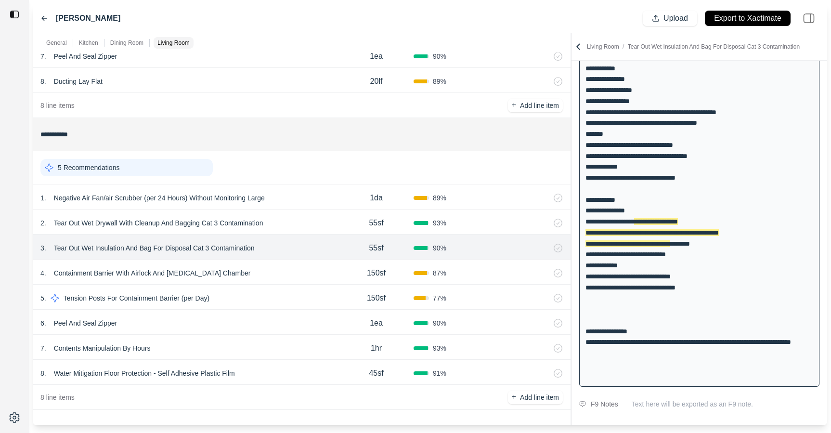
scroll to position [230, 0]
click at [336, 264] on div "4 . Containment Barrier With Airlock And Decontamination Chamber 150sf 87 %" at bounding box center [302, 272] width 538 height 25
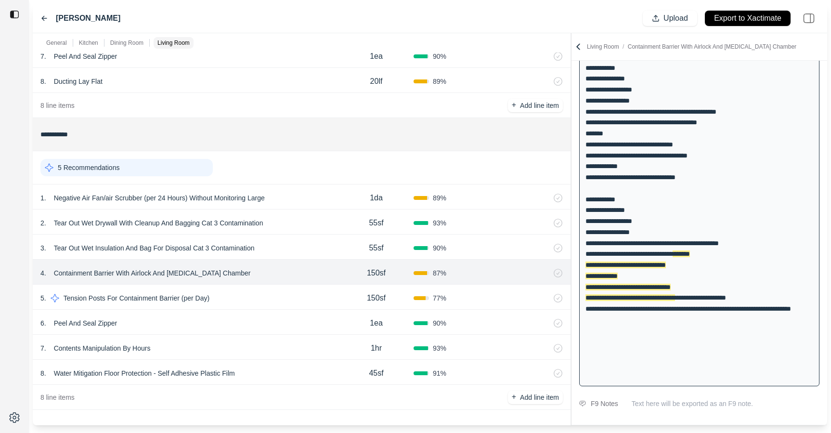
click at [277, 310] on div "6 . Peel And Seal Zipper 1ea 90 %" at bounding box center [302, 322] width 538 height 25
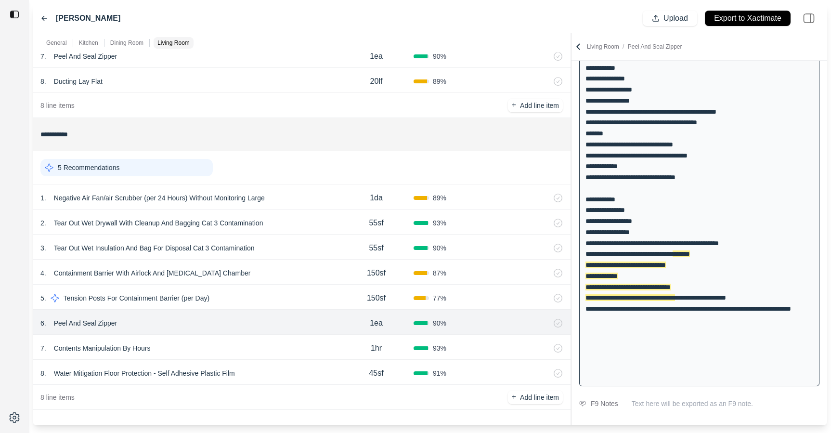
click at [270, 349] on div "7 . Contents Manipulation By Hours" at bounding box center [189, 347] width 299 height 13
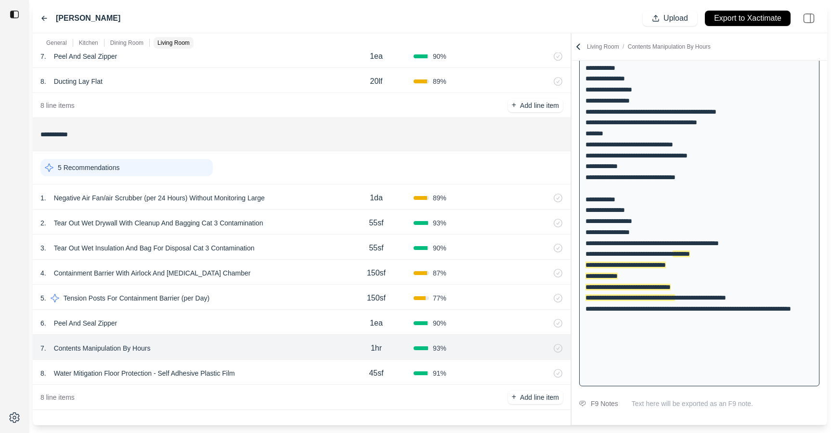
click at [275, 362] on div "8 . Water Mitigation Floor Protection - Self Adhesive Plastic Film 45sf 91 %" at bounding box center [302, 372] width 538 height 25
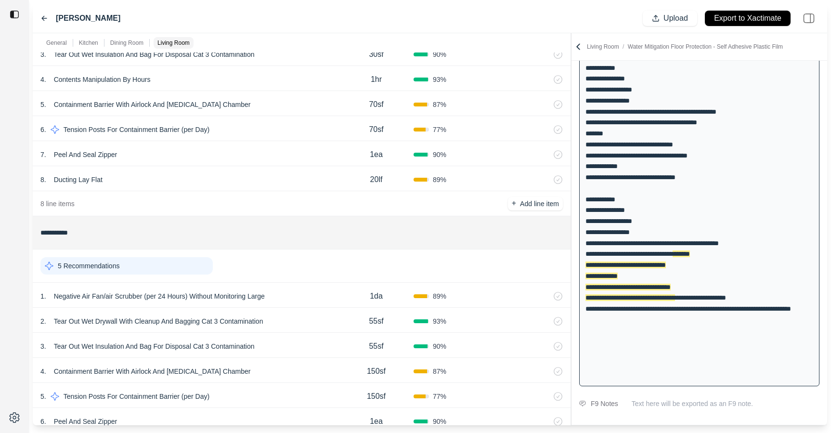
scroll to position [530, 0]
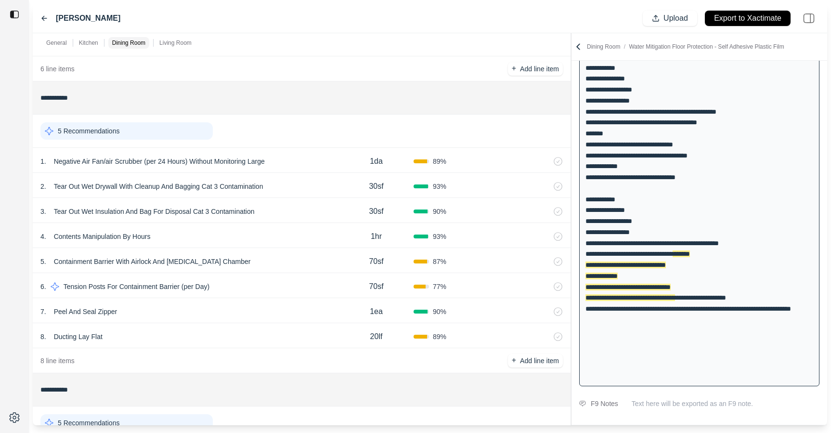
click at [236, 324] on div "8 . Ducting Lay Flat 20lf 89 %" at bounding box center [302, 335] width 538 height 25
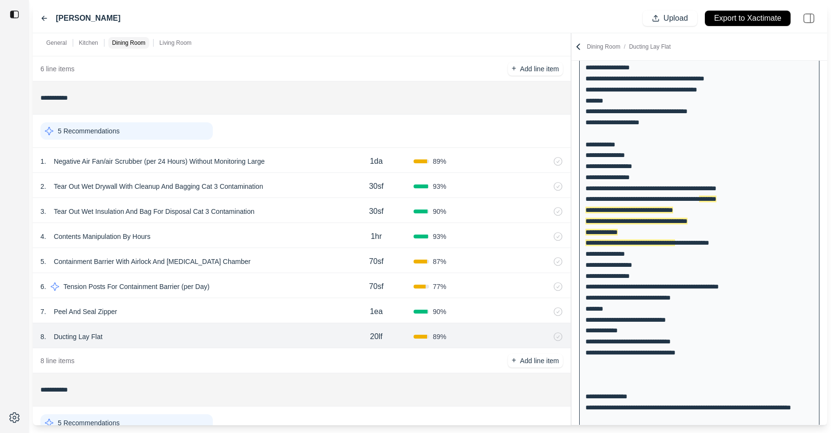
click at [236, 310] on div "7 . Peel And Seal Zipper" at bounding box center [189, 311] width 299 height 13
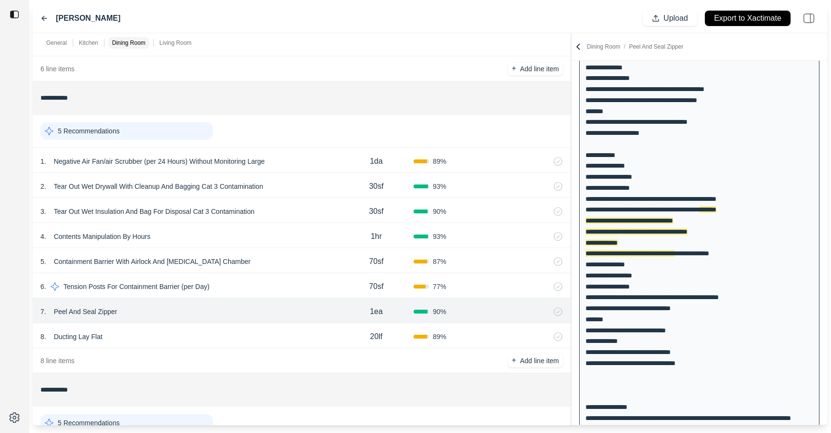
click at [248, 249] on div "5 . Containment Barrier With Airlock And Decontamination Chamber 70sf 87 %" at bounding box center [302, 260] width 538 height 25
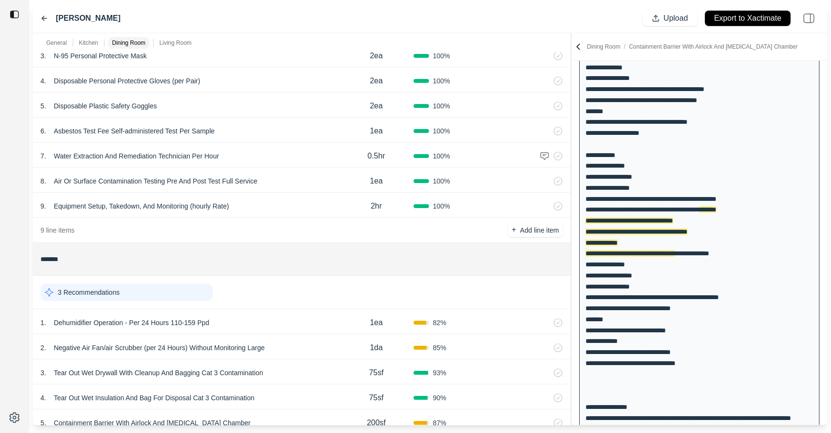
scroll to position [0, 0]
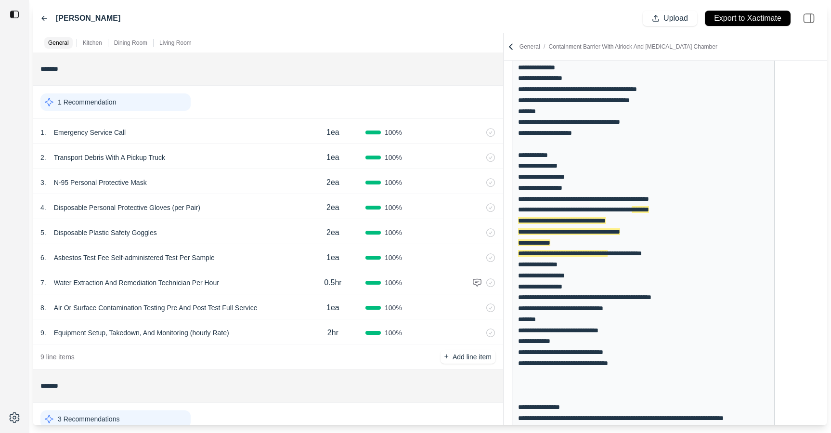
click at [469, 93] on div "General Kitchen Dining Room Living Room ******* 1 Recommendation 1 . Emergency …" at bounding box center [430, 229] width 795 height 392
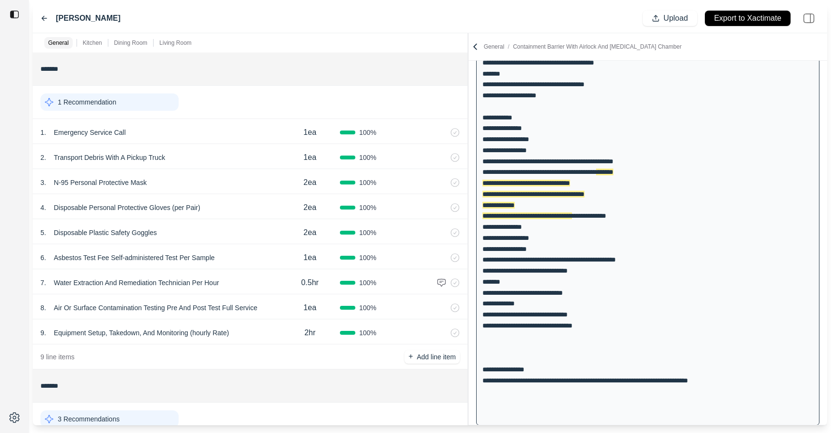
scroll to position [182, 0]
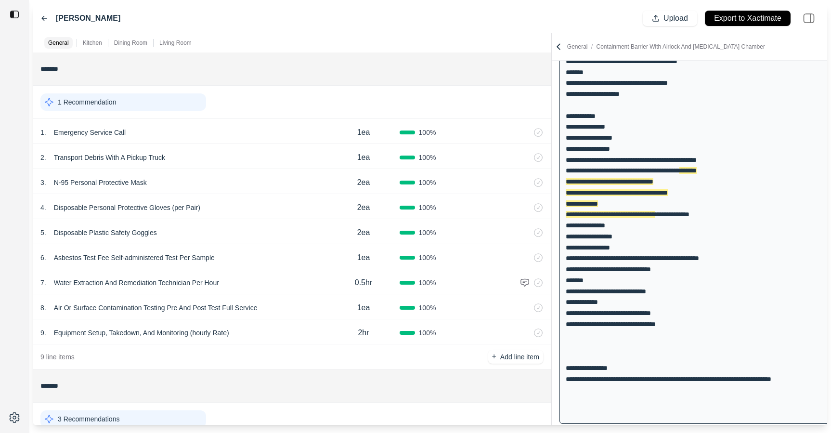
click at [593, 212] on div "General Kitchen Dining Room Living Room ******* 1 Recommendation 1 . Emergency …" at bounding box center [430, 229] width 795 height 392
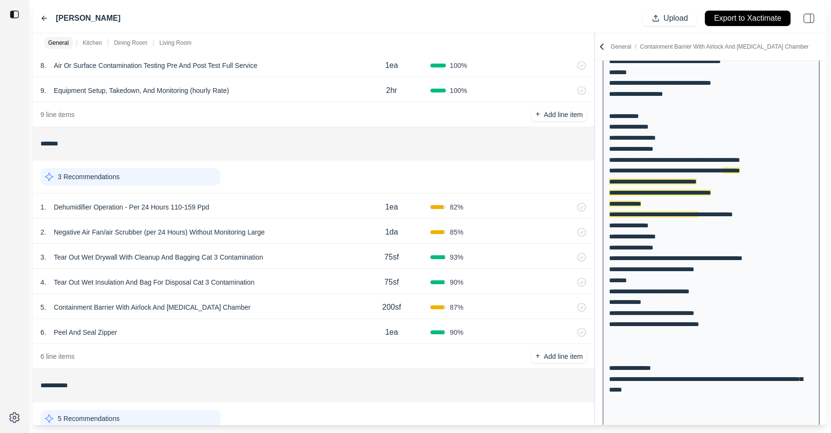
scroll to position [305, 0]
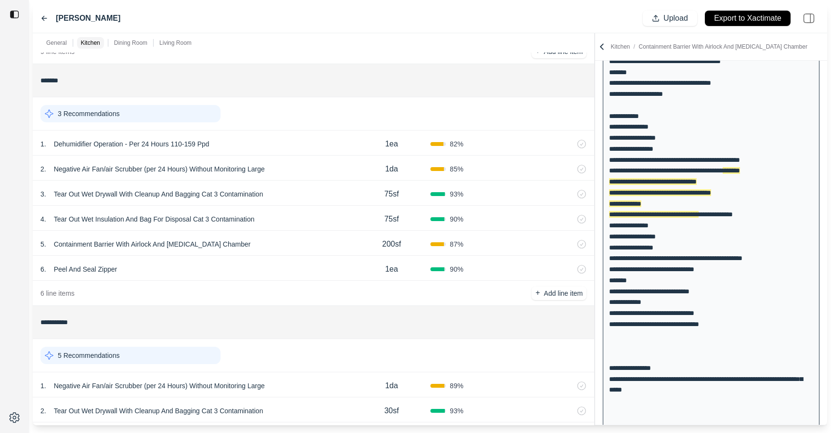
click at [329, 171] on div "2 . Negative Air Fan/air Scrubber (per 24 Hours) Without Monitoring Large" at bounding box center [196, 168] width 312 height 13
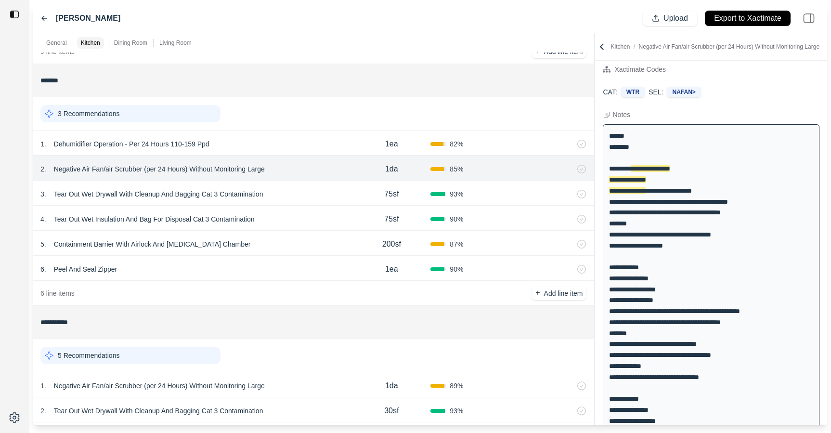
scroll to position [0, 0]
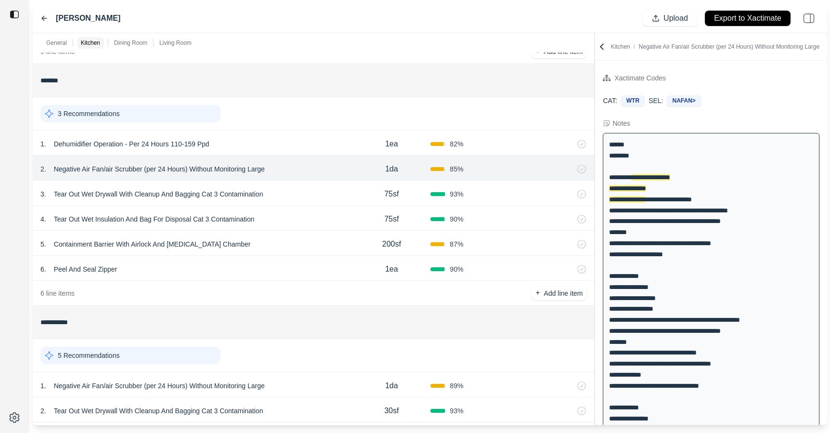
click at [324, 143] on div "1 . Dehumidifier Operation - Per 24 Hours 110-159 Ppd" at bounding box center [196, 143] width 312 height 13
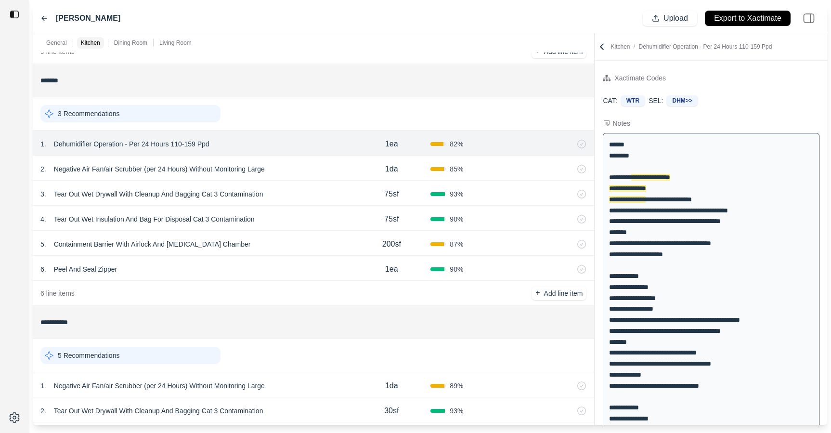
click at [323, 172] on div "2 . Negative Air Fan/air Scrubber (per 24 Hours) Without Monitoring Large" at bounding box center [196, 168] width 312 height 13
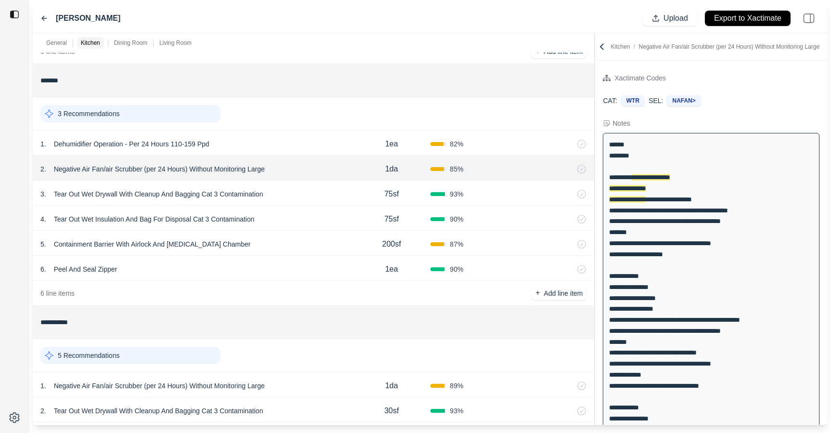
click at [323, 195] on div "3 . Tear Out Wet Drywall With Cleanup And Bagging Cat 3 Contamination" at bounding box center [196, 193] width 312 height 13
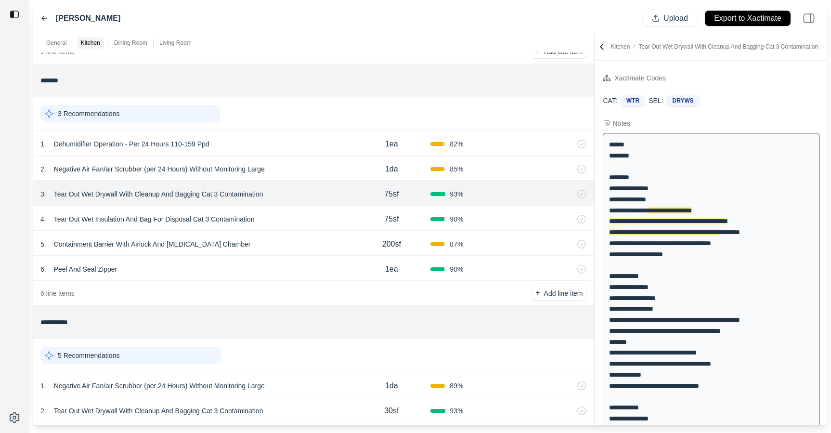
click at [327, 137] on div "1 . Dehumidifier Operation - Per 24 Hours 110-159 Ppd" at bounding box center [196, 143] width 312 height 13
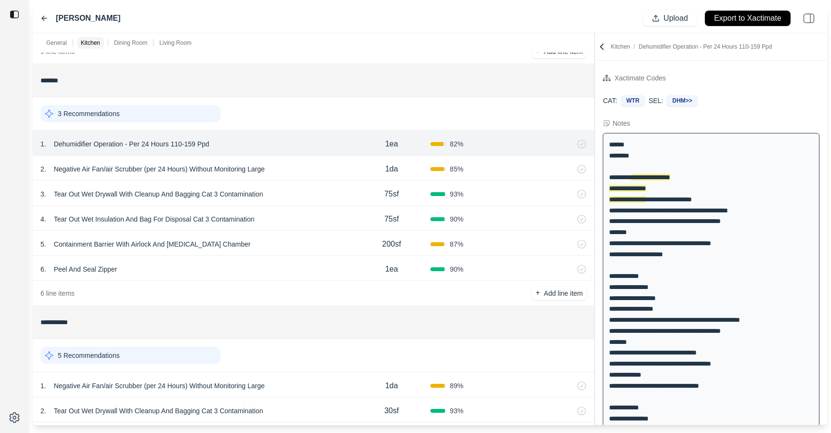
click at [324, 170] on div "2 . Negative Air Fan/air Scrubber (per 24 Hours) Without Monitoring Large" at bounding box center [196, 168] width 312 height 13
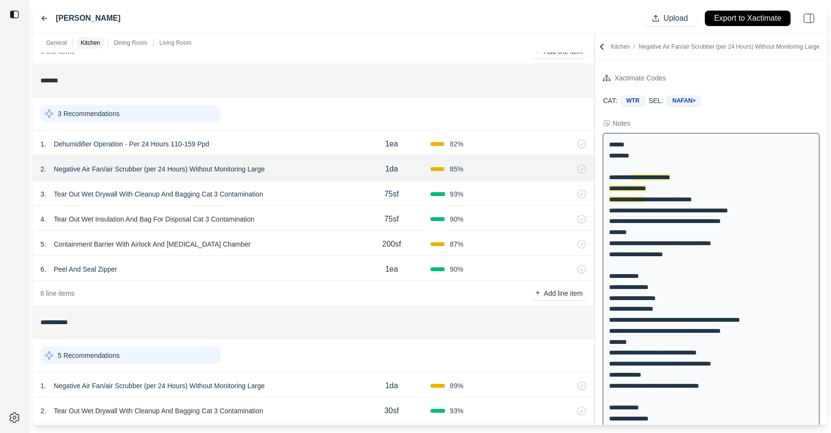
click at [324, 191] on div "3 . Tear Out Wet Drywall With Cleanup And Bagging Cat 3 Contamination" at bounding box center [196, 193] width 312 height 13
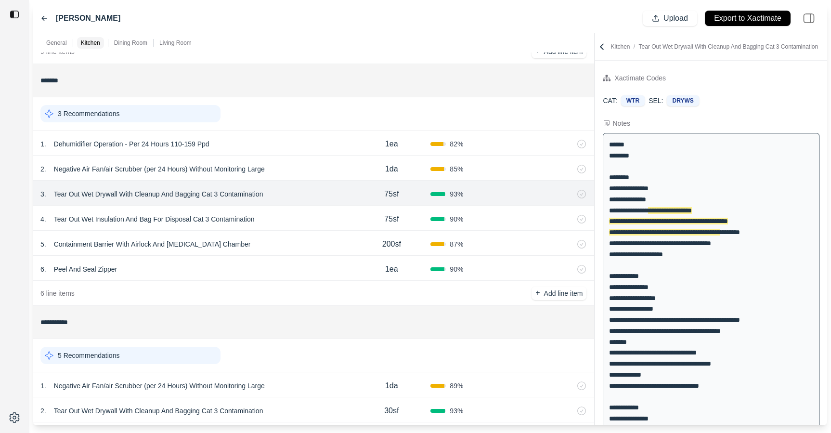
click at [324, 243] on div "5 . Containment Barrier With Airlock And Decontamination Chamber" at bounding box center [196, 243] width 312 height 13
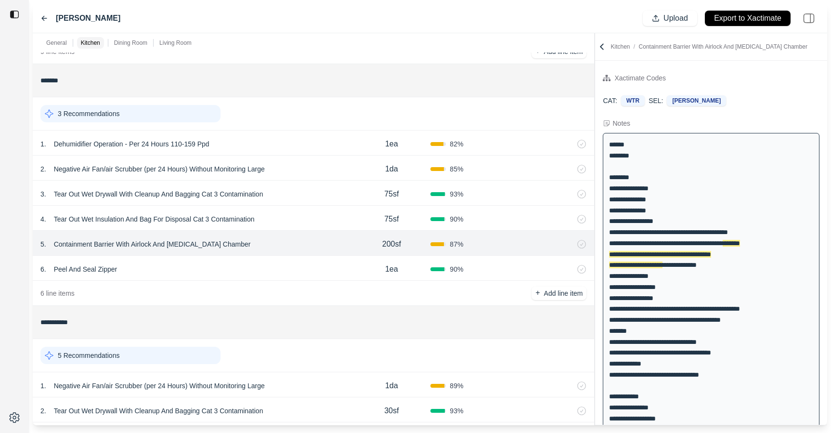
scroll to position [22, 0]
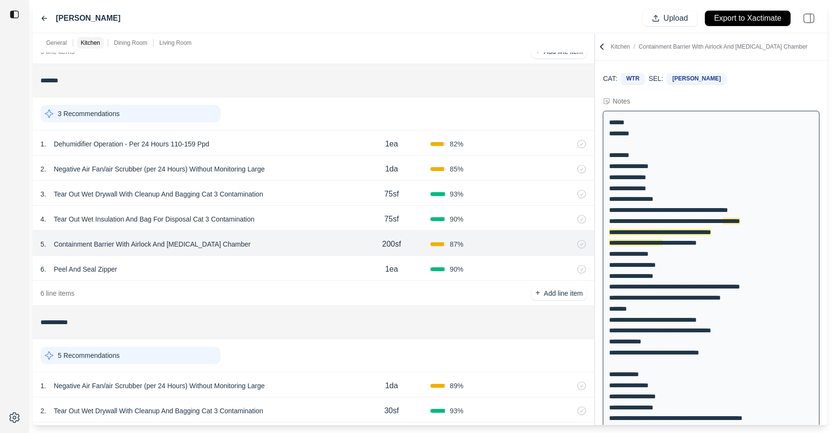
click at [328, 215] on div "4 . Tear Out Wet Insulation And Bag For Disposal Cat 3 Contamination" at bounding box center [196, 218] width 312 height 13
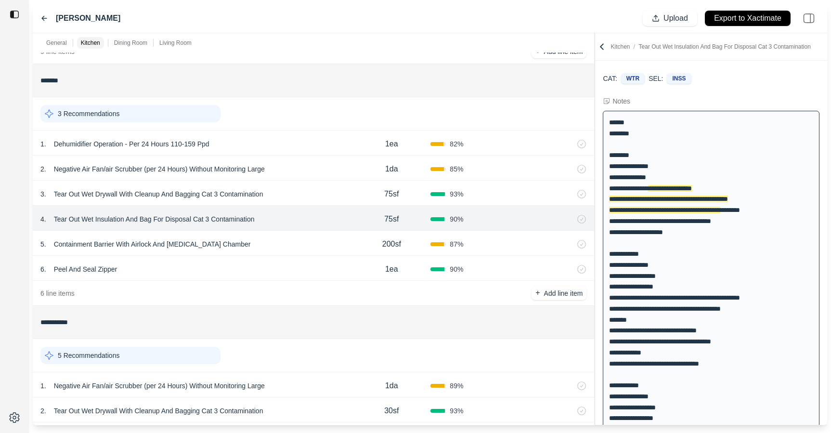
scroll to position [0, 0]
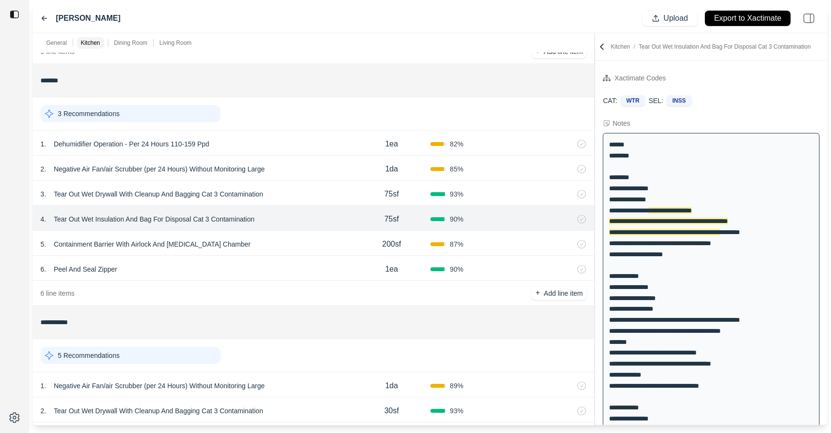
click at [299, 240] on div "5 . Containment Barrier With Airlock And Decontamination Chamber" at bounding box center [196, 243] width 312 height 13
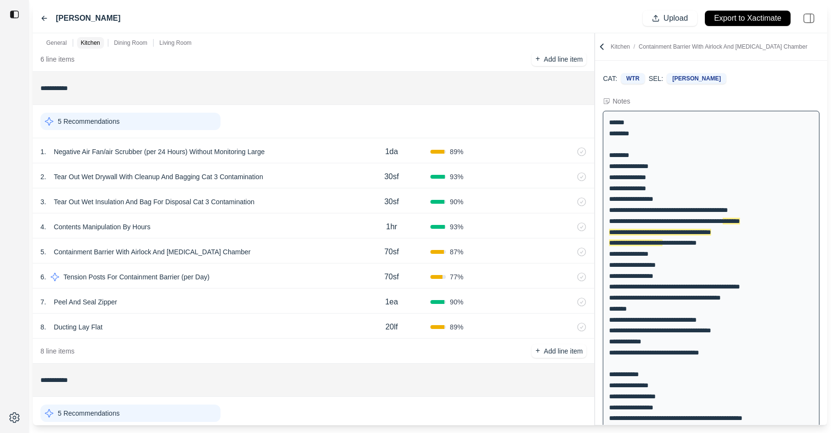
scroll to position [540, 0]
click at [175, 333] on div "8 . Ducting Lay Flat" at bounding box center [196, 326] width 312 height 13
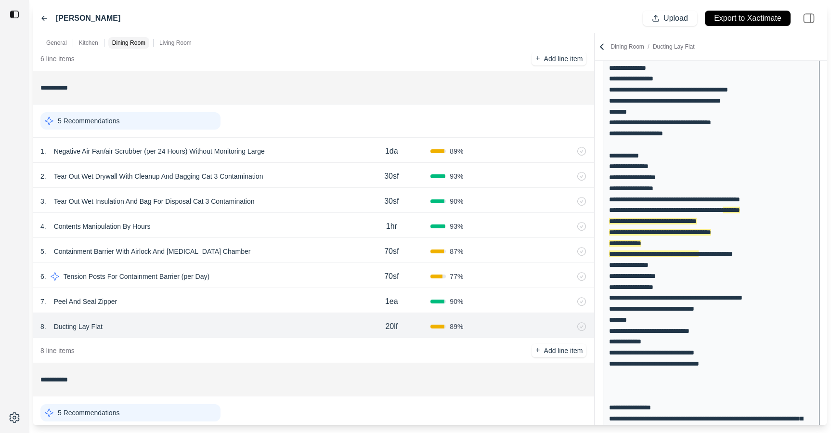
scroll to position [143, 0]
click at [182, 297] on div "7 . Peel And Seal Zipper" at bounding box center [196, 301] width 312 height 13
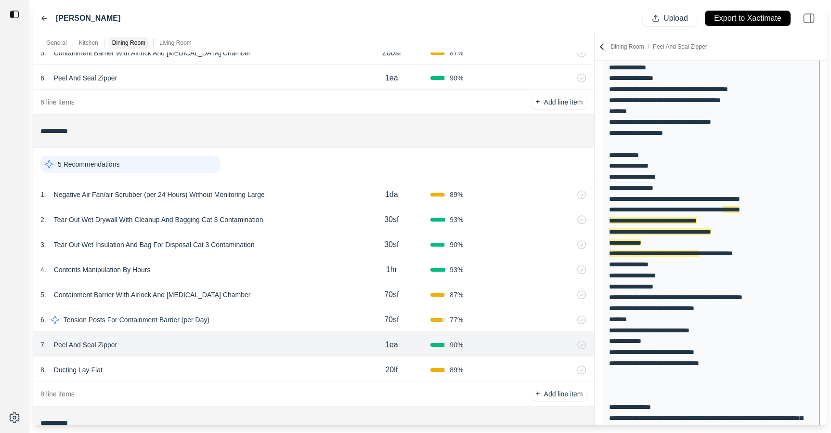
scroll to position [493, 0]
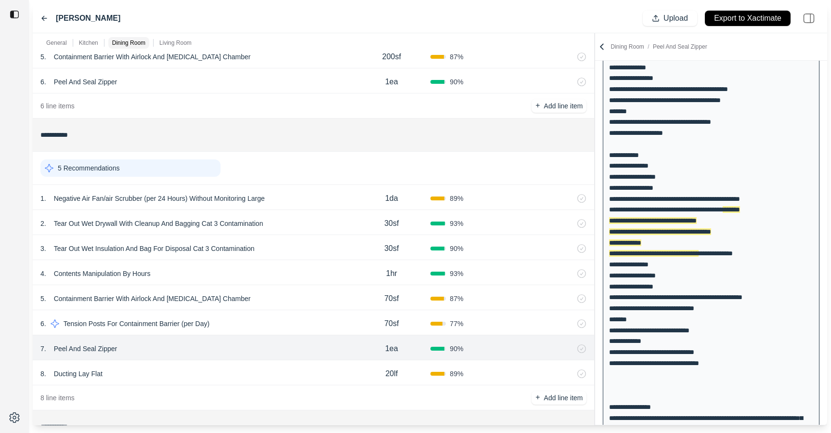
click at [43, 17] on icon at bounding box center [44, 18] width 5 height 4
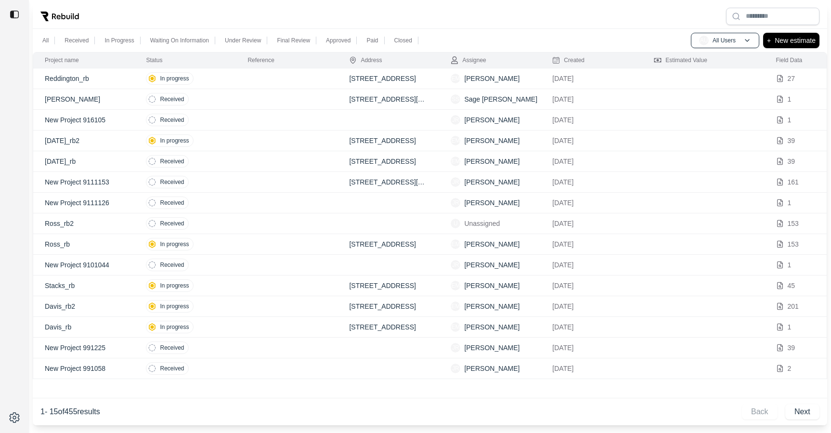
click at [217, 75] on td "In progress" at bounding box center [185, 78] width 102 height 21
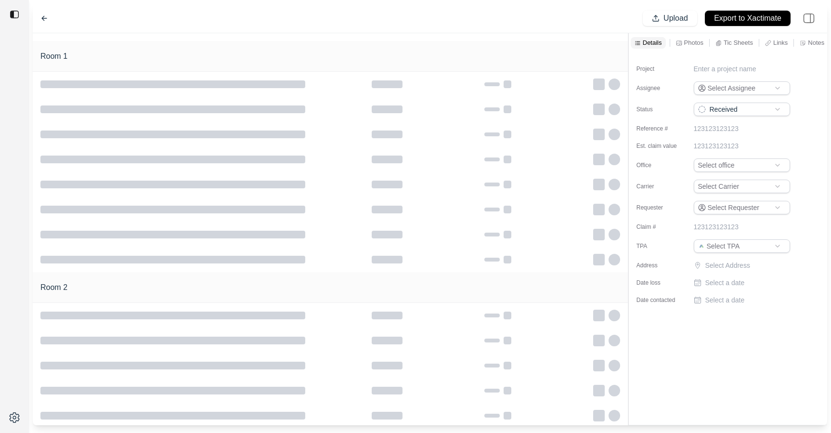
type input "**********"
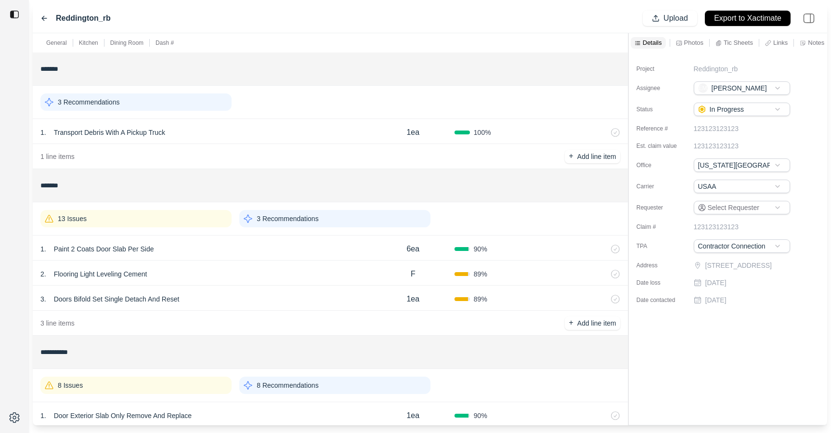
click at [42, 20] on icon at bounding box center [44, 18] width 8 height 8
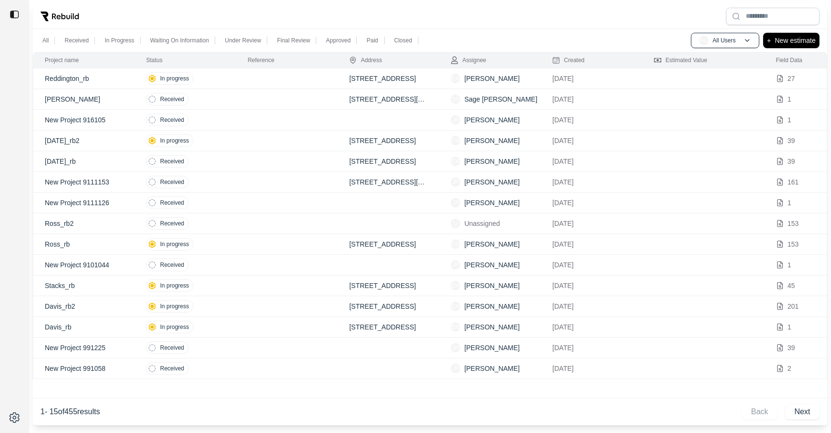
click at [229, 99] on td "Received" at bounding box center [185, 99] width 102 height 21
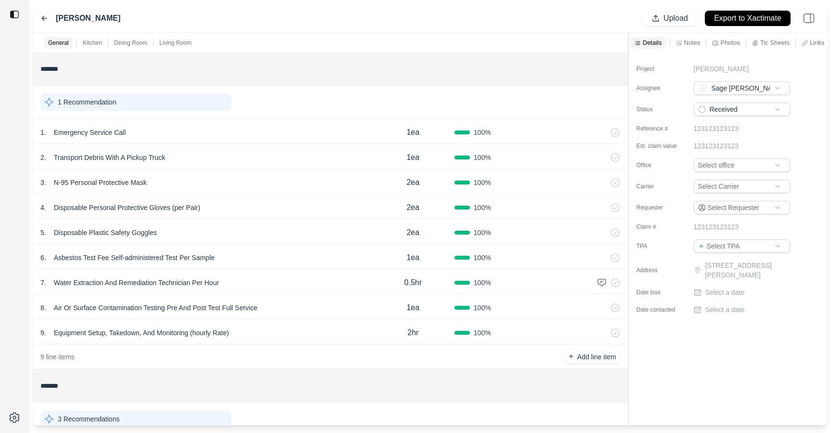
click at [42, 18] on icon at bounding box center [44, 18] width 5 height 4
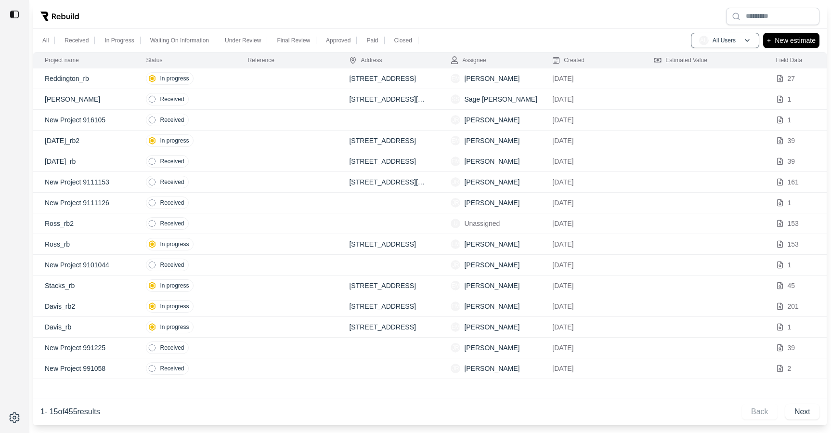
click at [212, 77] on td "In progress" at bounding box center [185, 78] width 102 height 21
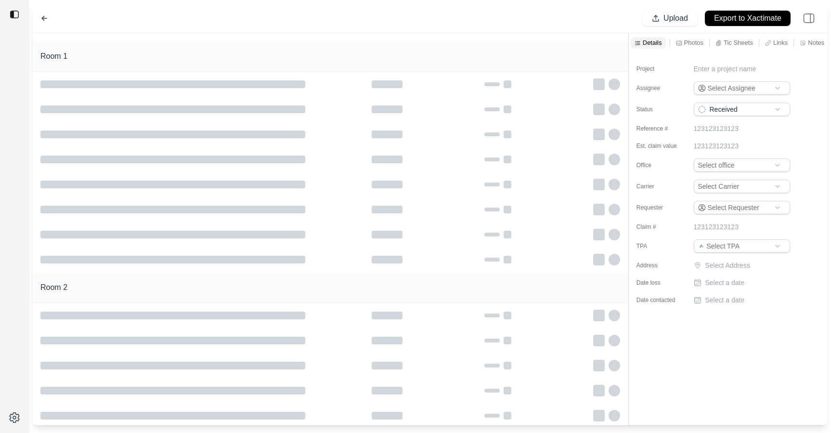
type input "**********"
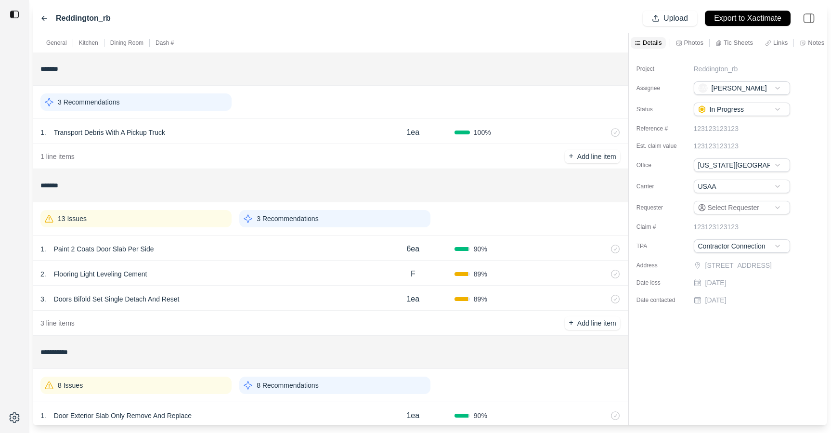
scroll to position [309, 0]
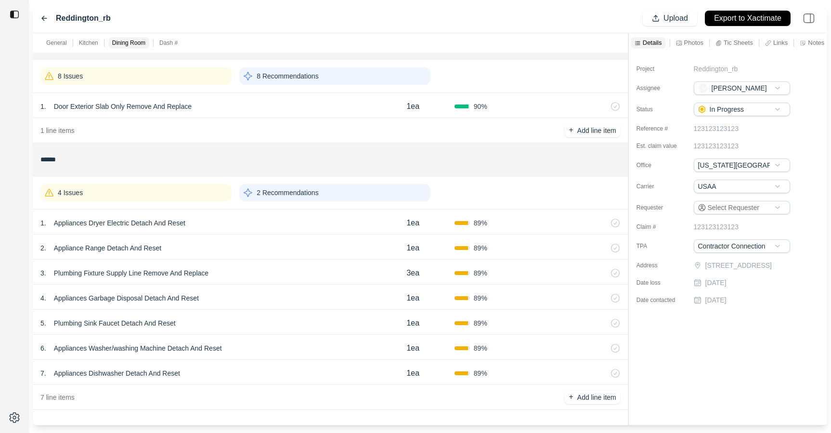
click at [303, 247] on div "2 . Appliance Range Detach And Reset" at bounding box center [205, 247] width 331 height 13
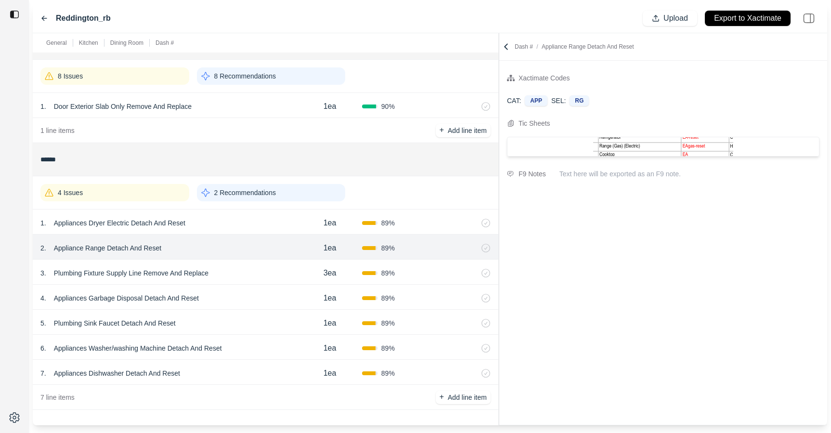
click at [499, 126] on div at bounding box center [499, 229] width 0 height 392
click at [271, 294] on div "4 . Appliances Garbage Disposal Detach And Reset" at bounding box center [168, 297] width 257 height 13
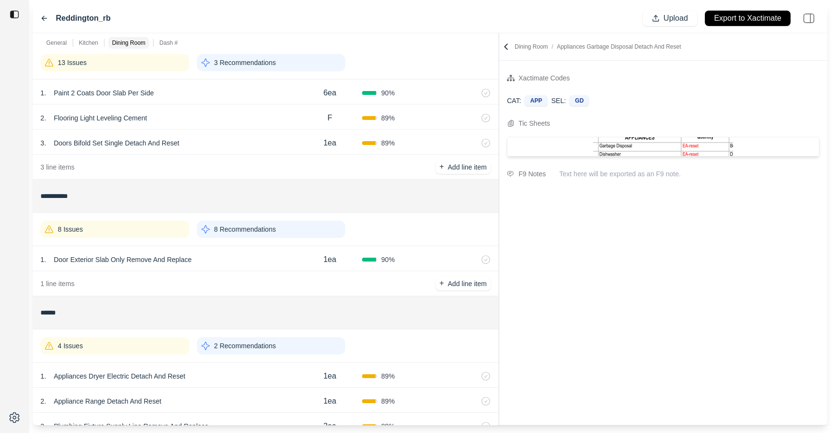
scroll to position [109, 0]
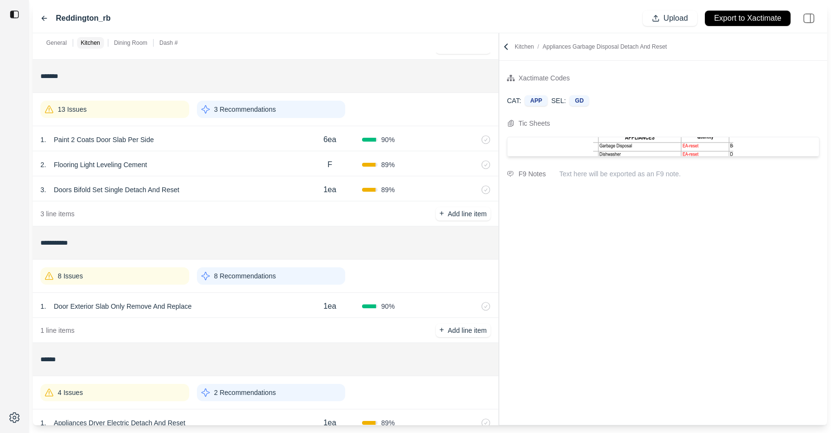
click at [277, 190] on div "3 . Doors Bifold Set Single Detach And Reset" at bounding box center [168, 189] width 257 height 13
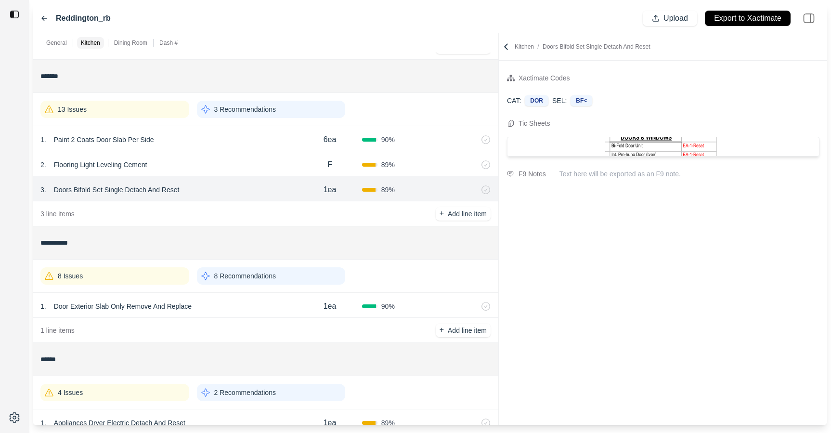
click at [281, 162] on div "2 . Flooring Light Leveling Cement" at bounding box center [168, 164] width 257 height 13
select select "*"
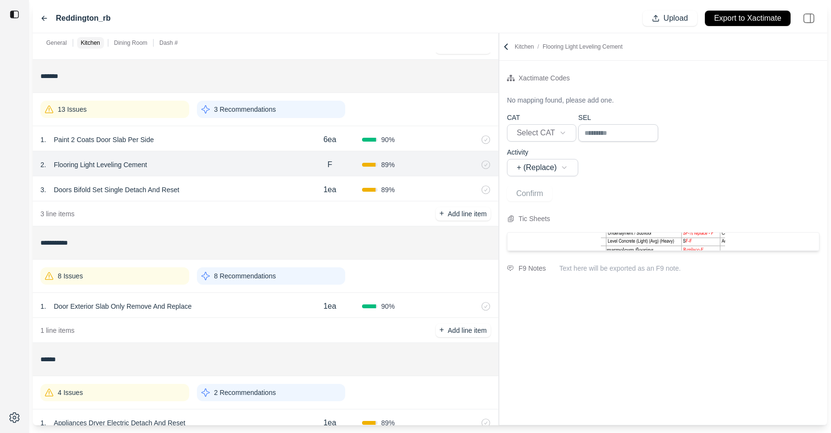
click at [286, 142] on div "1 . Paint 2 Coats Door Slab Per Side" at bounding box center [168, 139] width 257 height 13
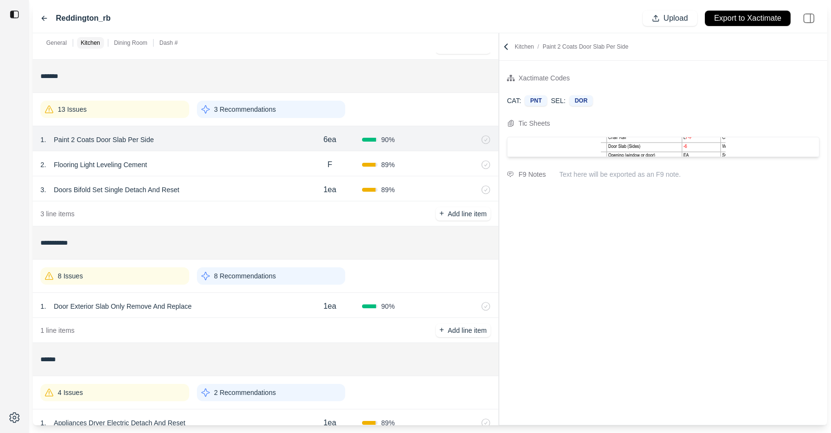
click at [159, 278] on div "8 Issues" at bounding box center [114, 275] width 149 height 17
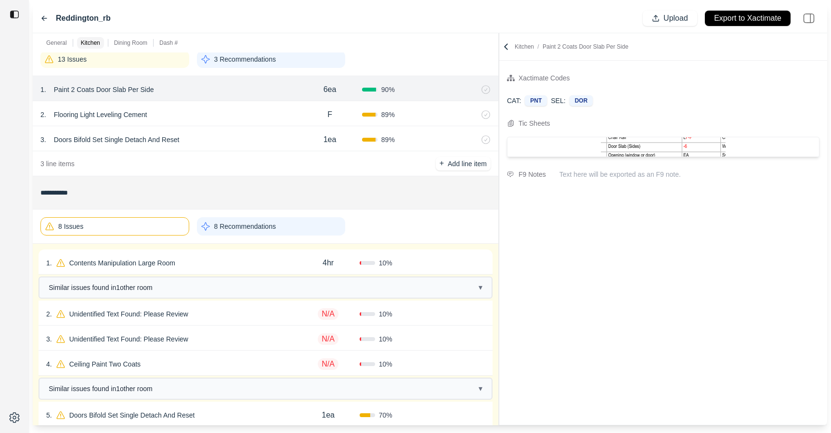
scroll to position [167, 0]
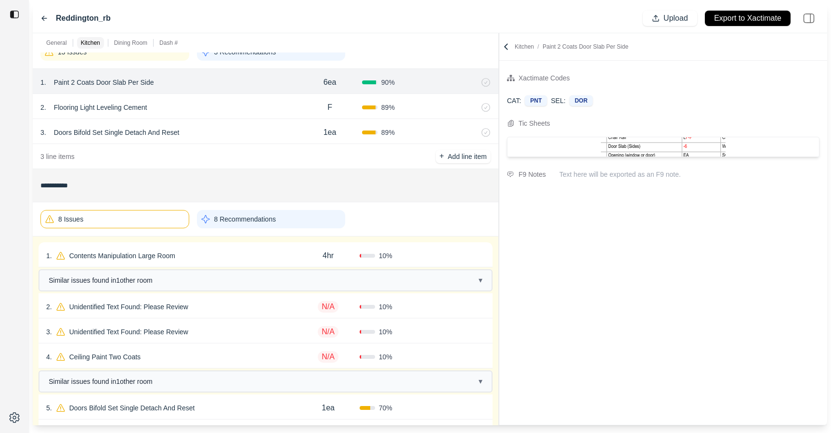
click at [242, 365] on div "4 . Ceiling Paint Two Coats N/A 10 % Confirm" at bounding box center [266, 355] width 454 height 25
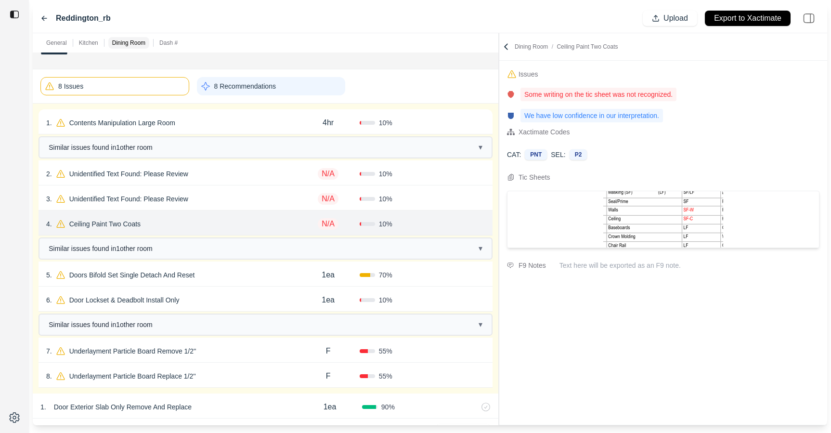
scroll to position [300, 0]
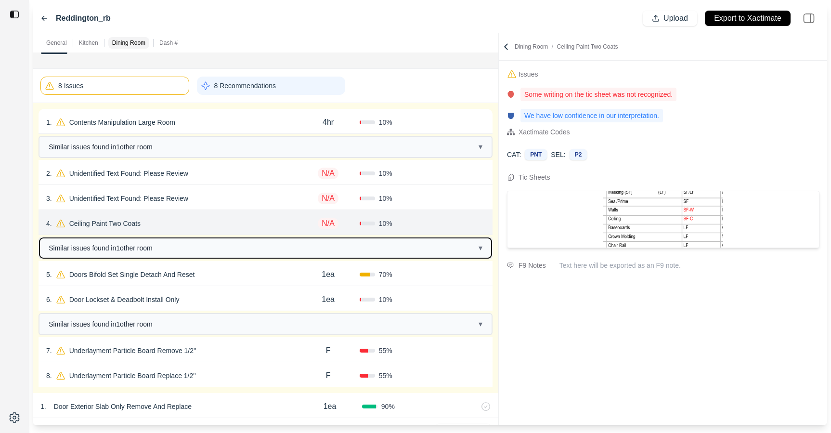
click at [190, 243] on button "Similar issues found in 1 other room ▾" at bounding box center [265, 248] width 452 height 20
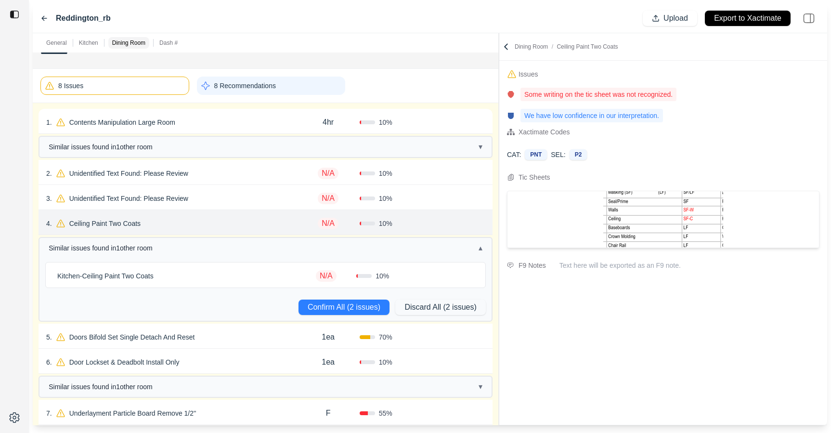
click at [225, 226] on div "4 . Ceiling Paint Two Coats" at bounding box center [171, 223] width 251 height 13
click at [244, 166] on div "2 . Unidentified Text Found: Please Review N/A 10 % Confirm" at bounding box center [266, 172] width 454 height 25
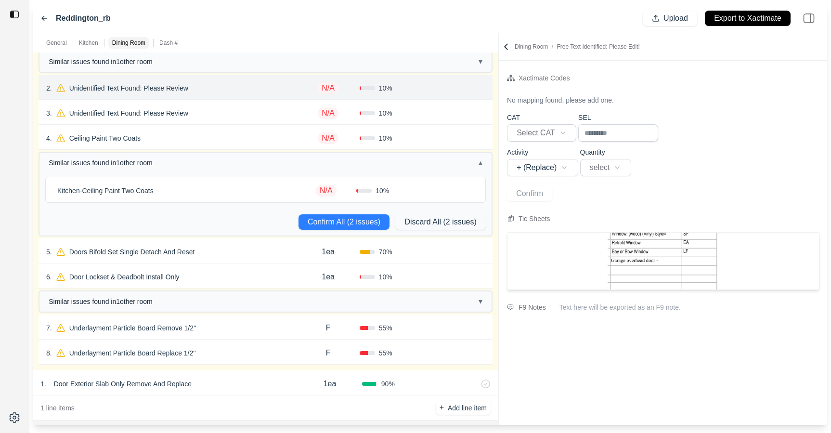
scroll to position [420, 0]
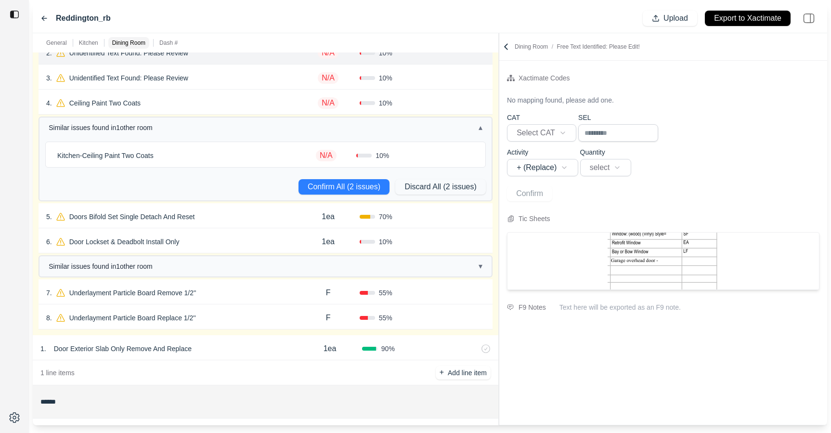
click at [244, 239] on div "6 . Door Lockset & Deadbolt Install Only" at bounding box center [171, 241] width 251 height 13
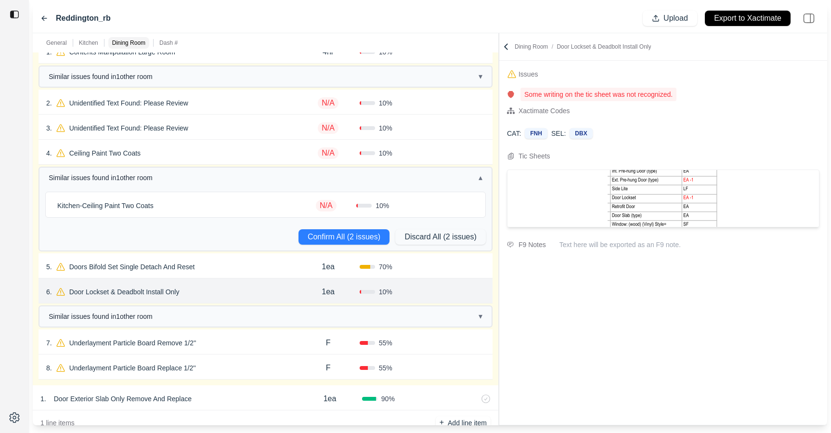
scroll to position [251, 0]
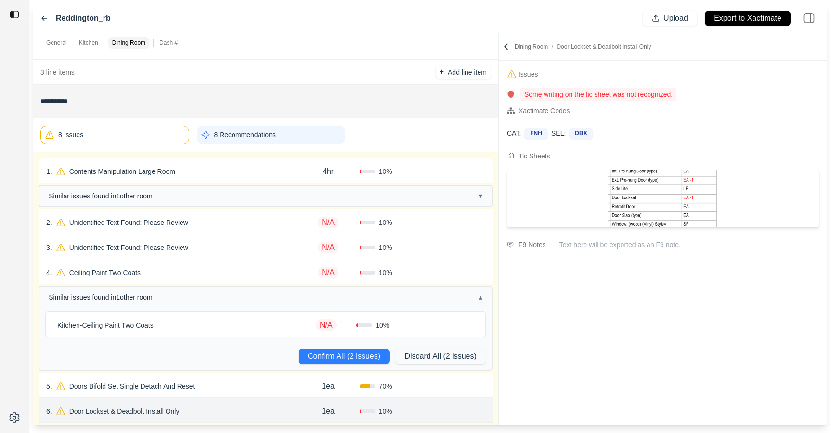
click at [160, 133] on div "8 Issues" at bounding box center [114, 135] width 149 height 18
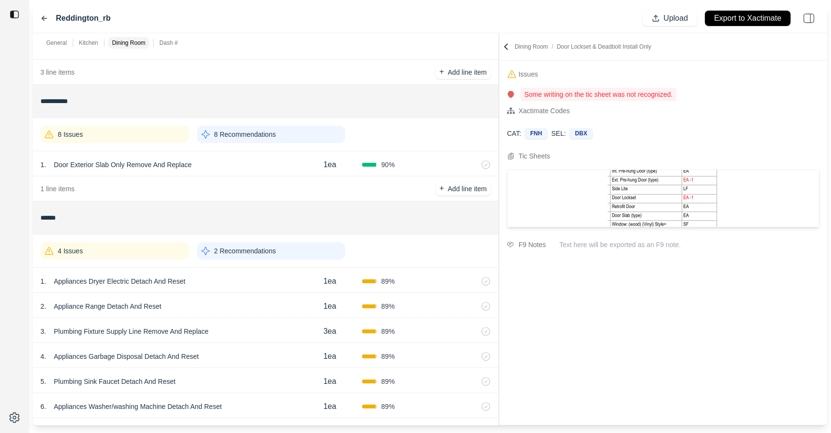
click at [164, 40] on p "Dash #" at bounding box center [168, 43] width 18 height 8
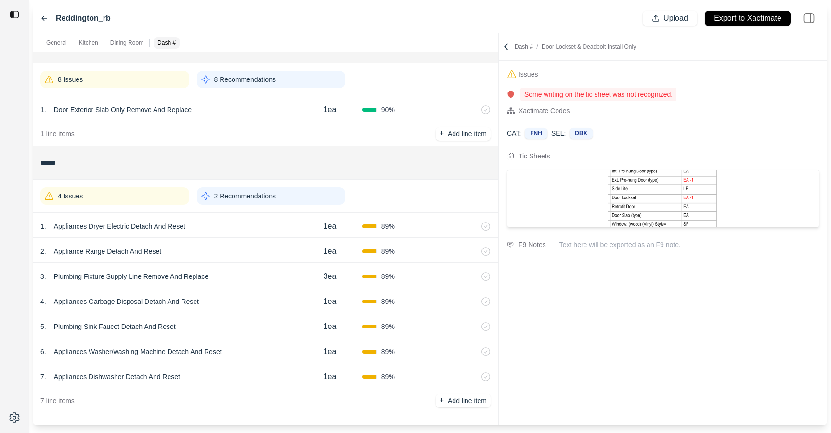
scroll to position [309, 0]
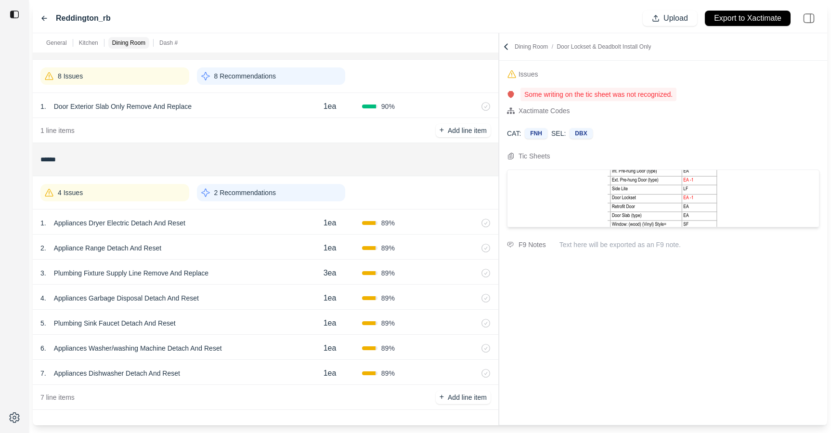
click at [507, 42] on icon at bounding box center [506, 47] width 10 height 10
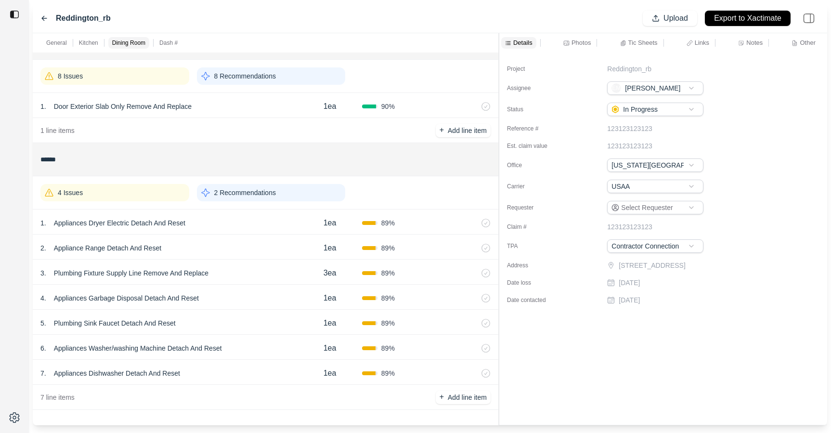
click at [648, 45] on p "Tic Sheets" at bounding box center [642, 43] width 29 height 8
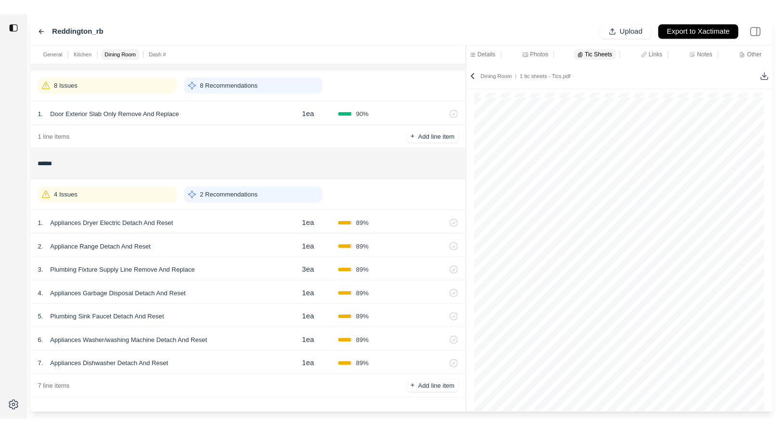
scroll to position [0, 0]
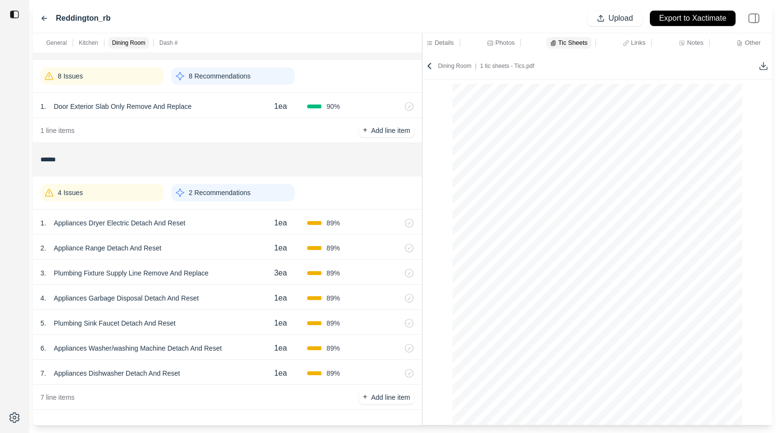
click at [420, 90] on div "**********" at bounding box center [403, 229] width 740 height 392
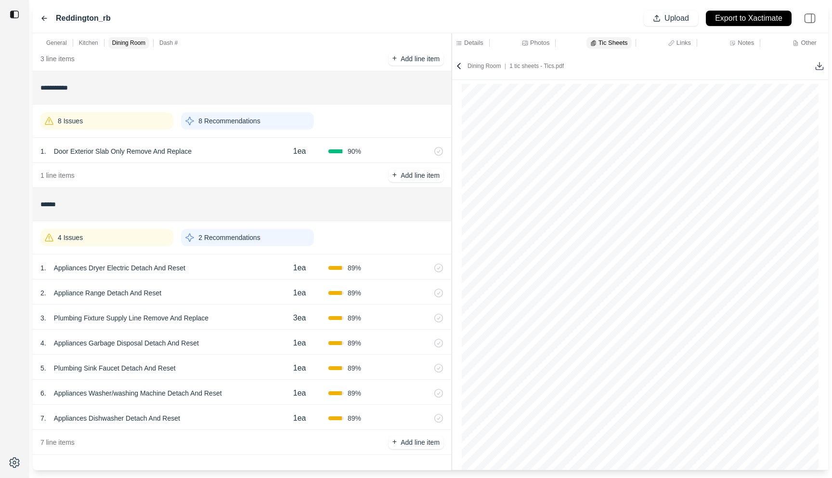
scroll to position [32, 0]
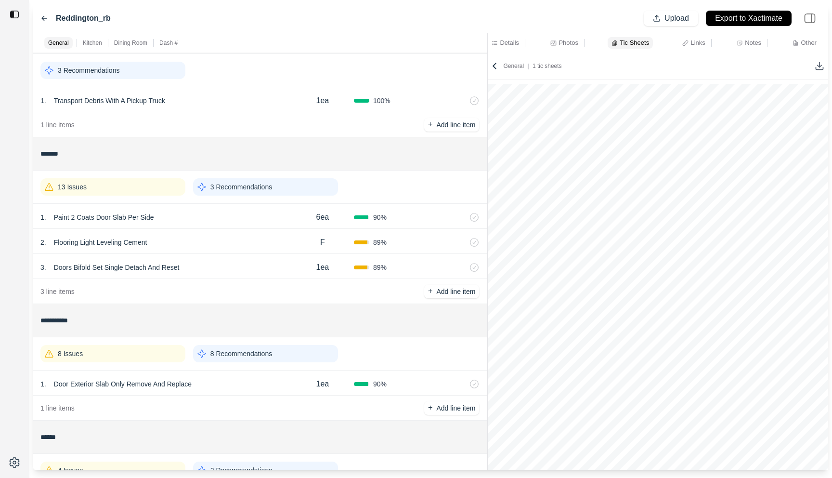
click at [486, 77] on div "**********" at bounding box center [431, 251] width 796 height 437
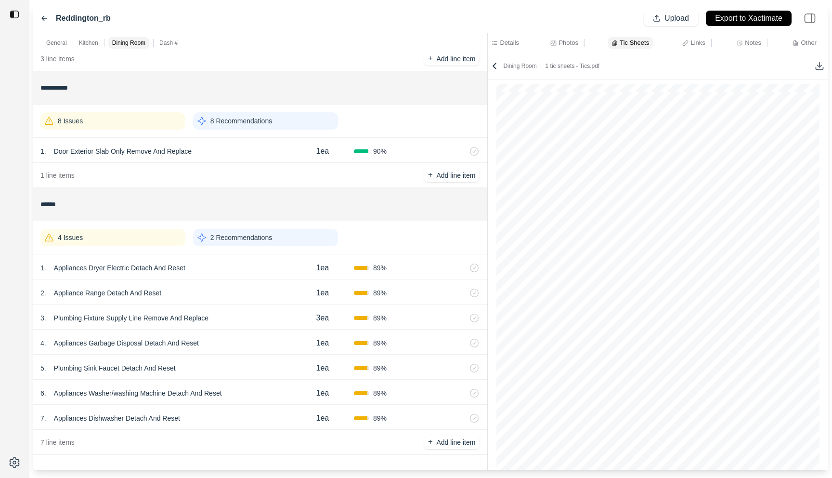
scroll to position [1254, 0]
click at [216, 268] on div "1 . Appliances Dryer Electric Detach And Reset" at bounding box center [165, 267] width 251 height 13
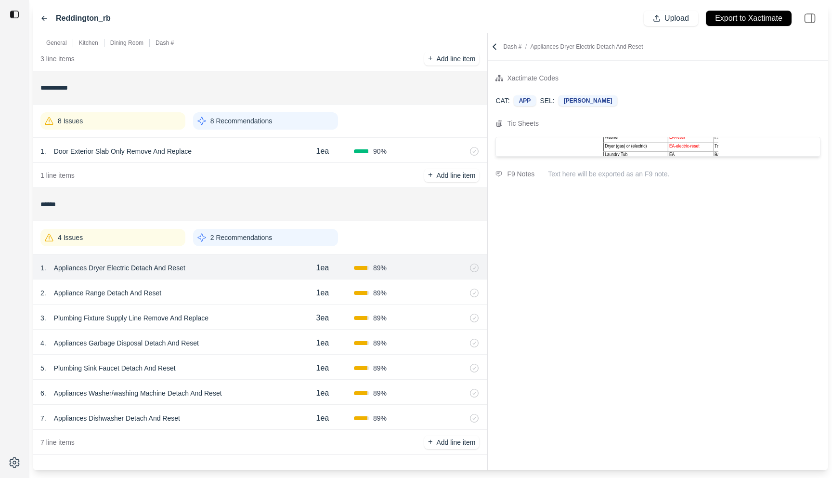
click at [215, 288] on div "2 . Appliance Range Detach And Reset" at bounding box center [165, 292] width 251 height 13
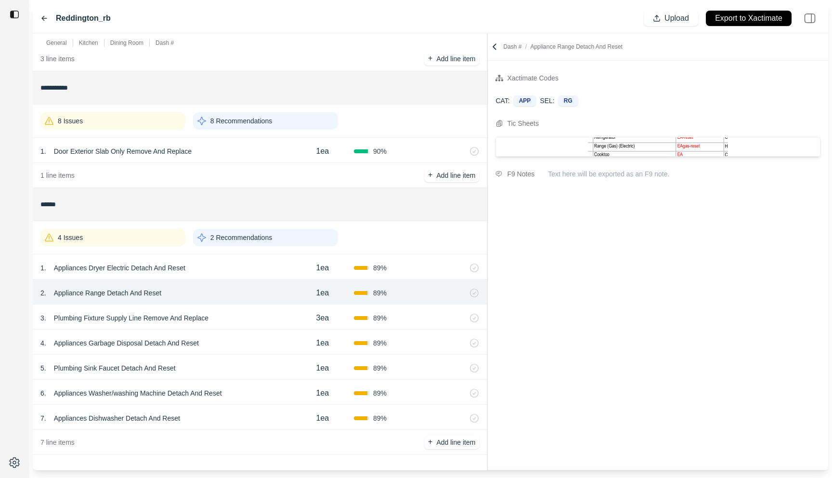
click at [230, 314] on div "3 . Plumbing Fixture Supply Line Remove And Replace" at bounding box center [165, 317] width 251 height 13
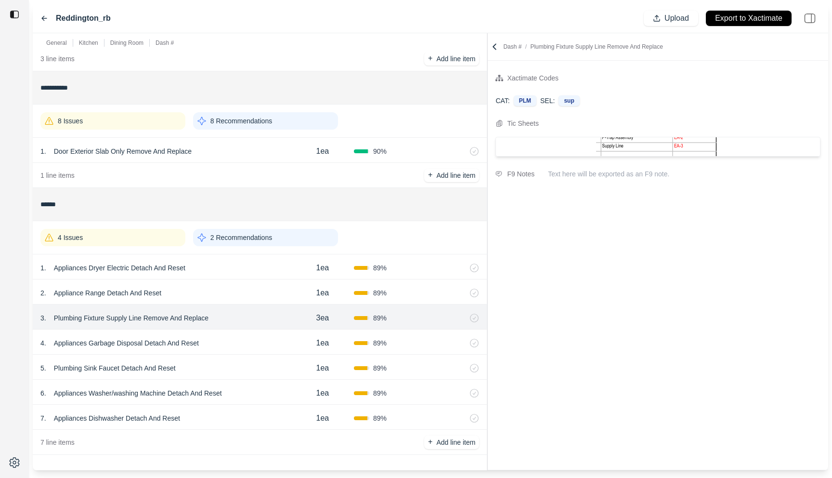
click at [230, 360] on div "5 . Plumbing Sink Faucet Detach And Reset 1ea 89 %" at bounding box center [260, 366] width 454 height 25
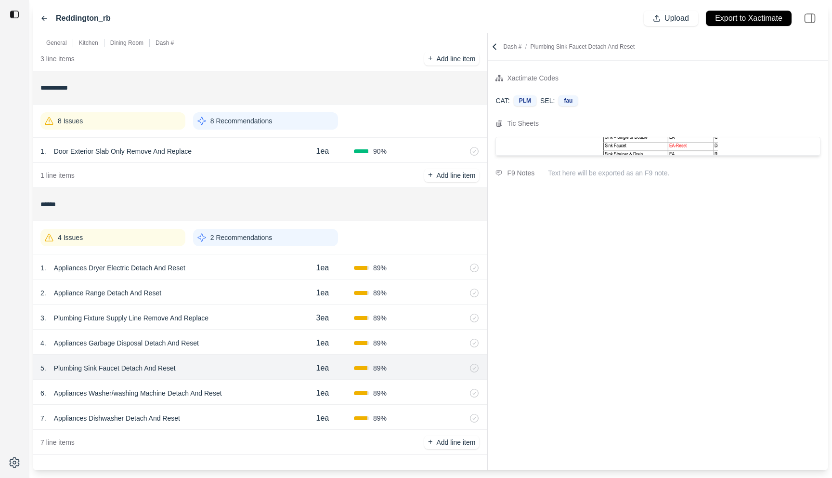
click at [237, 408] on div "7 . Appliances Dishwasher Detach And Reset 1ea 89 %" at bounding box center [260, 417] width 454 height 25
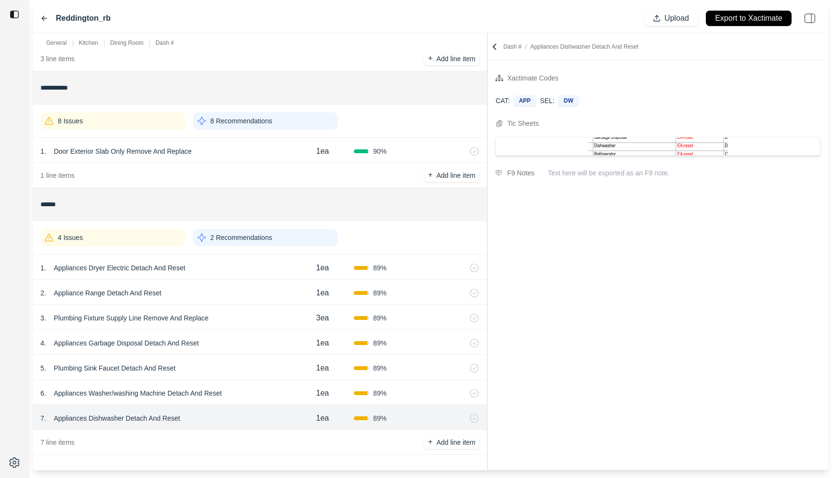
click at [246, 390] on div "6 . Appliances Washer/washing Machine Detach And Reset" at bounding box center [165, 392] width 251 height 13
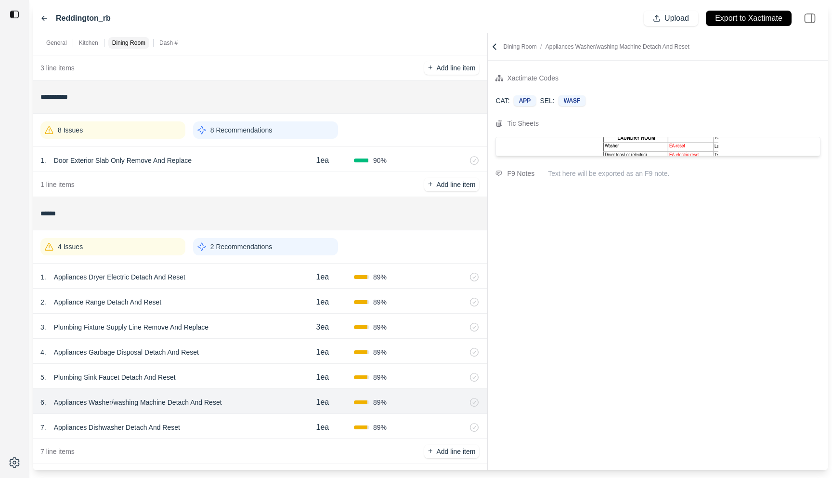
scroll to position [264, 0]
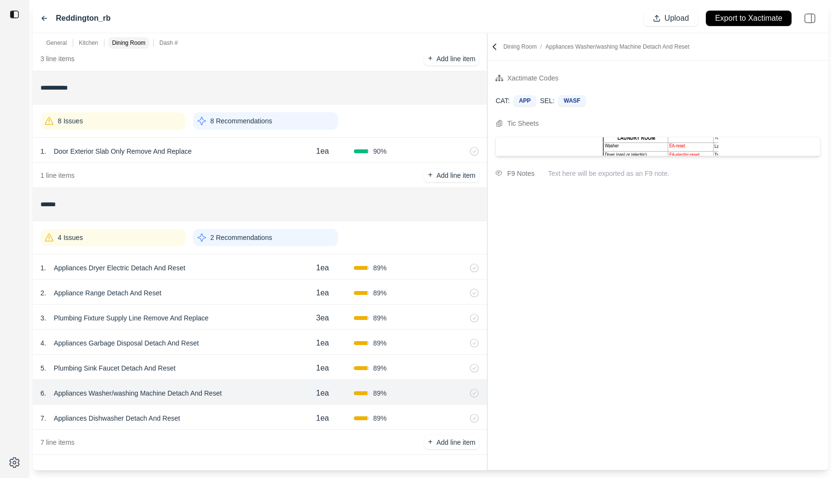
click at [493, 46] on icon at bounding box center [495, 47] width 10 height 10
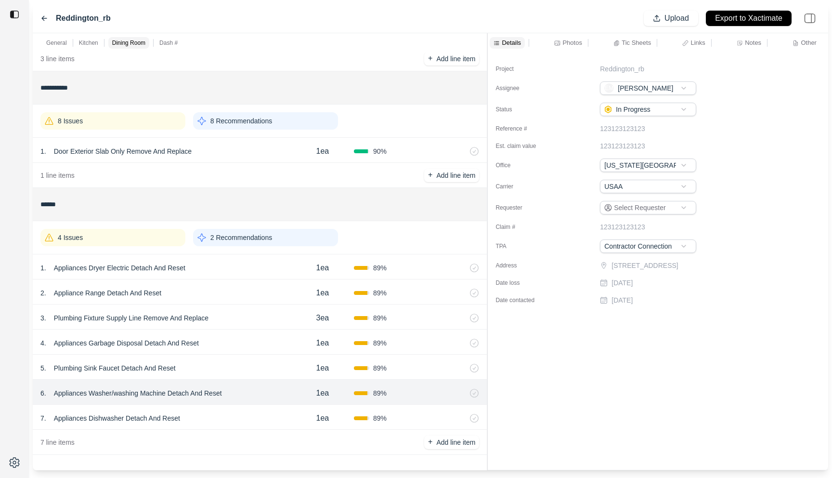
click at [632, 39] on p "Tic Sheets" at bounding box center [636, 43] width 29 height 8
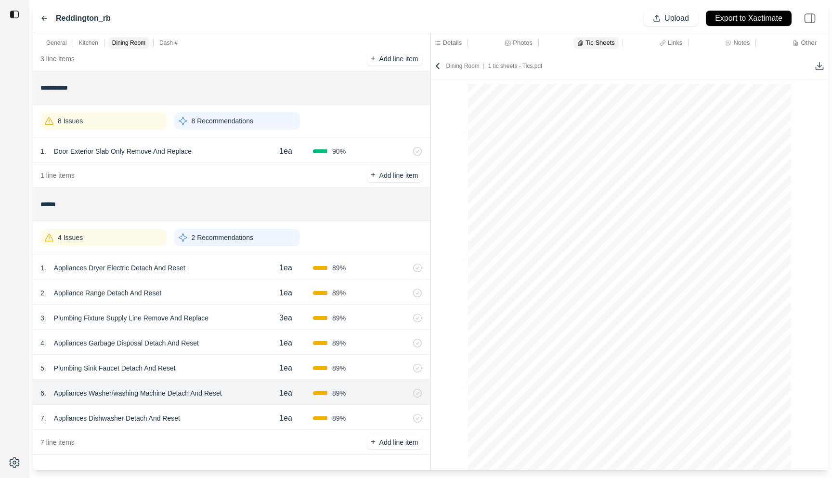
click at [402, 77] on div "**********" at bounding box center [431, 251] width 796 height 437
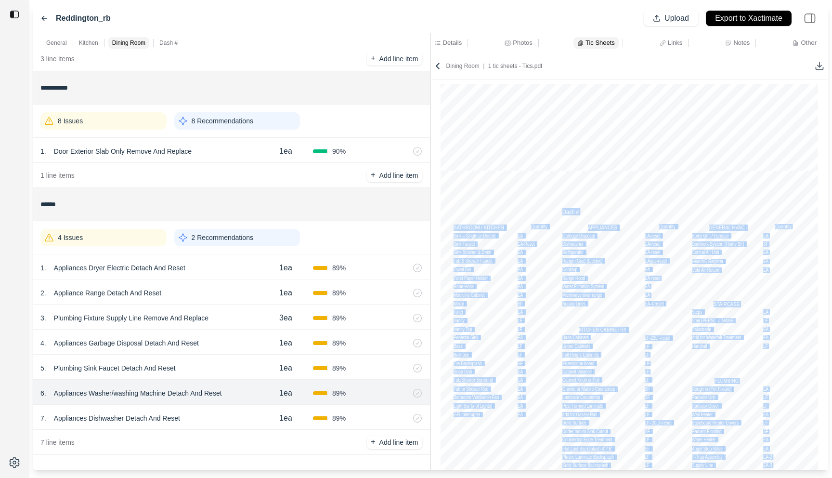
drag, startPoint x: 563, startPoint y: 211, endPoint x: 582, endPoint y: 211, distance: 18.8
click at [582, 211] on div "Address: Add-On Sheet For Kitchen, Bathroom, Laundry, Stairway ROOM: Dash # BAT…" at bounding box center [630, 414] width 378 height 488
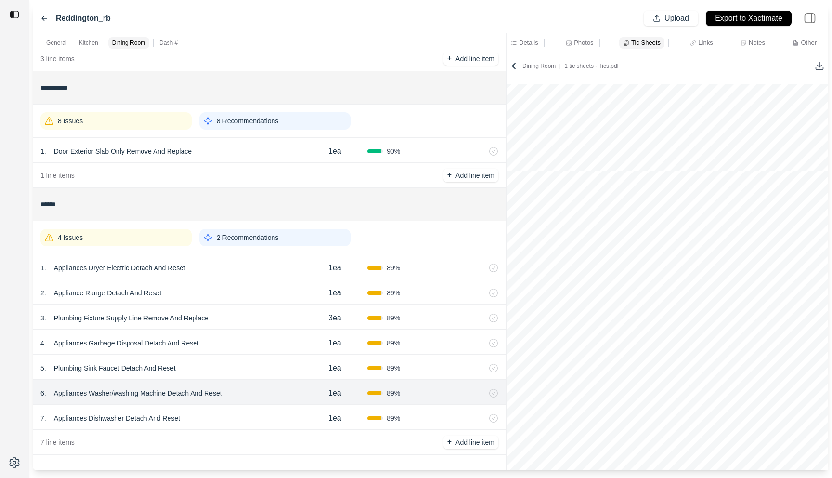
click at [507, 131] on div at bounding box center [507, 251] width 0 height 437
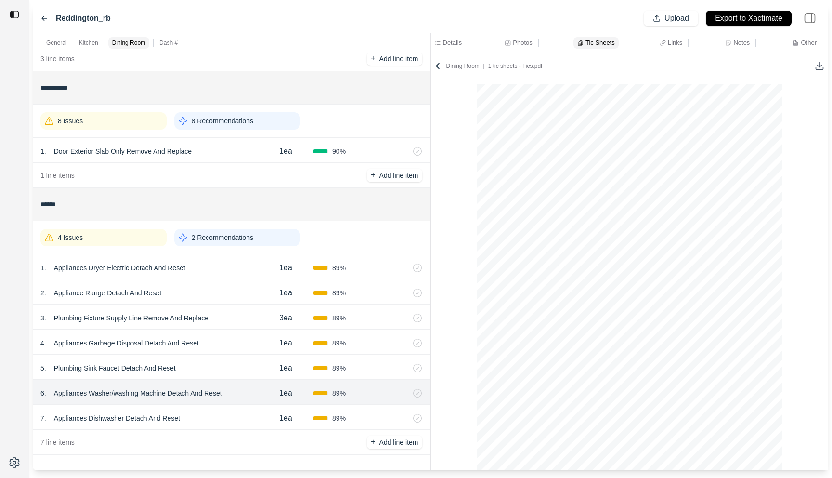
click at [421, 85] on div "**********" at bounding box center [431, 251] width 796 height 437
